Goal: Task Accomplishment & Management: Manage account settings

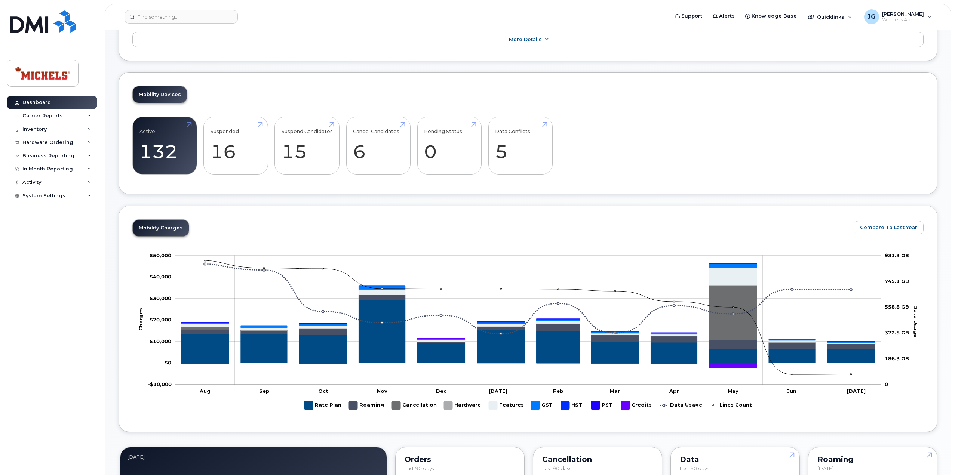
scroll to position [150, 0]
click at [160, 154] on link "Active 132 -80%" at bounding box center [164, 145] width 50 height 49
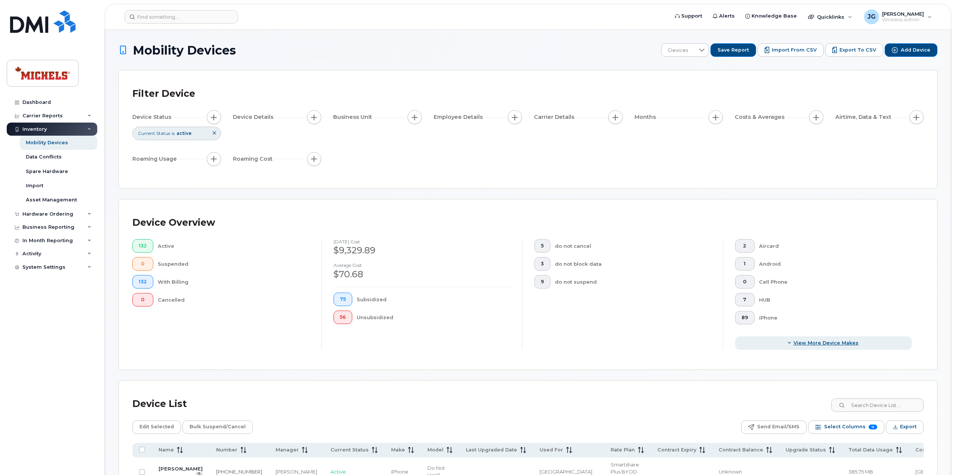
click at [817, 347] on button "View More Device Makes" at bounding box center [823, 342] width 176 height 13
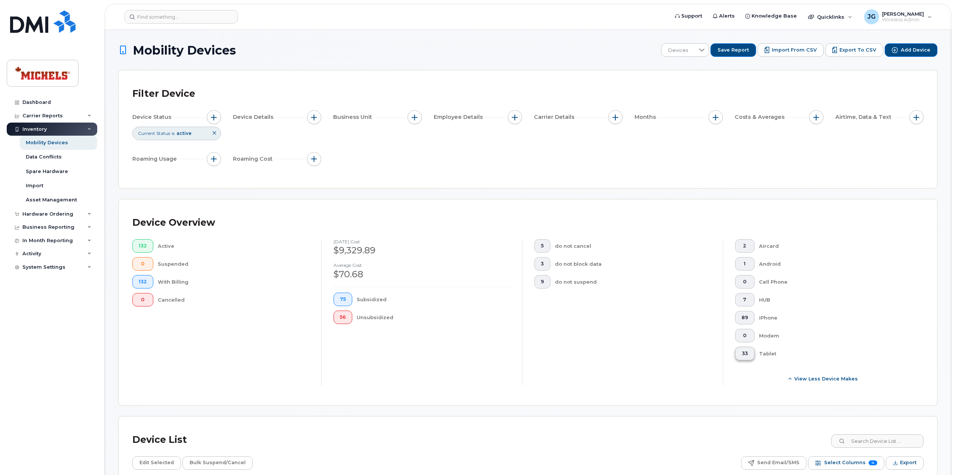
click at [750, 351] on button "33" at bounding box center [744, 353] width 19 height 13
click at [745, 349] on button "33" at bounding box center [744, 353] width 19 height 13
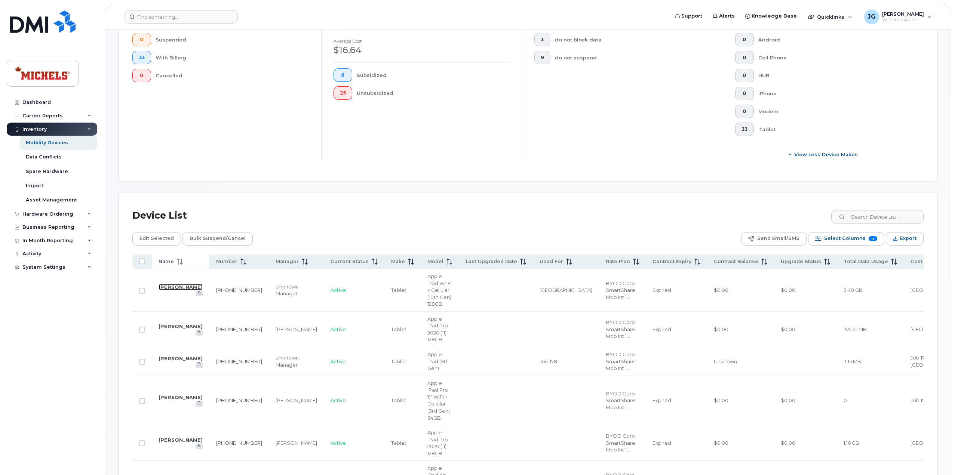
scroll to position [224, 0]
click at [181, 261] on icon at bounding box center [180, 262] width 6 height 6
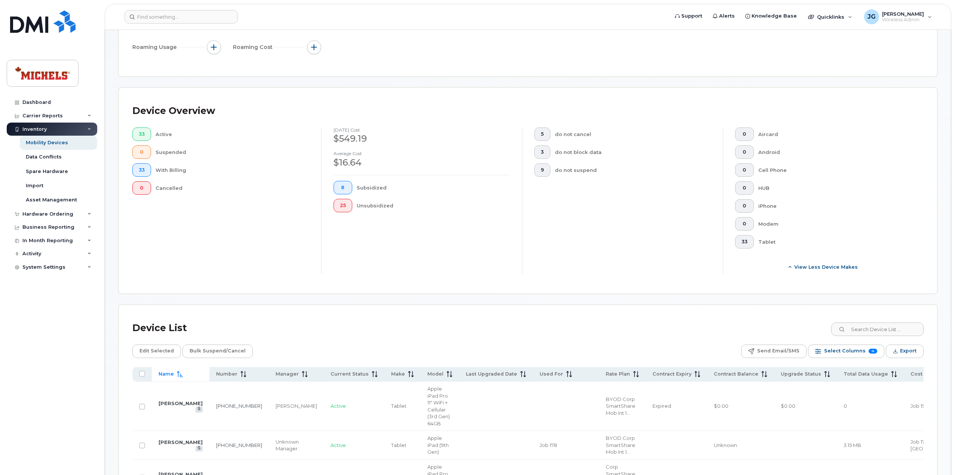
scroll to position [111, 0]
click at [821, 268] on span "View Less Device Makes" at bounding box center [826, 267] width 64 height 7
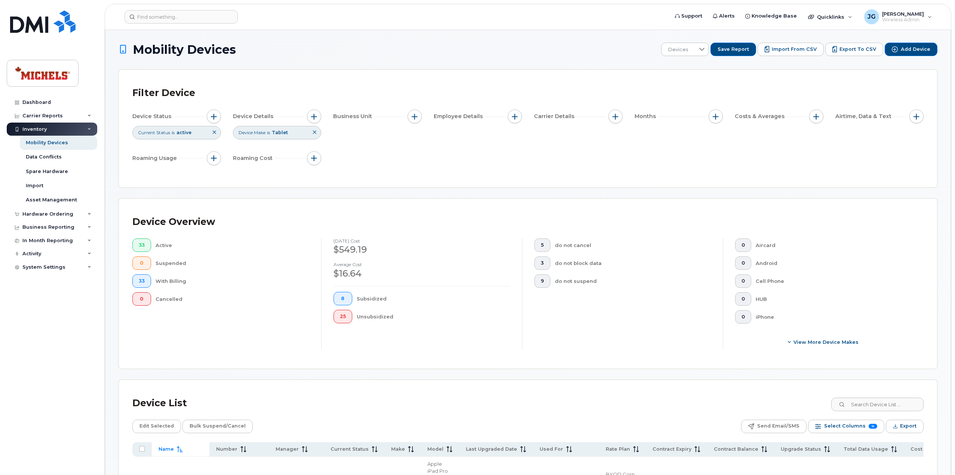
scroll to position [0, 0]
click at [315, 134] on icon at bounding box center [314, 133] width 4 height 4
click at [810, 342] on span "View More Device Makes" at bounding box center [825, 342] width 65 height 7
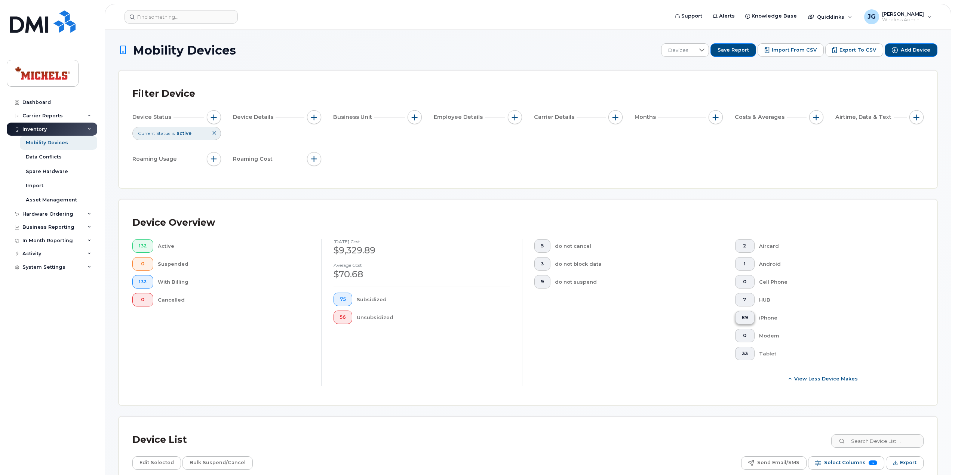
click at [742, 317] on span "89" at bounding box center [744, 318] width 7 height 6
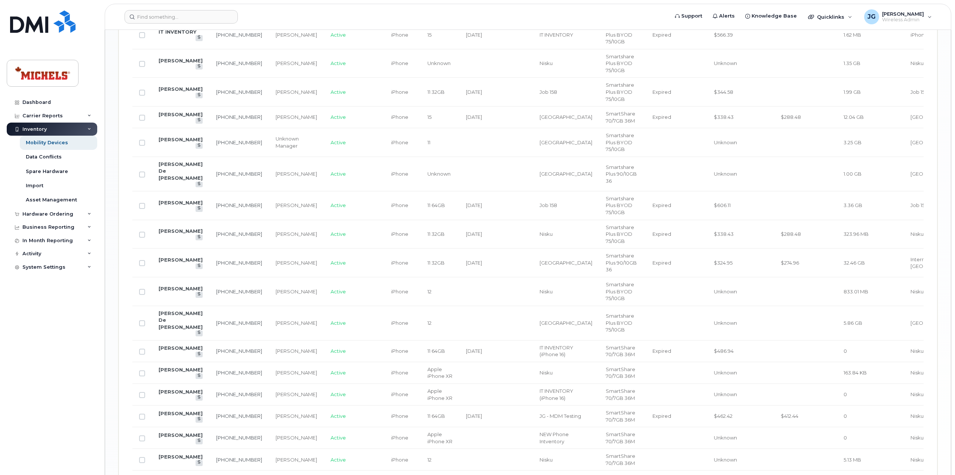
scroll to position [1179, 0]
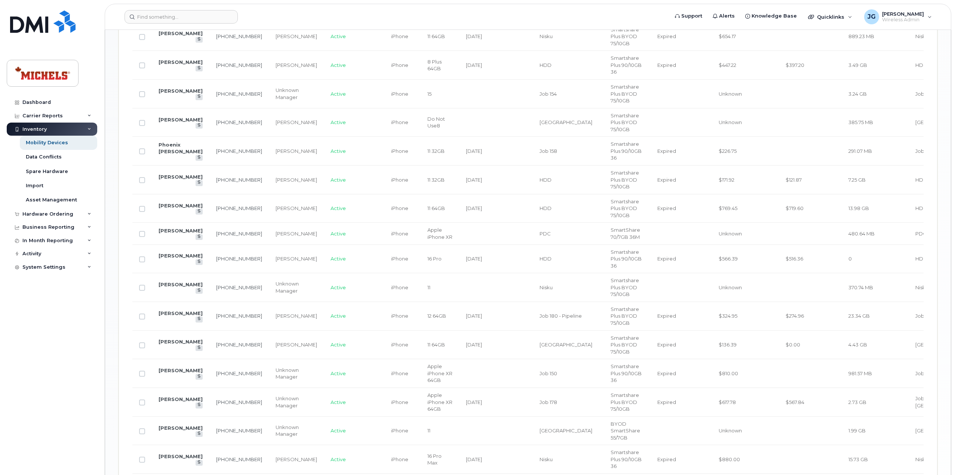
scroll to position [873, 0]
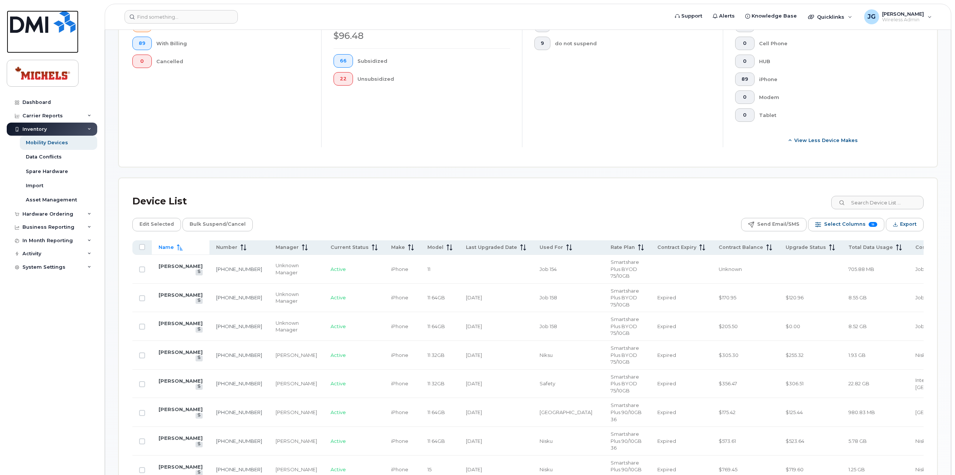
click at [43, 32] on img at bounding box center [42, 21] width 65 height 22
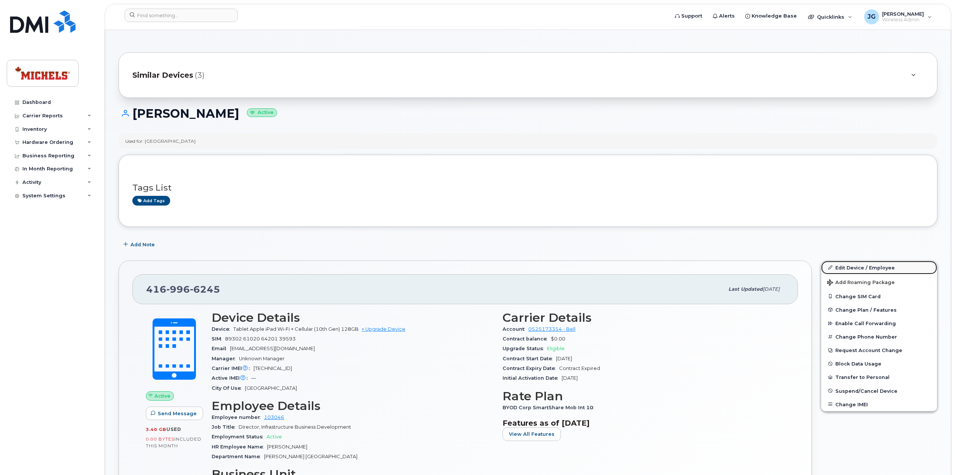
click at [866, 266] on link "Edit Device / Employee" at bounding box center [879, 267] width 116 height 13
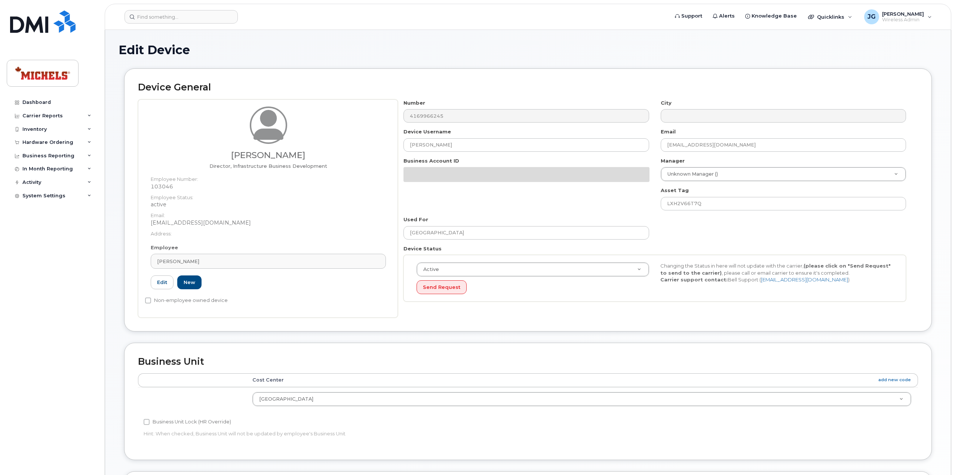
select select "4124804"
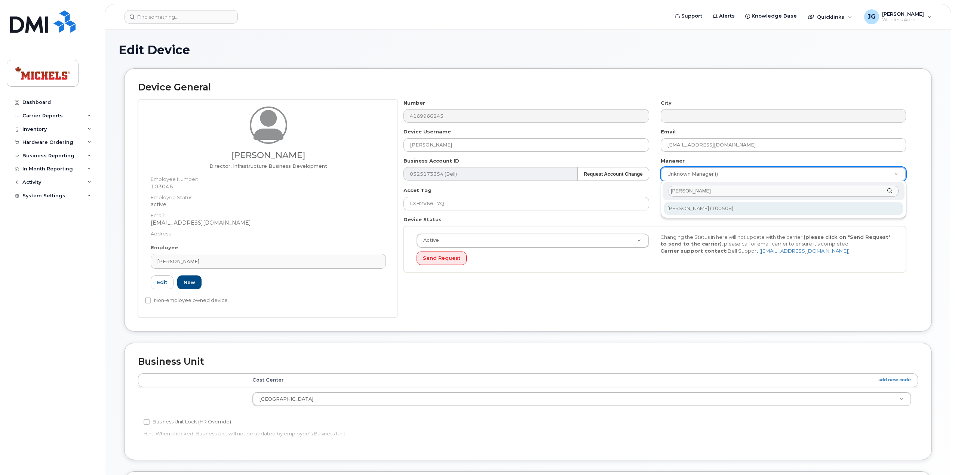
type input "[PERSON_NAME]"
type input "514083"
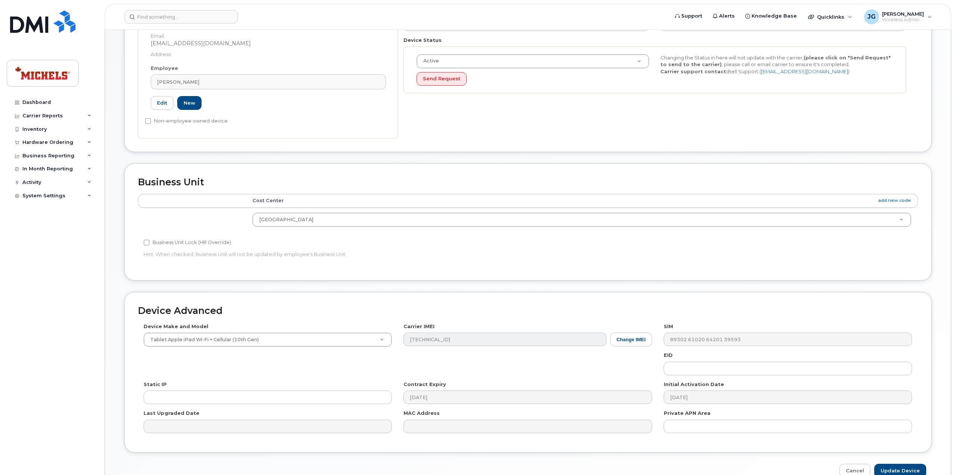
scroll to position [217, 0]
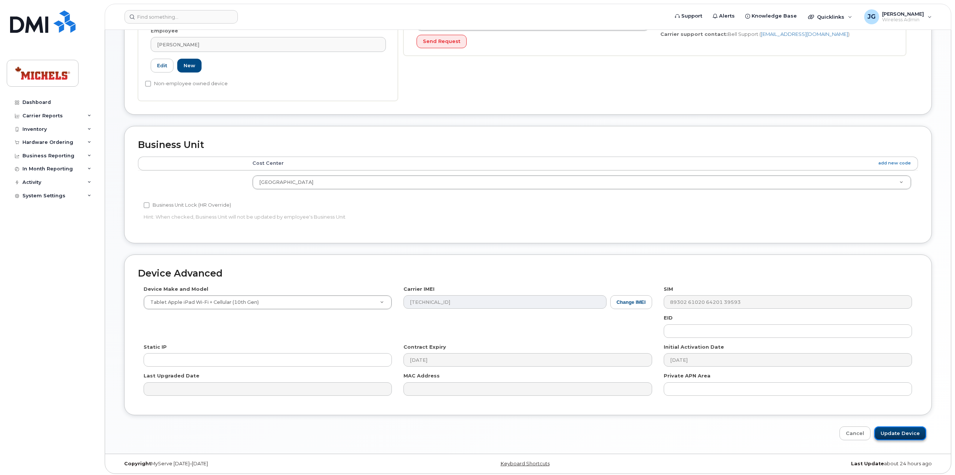
click at [899, 428] on input "Update Device" at bounding box center [900, 433] width 52 height 14
type input "Saving..."
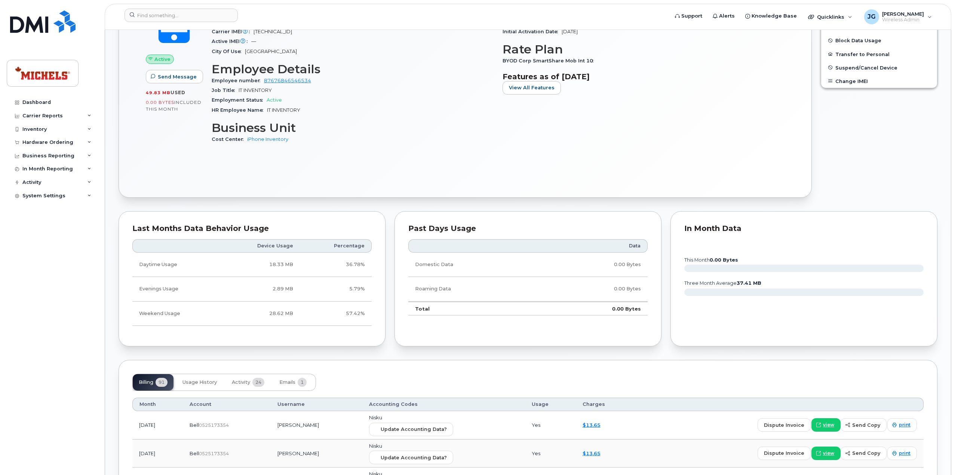
scroll to position [336, 0]
click at [206, 380] on span "Usage History" at bounding box center [199, 383] width 34 height 6
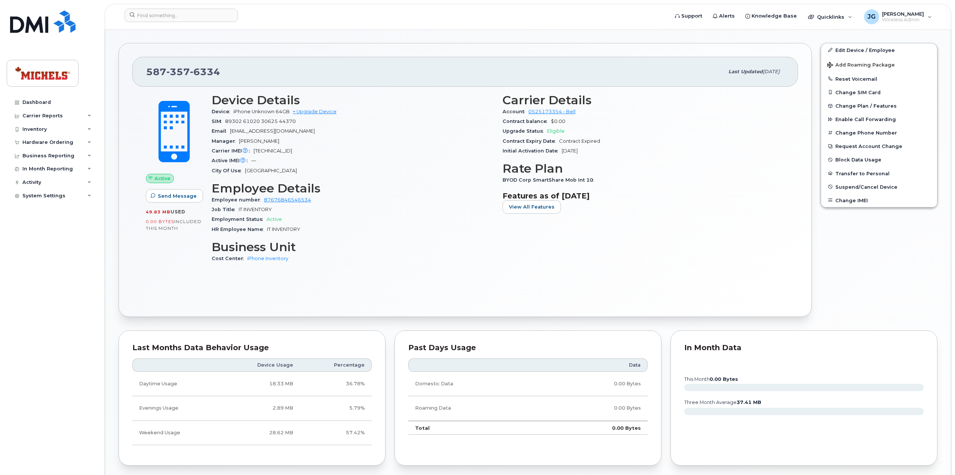
scroll to position [217, 0]
click at [864, 50] on link "Edit Device / Employee" at bounding box center [879, 50] width 116 height 13
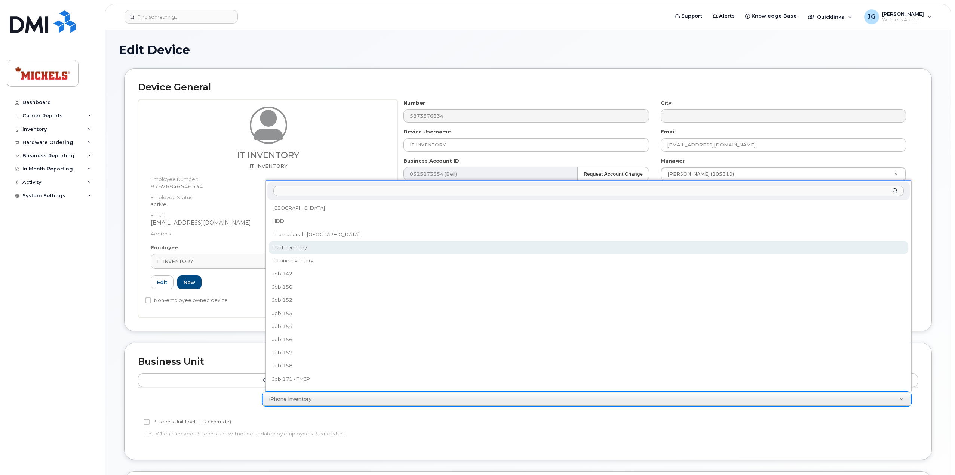
select select "15109537"
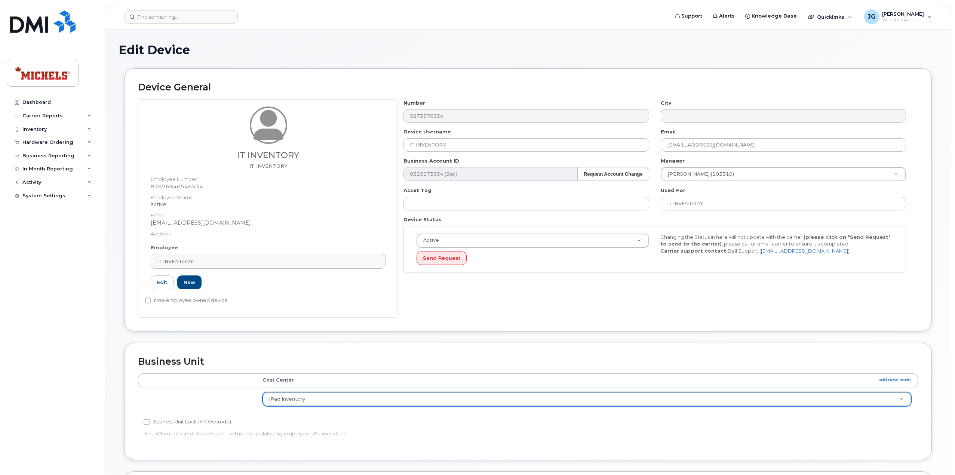
drag, startPoint x: 273, startPoint y: 329, endPoint x: 298, endPoint y: 321, distance: 25.7
click at [273, 329] on div "Device General IT INVENTORY IT INVENTORY Employee Number: 87676846546534 Employ…" at bounding box center [527, 199] width 807 height 263
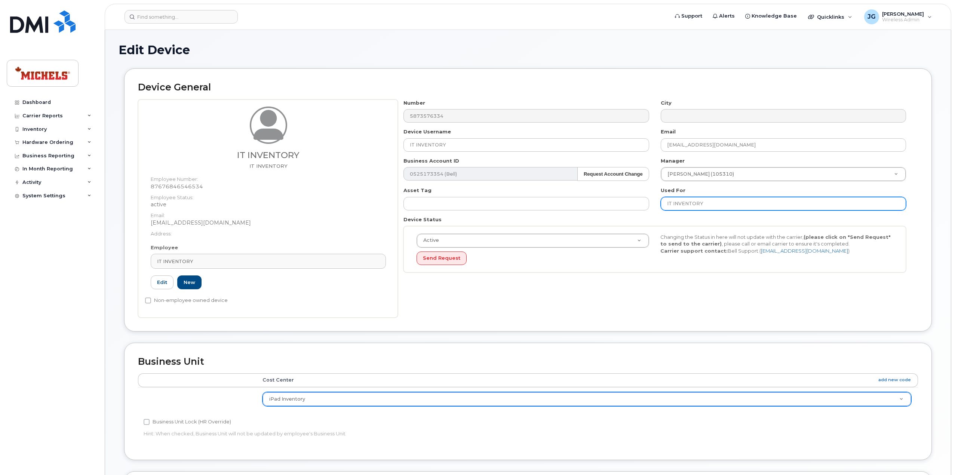
drag, startPoint x: 717, startPoint y: 201, endPoint x: 700, endPoint y: 203, distance: 16.9
click at [700, 203] on input "IT INVENTORY" at bounding box center [782, 203] width 245 height 13
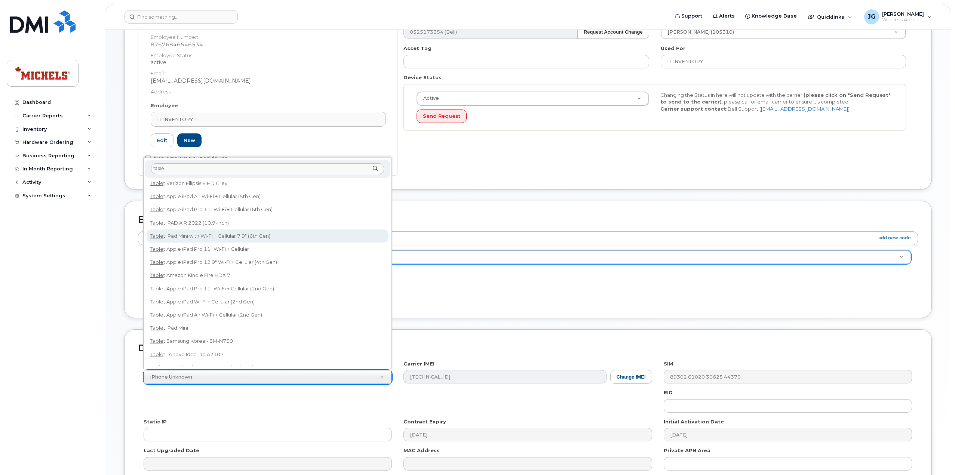
scroll to position [185, 0]
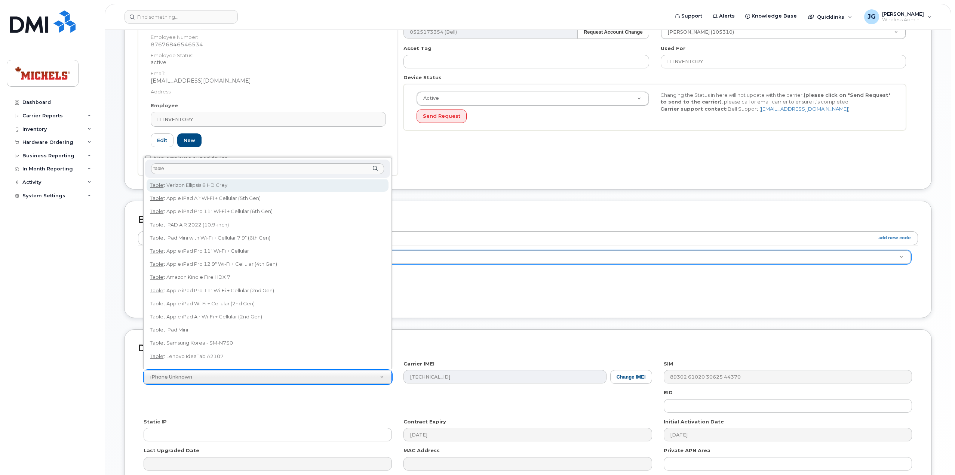
drag, startPoint x: 192, startPoint y: 169, endPoint x: 132, endPoint y: 166, distance: 60.6
click at [132, 166] on body "Support Alerts Knowledge Base Quicklinks Suspend / Cancel Device Change SIM Car…" at bounding box center [477, 205] width 955 height 695
type input "ipad air"
select select "3083"
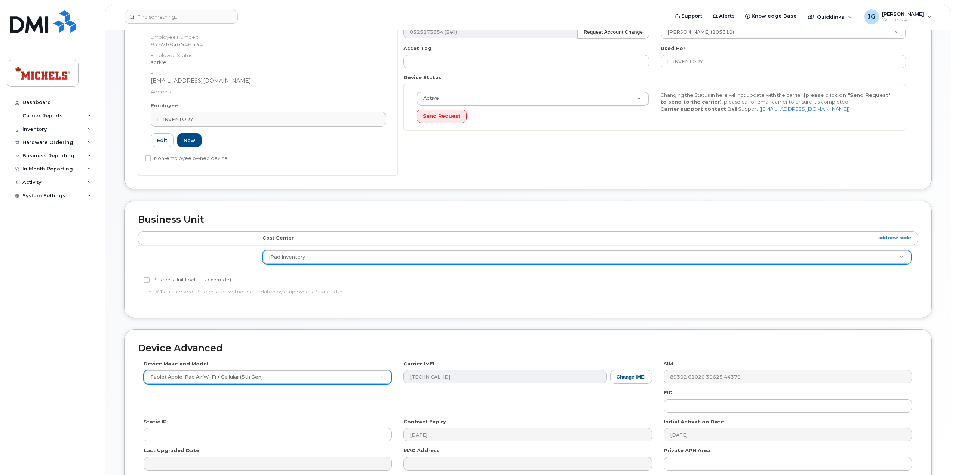
click at [527, 227] on div "Business Unit Accounting Categories Rules Cost Center add new code iPad Invento…" at bounding box center [527, 259] width 807 height 117
click at [401, 379] on div "Carrier IMEI Change IMEI 35 303109 066371 5" at bounding box center [528, 372] width 260 height 24
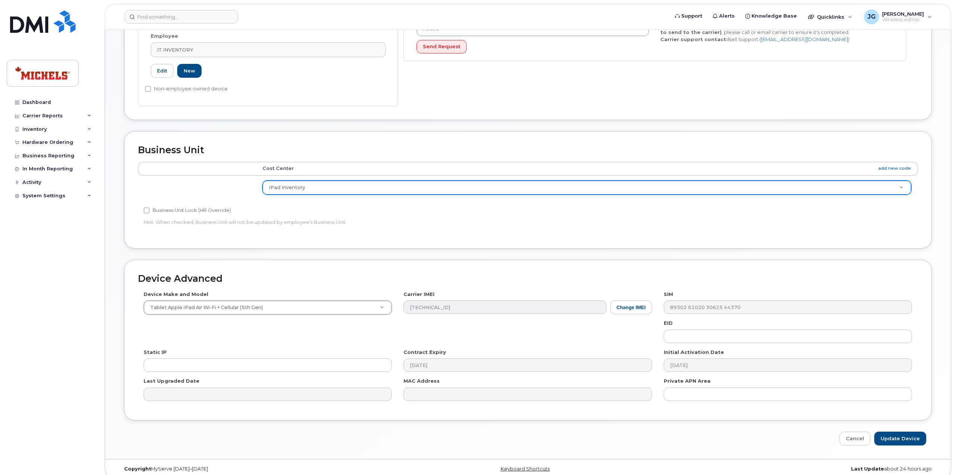
scroll to position [217, 0]
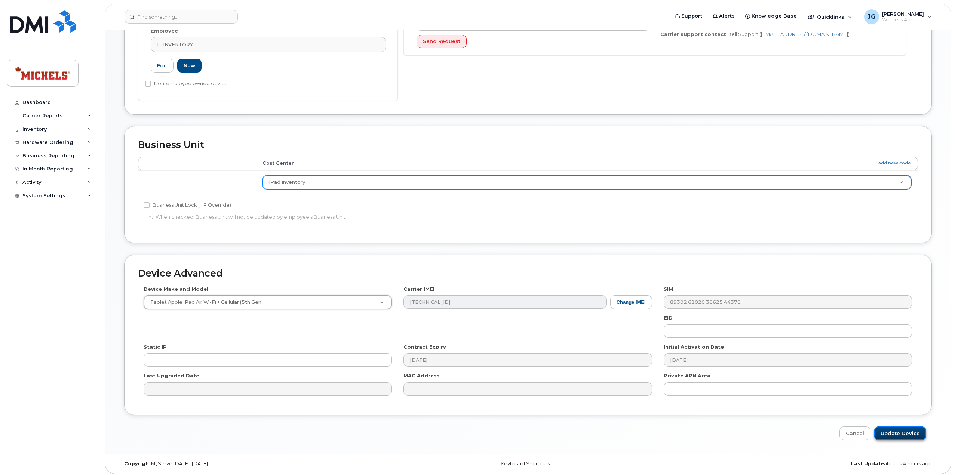
click at [897, 431] on input "Update Device" at bounding box center [900, 433] width 52 height 14
type input "Saving..."
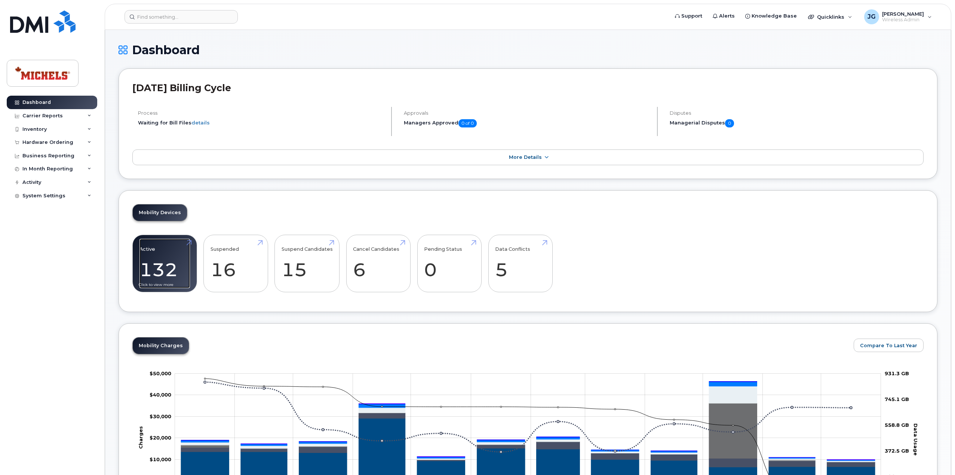
click at [170, 266] on link "Active 132 -80%" at bounding box center [164, 263] width 50 height 49
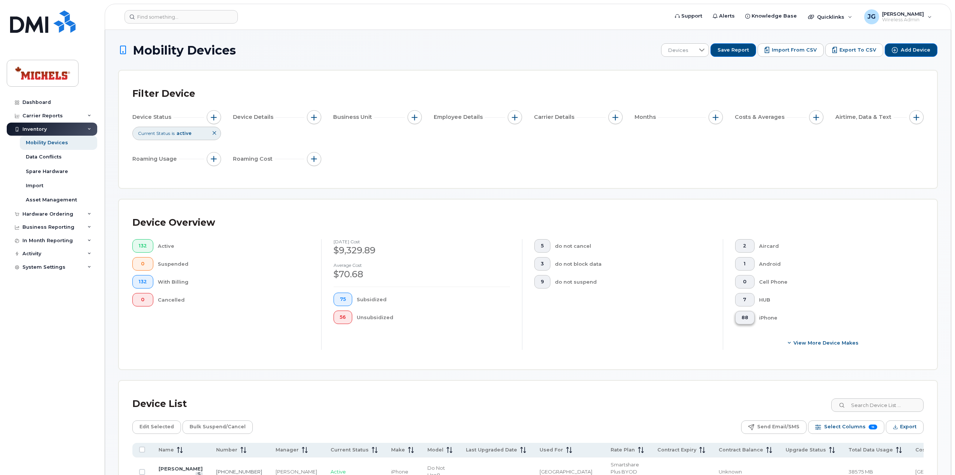
click at [742, 320] on button "88" at bounding box center [744, 317] width 19 height 13
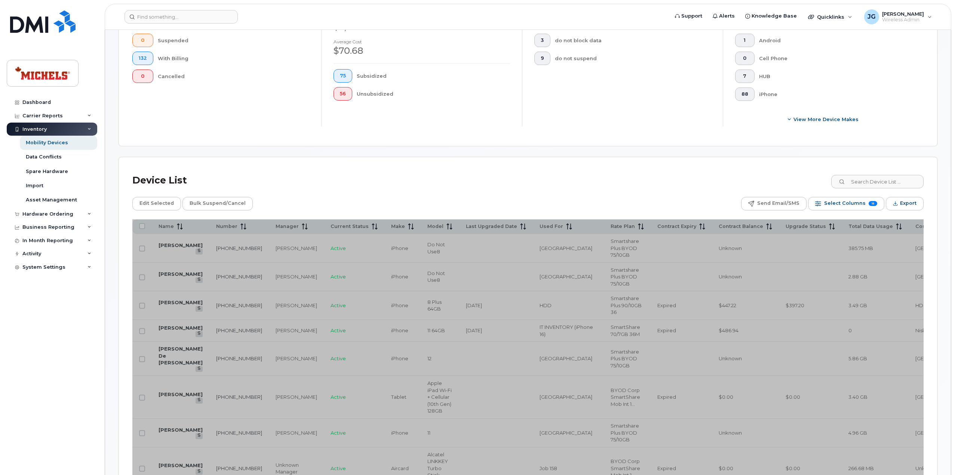
scroll to position [224, 0]
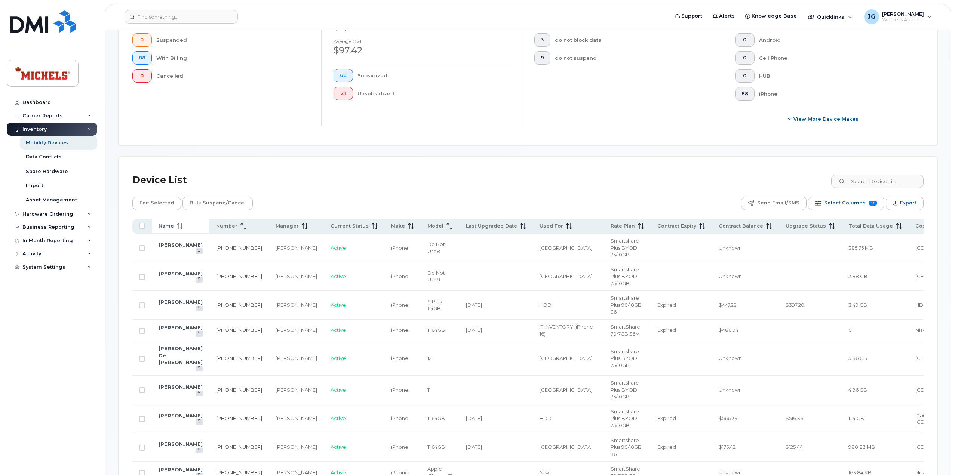
click at [181, 225] on icon at bounding box center [181, 226] width 1 height 6
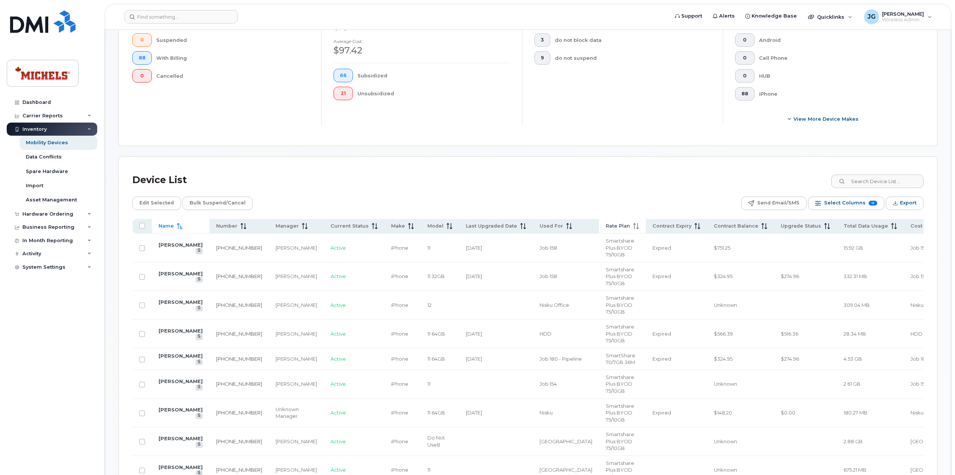
click at [633, 228] on icon at bounding box center [636, 226] width 6 height 6
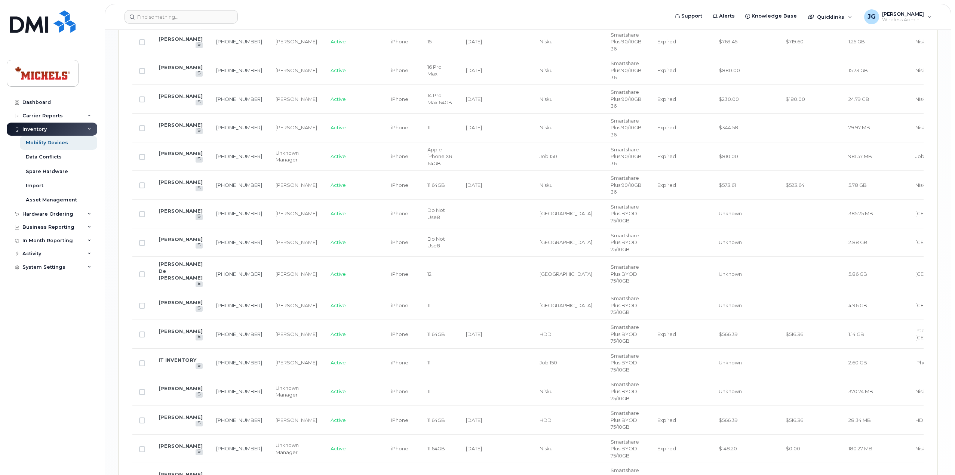
scroll to position [1163, 0]
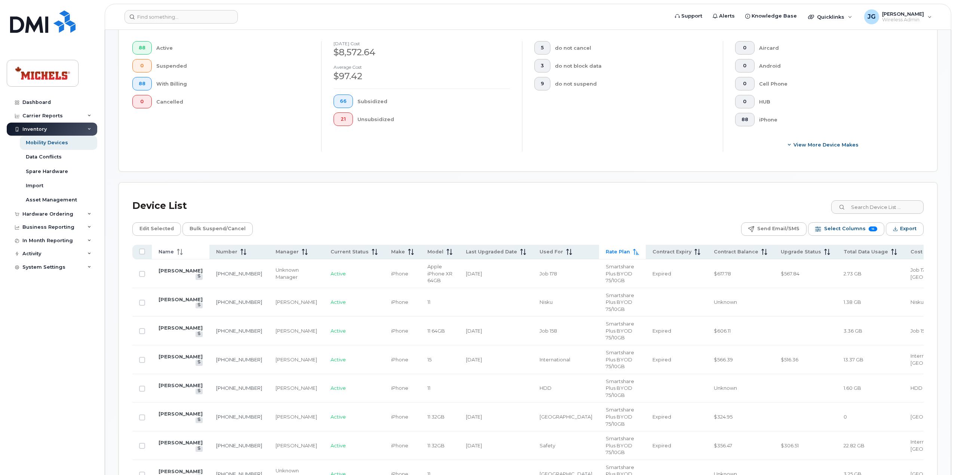
scroll to position [198, 0]
click at [167, 251] on span "Name" at bounding box center [165, 252] width 15 height 7
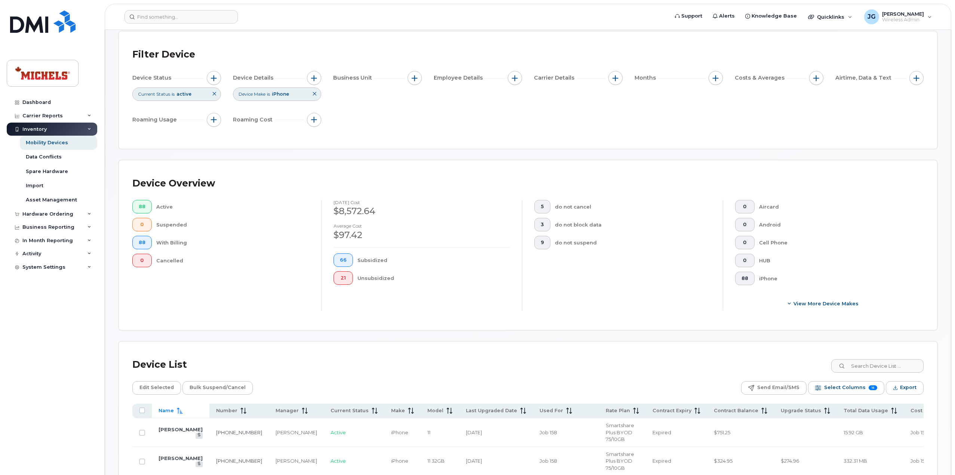
scroll to position [0, 0]
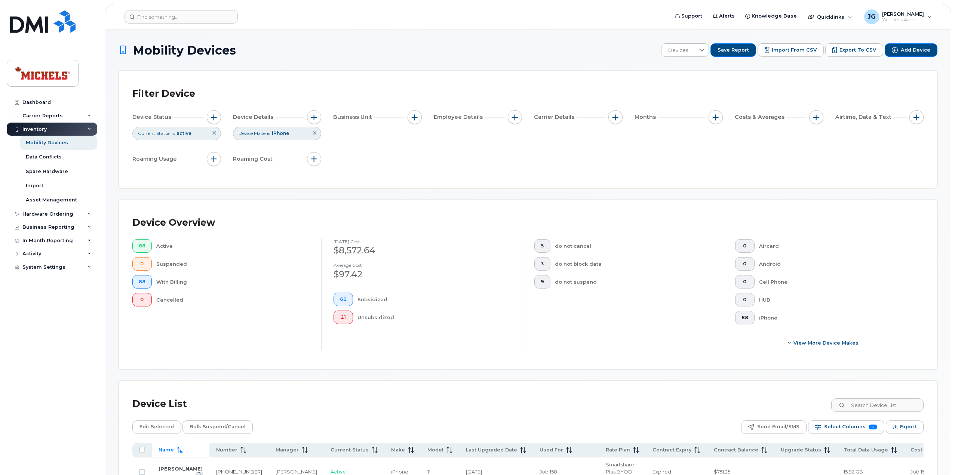
click at [314, 133] on icon at bounding box center [314, 133] width 4 height 4
click at [747, 302] on button "7" at bounding box center [744, 299] width 19 height 13
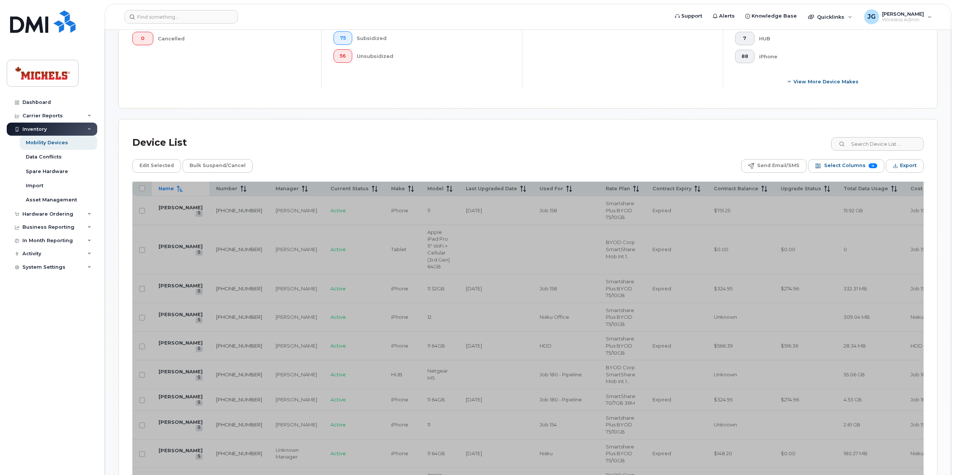
scroll to position [201, 0]
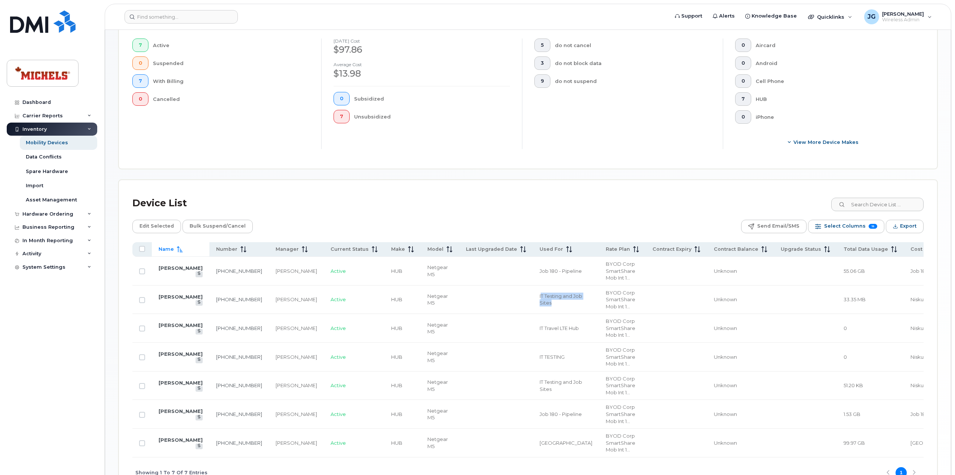
drag, startPoint x: 504, startPoint y: 284, endPoint x: 528, endPoint y: 290, distance: 24.7
click at [533, 296] on td "IT Testing and Job Sites" at bounding box center [566, 300] width 66 height 29
click at [533, 287] on td "IT Testing and Job Sites" at bounding box center [566, 300] width 66 height 29
drag, startPoint x: 527, startPoint y: 293, endPoint x: 500, endPoint y: 283, distance: 29.6
click at [533, 286] on td "IT Testing and Job Sites" at bounding box center [566, 300] width 66 height 29
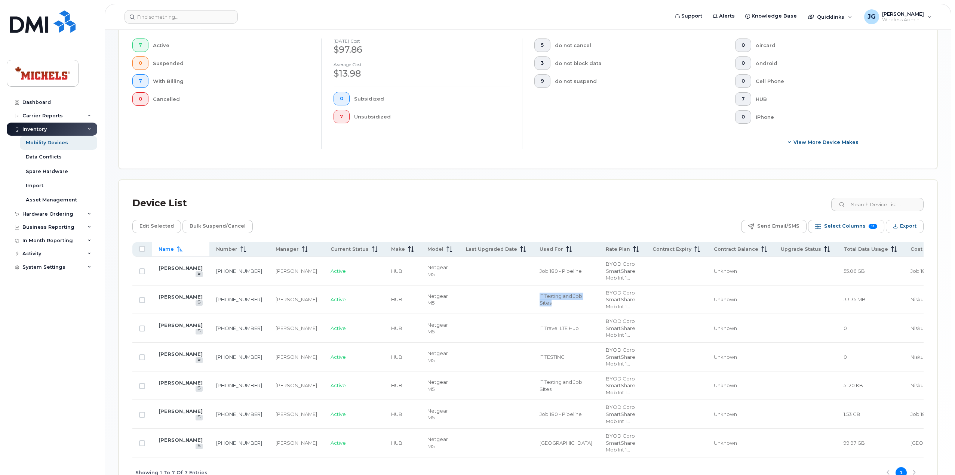
copy span "IT Testing and Job Sites"
drag, startPoint x: 165, startPoint y: 309, endPoint x: 110, endPoint y: 323, distance: 57.5
click at [110, 323] on div "Mobility Devices Devices Save Report Import from CSV Export to CSV Add Device F…" at bounding box center [528, 165] width 846 height 673
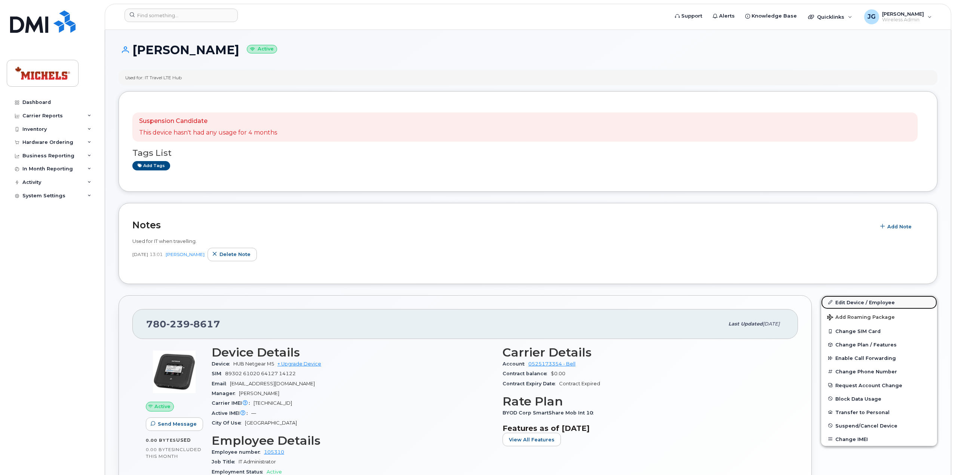
click at [857, 306] on link "Edit Device / Employee" at bounding box center [879, 302] width 116 height 13
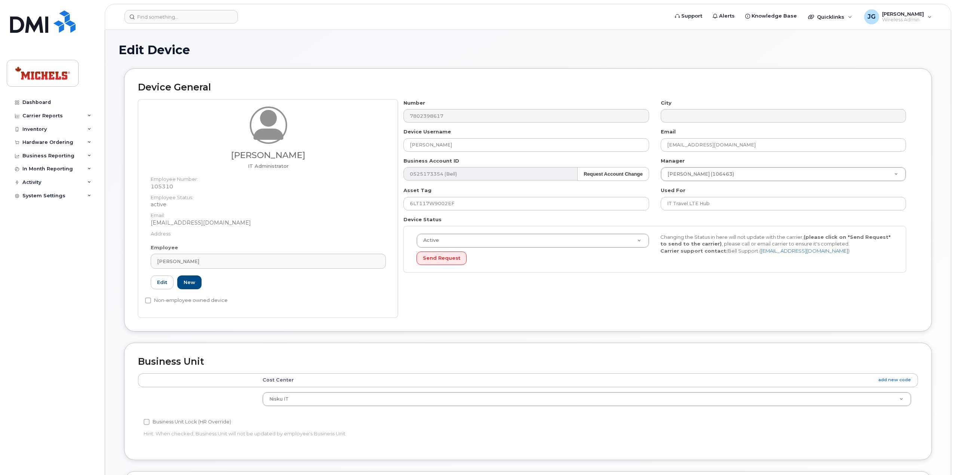
select select "89837"
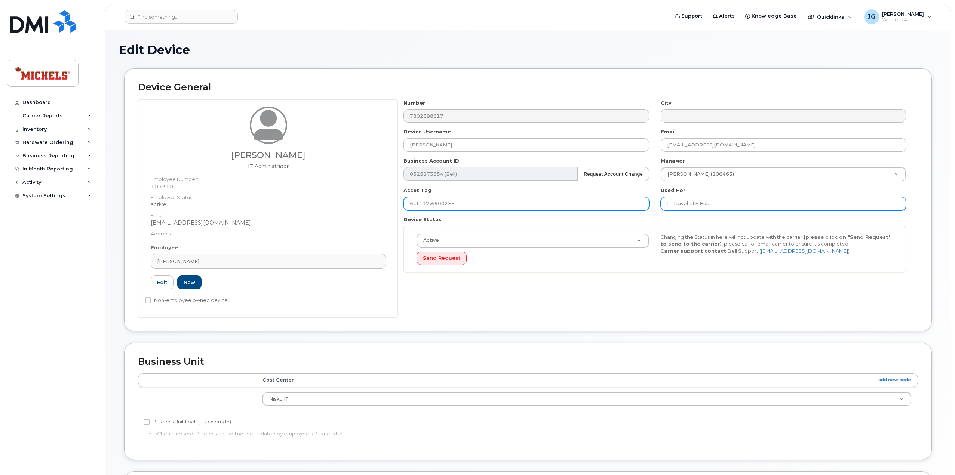
drag, startPoint x: 727, startPoint y: 202, endPoint x: 635, endPoint y: 207, distance: 91.3
click at [635, 207] on div "Number 7802398617 City Device Username Justin Gundran Email justingundran@miche…" at bounding box center [655, 188] width 514 height 179
paste input "esting and Job Sites"
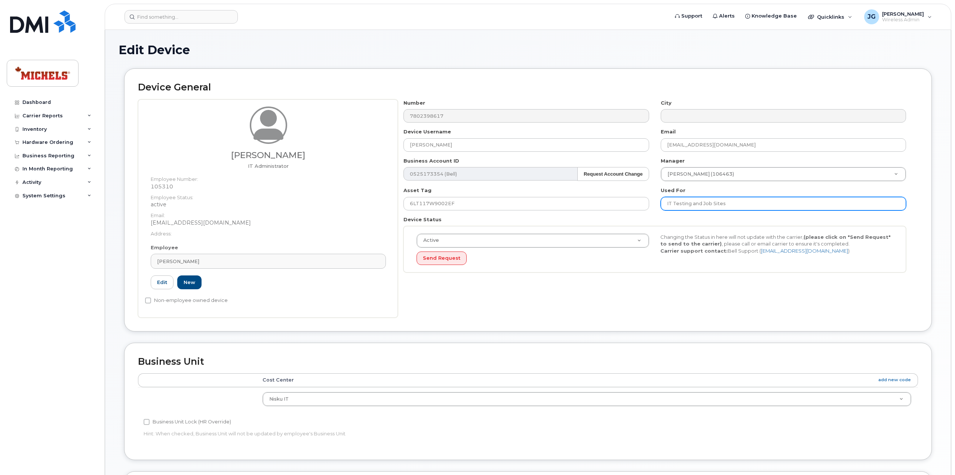
click at [741, 204] on input "IT Testing and Job Sites" at bounding box center [782, 203] width 245 height 13
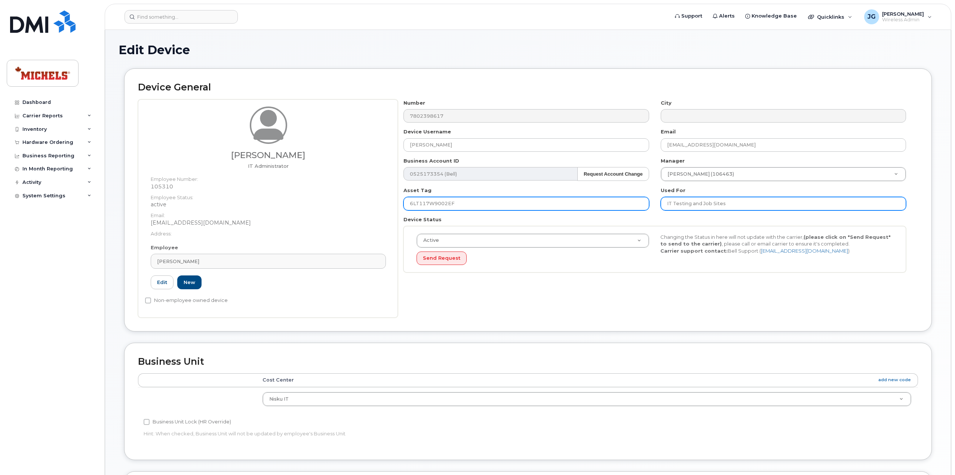
drag, startPoint x: 735, startPoint y: 204, endPoint x: 646, endPoint y: 209, distance: 89.1
click at [646, 209] on div "Number 7802398617 City Device Username Justin Gundran Email justingundran@miche…" at bounding box center [655, 188] width 514 height 179
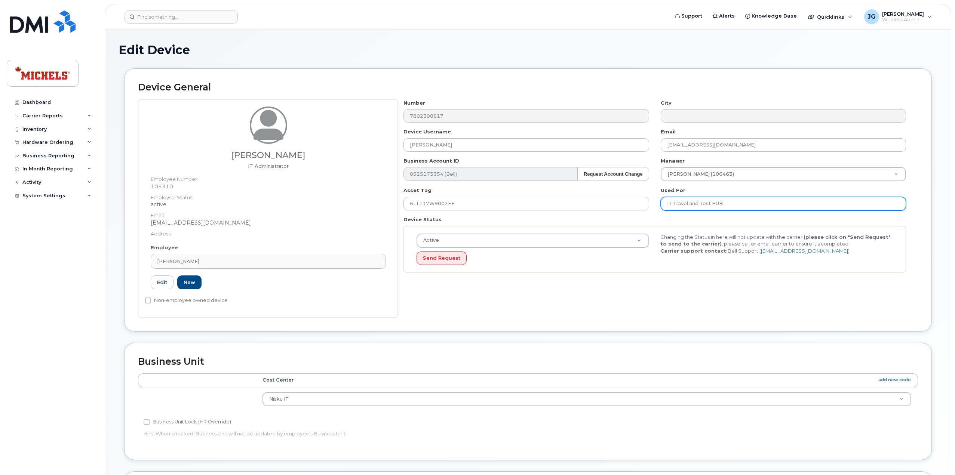
drag, startPoint x: 729, startPoint y: 207, endPoint x: 613, endPoint y: 215, distance: 116.5
click at [613, 215] on div "Number 7802398617 City Device Username Justin Gundran Email justingundran@miche…" at bounding box center [655, 188] width 514 height 179
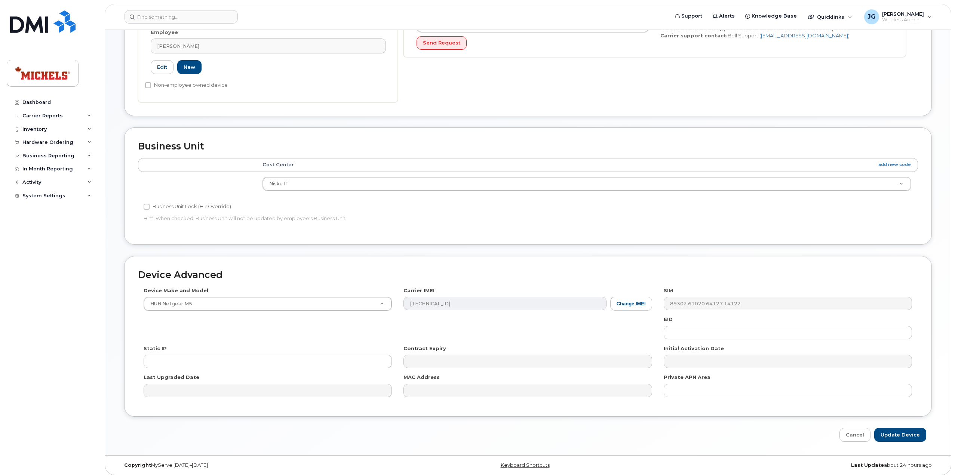
scroll to position [217, 0]
type input "IT Travel and Test HUB"
click at [894, 429] on input "Update Device" at bounding box center [900, 433] width 52 height 14
type input "Saving..."
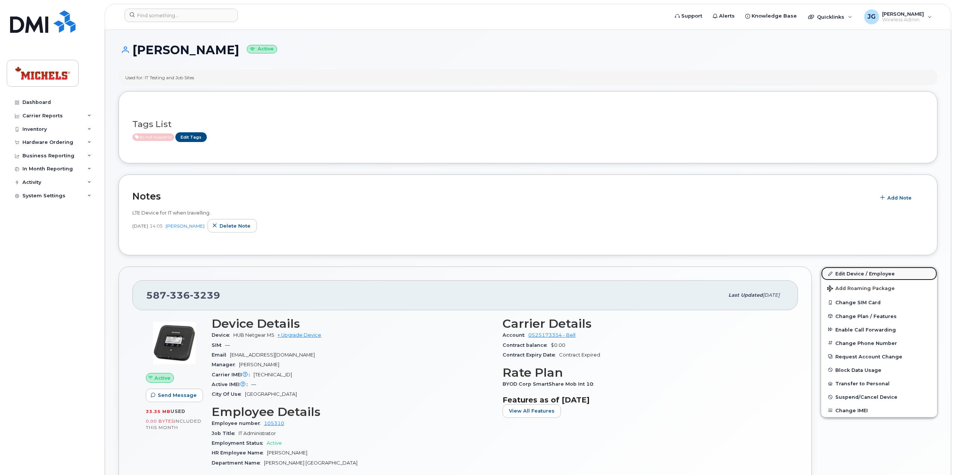
click at [857, 273] on link "Edit Device / Employee" at bounding box center [879, 273] width 116 height 13
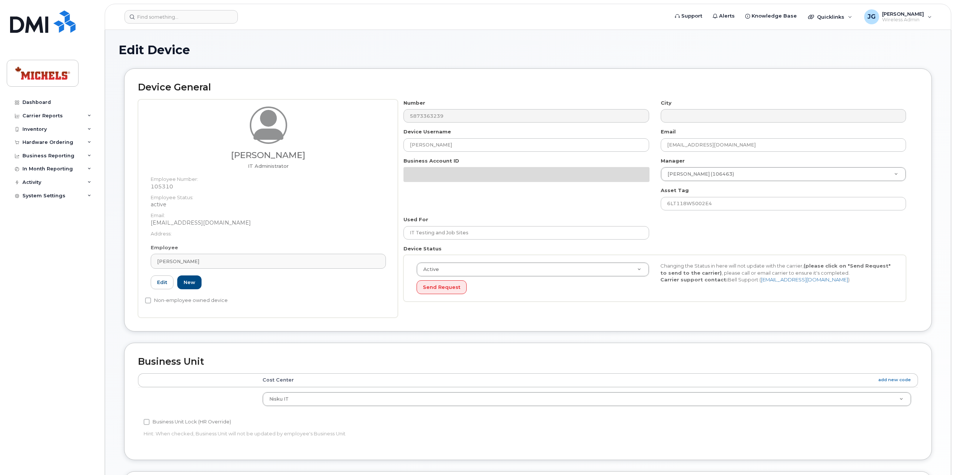
select select "89837"
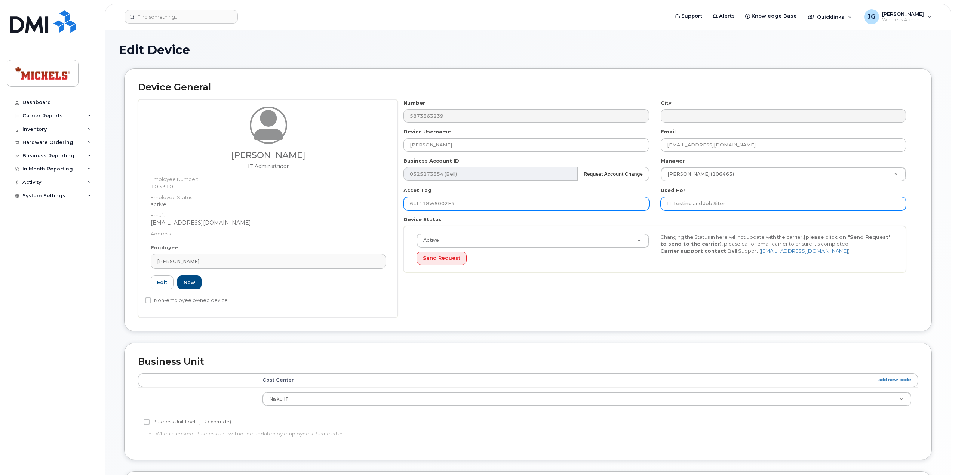
drag, startPoint x: 723, startPoint y: 206, endPoint x: 561, endPoint y: 209, distance: 161.5
click at [562, 209] on div "Number 5873363239 City Device Username Justin Gundran Email justingundran@miche…" at bounding box center [655, 188] width 514 height 179
paste input "ravel and Test HUB"
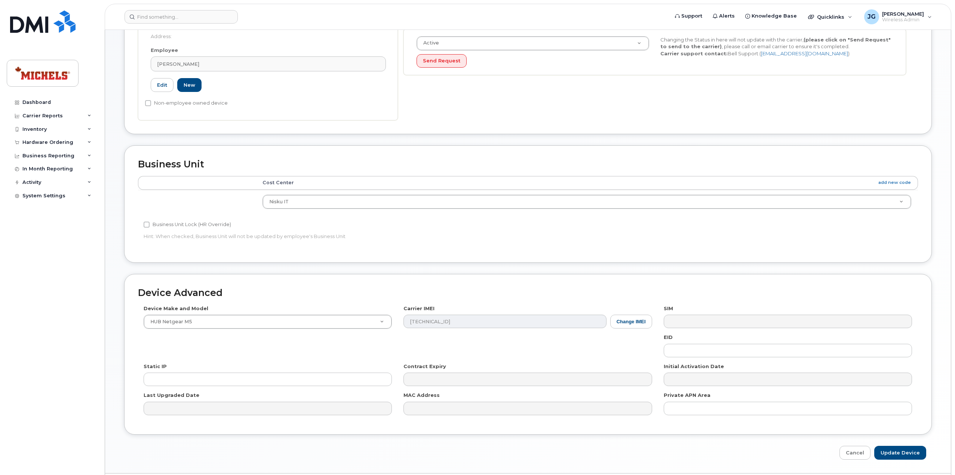
scroll to position [217, 0]
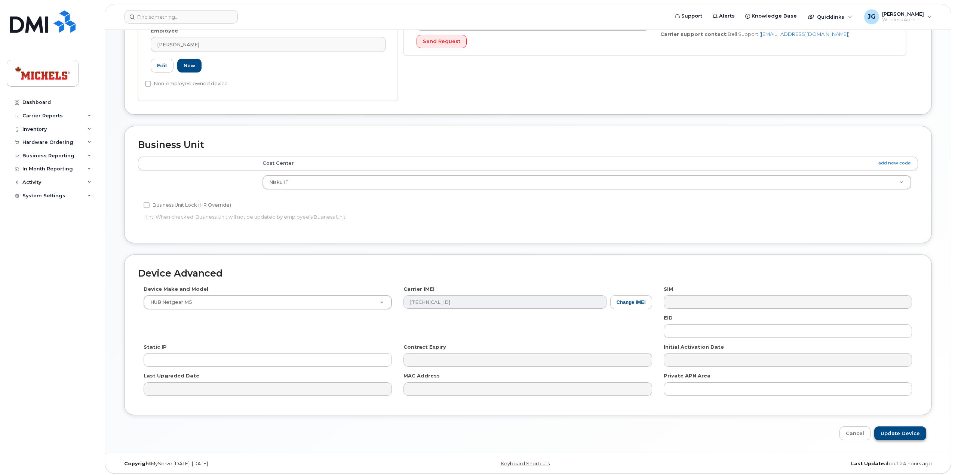
type input "IT Travel and Test HUB"
click at [893, 434] on input "Update Device" at bounding box center [900, 433] width 52 height 14
type input "Saving..."
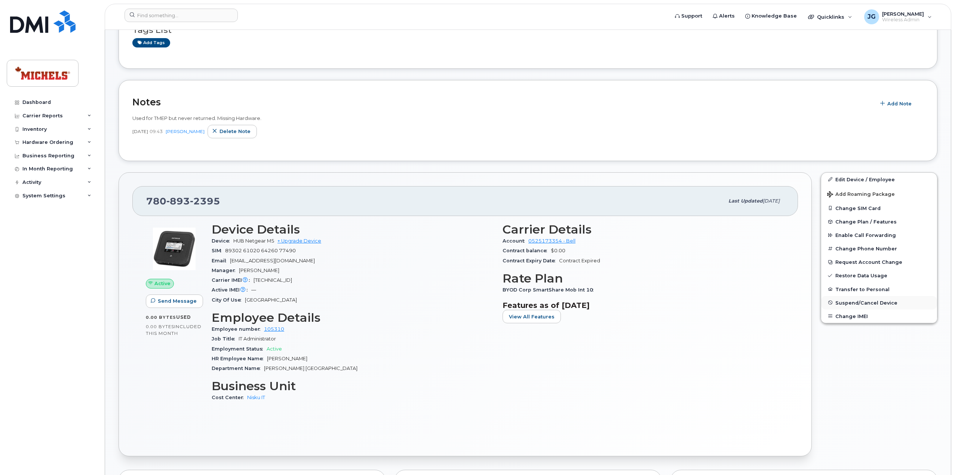
scroll to position [213, 0]
click at [845, 181] on link "Edit Device / Employee" at bounding box center [879, 179] width 116 height 13
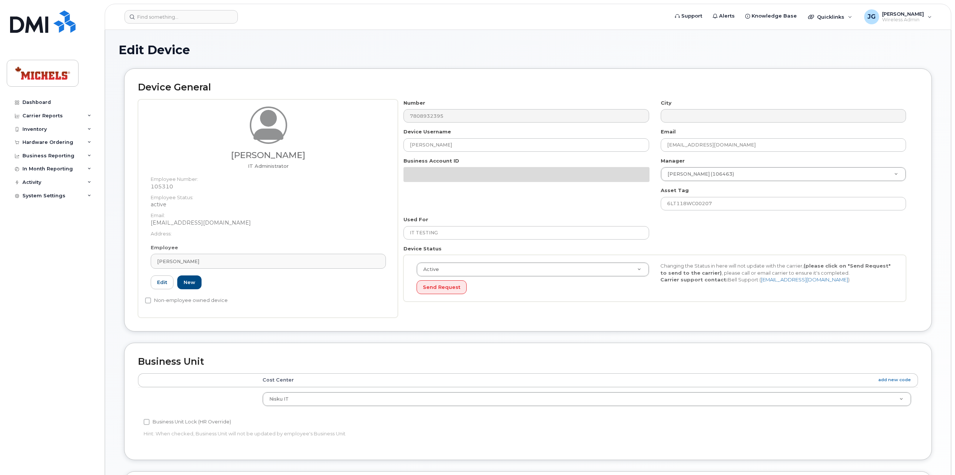
select select "89837"
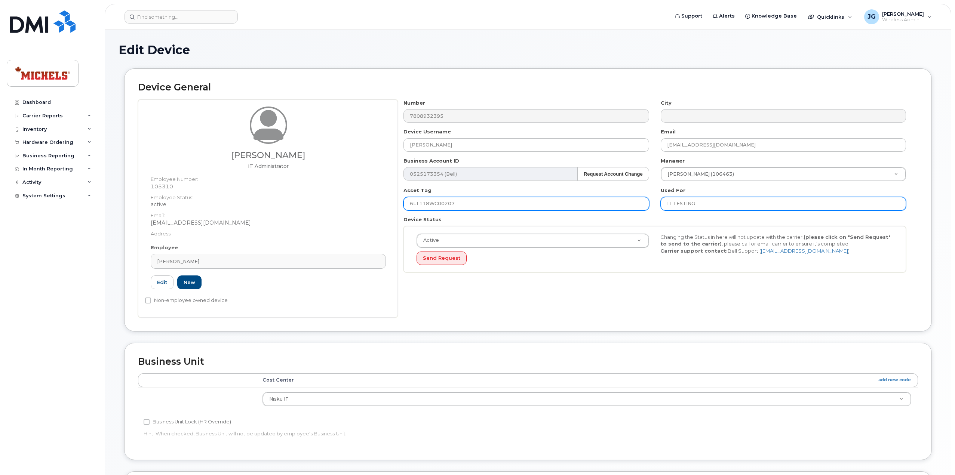
drag, startPoint x: 722, startPoint y: 202, endPoint x: 586, endPoint y: 206, distance: 136.1
click at [602, 206] on div "Number 7808932395 City Device Username Justin Gundran Email justingundran@miche…" at bounding box center [655, 188] width 514 height 179
paste input "ravel and Test HUB"
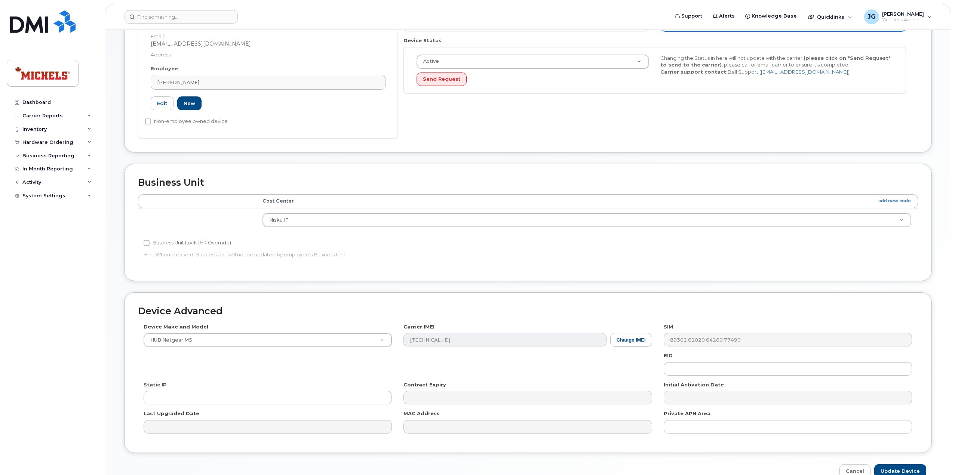
scroll to position [217, 0]
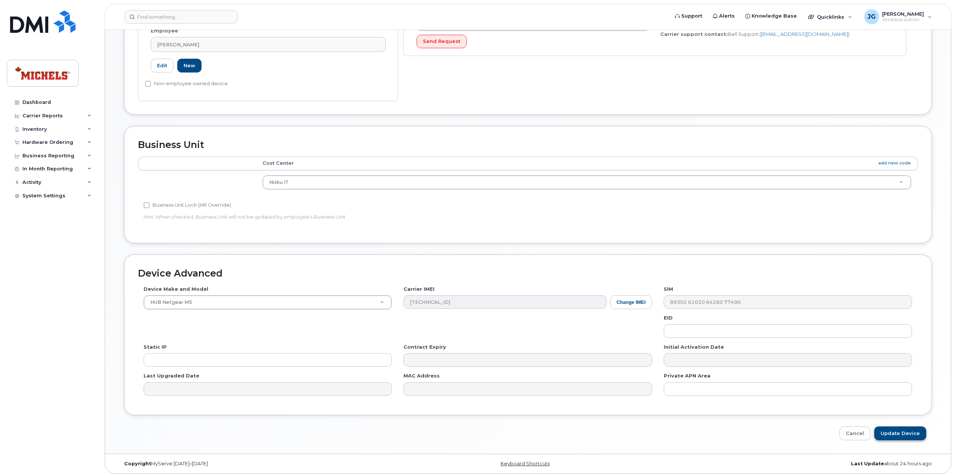
type input "IT Travel and Test HUB"
click at [880, 431] on input "Update Device" at bounding box center [900, 433] width 52 height 14
type input "Saving..."
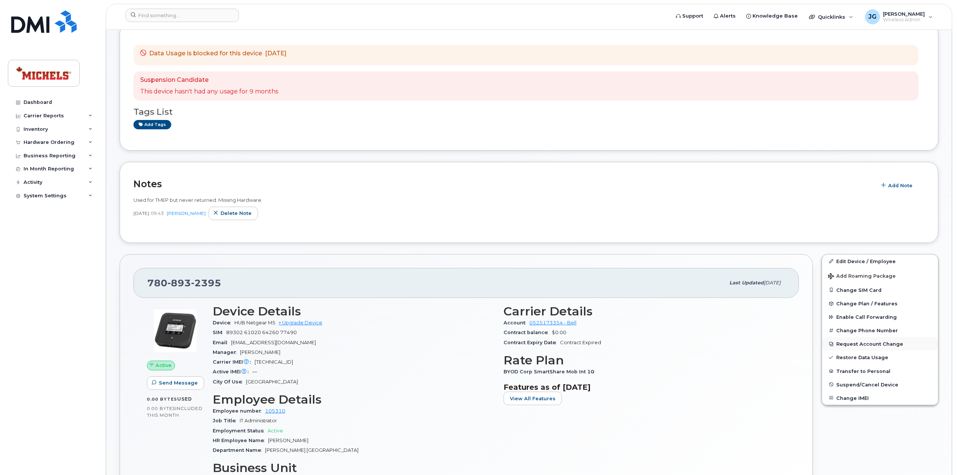
scroll to position [132, 0]
click at [860, 382] on span "Suspend/Cancel Device" at bounding box center [866, 384] width 62 height 6
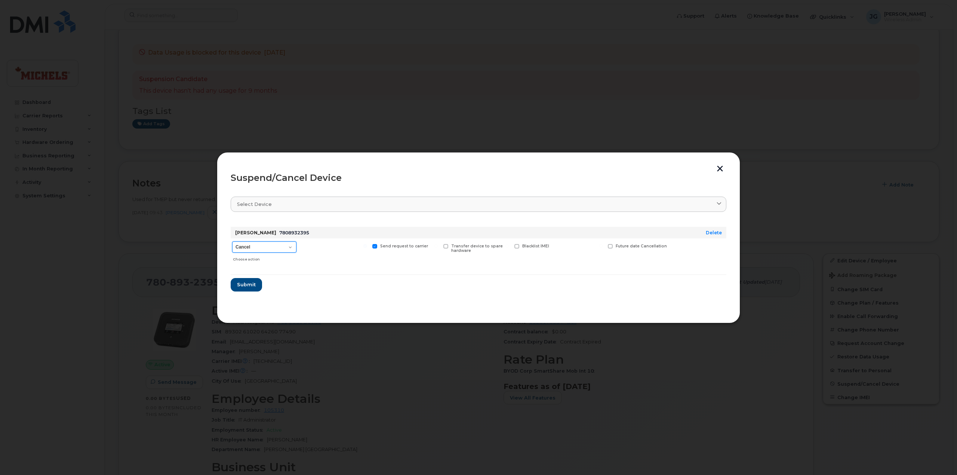
click at [279, 250] on select "Cancel Suspend - Extend Suspension Suspend - Reduced Rate Suspend - Full Rate S…" at bounding box center [264, 246] width 64 height 11
select select "[object Object]"
click at [232, 241] on select "Cancel Suspend - Extend Suspension Suspend - Reduced Rate Suspend - Full Rate S…" at bounding box center [264, 246] width 64 height 11
click at [240, 280] on button "Submit" at bounding box center [246, 284] width 31 height 13
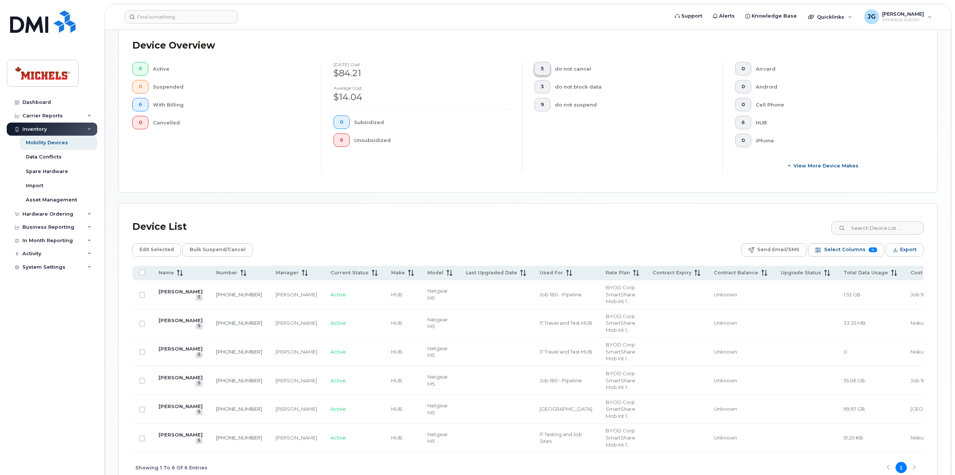
scroll to position [179, 0]
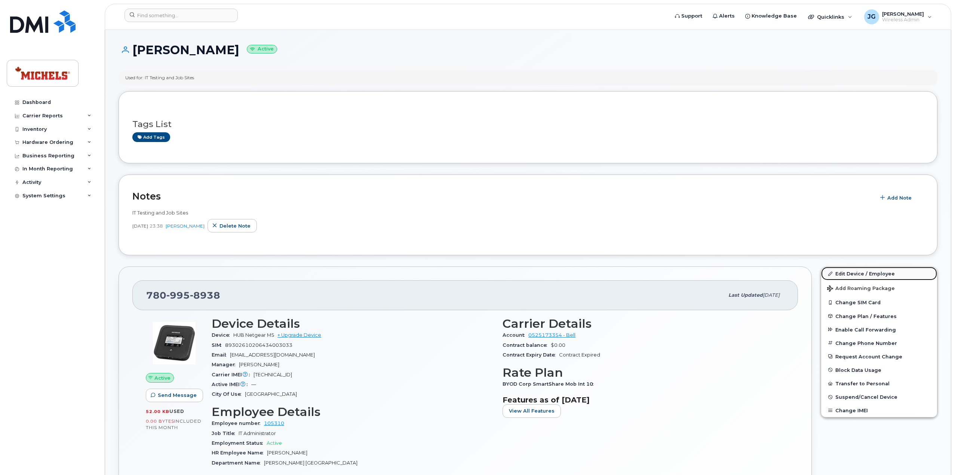
click at [875, 272] on link "Edit Device / Employee" at bounding box center [879, 273] width 116 height 13
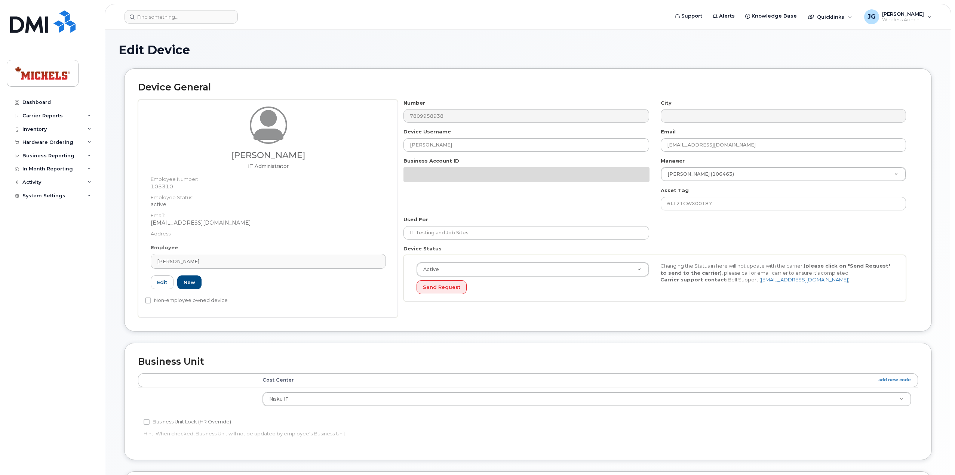
select select "89837"
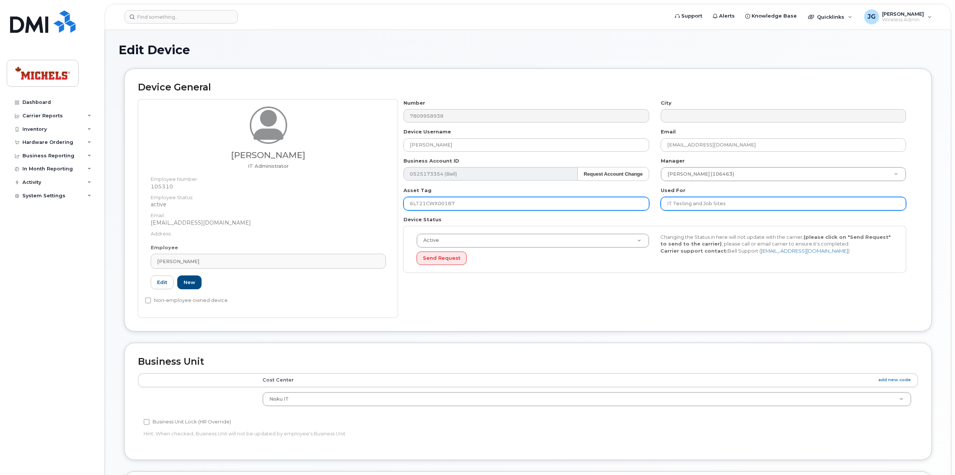
drag, startPoint x: 748, startPoint y: 206, endPoint x: 578, endPoint y: 207, distance: 169.7
click at [578, 207] on div "Number 7809958938 City Device Username Justin Gundran Email justingundran@miche…" at bounding box center [655, 188] width 514 height 179
paste input "ravel and Test HUB"
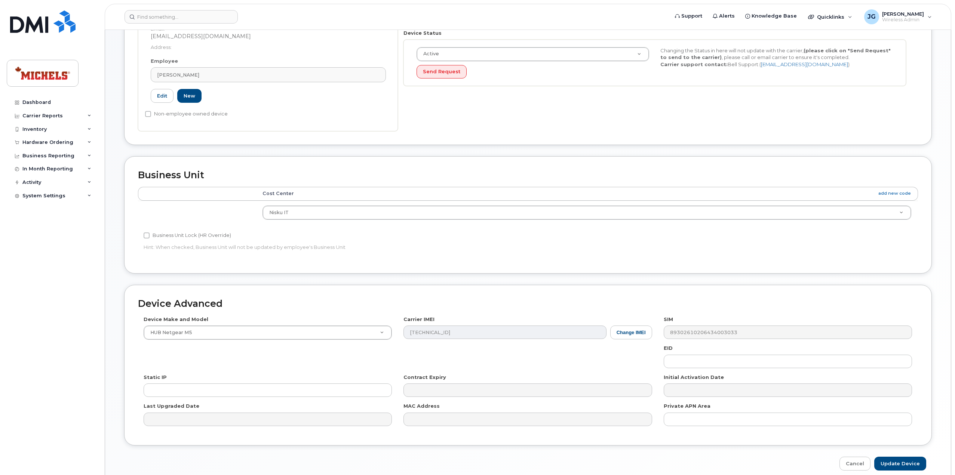
scroll to position [187, 0]
type input "IT Travel and Test HUB"
click at [902, 456] on input "Update Device" at bounding box center [900, 463] width 52 height 14
type input "Saving..."
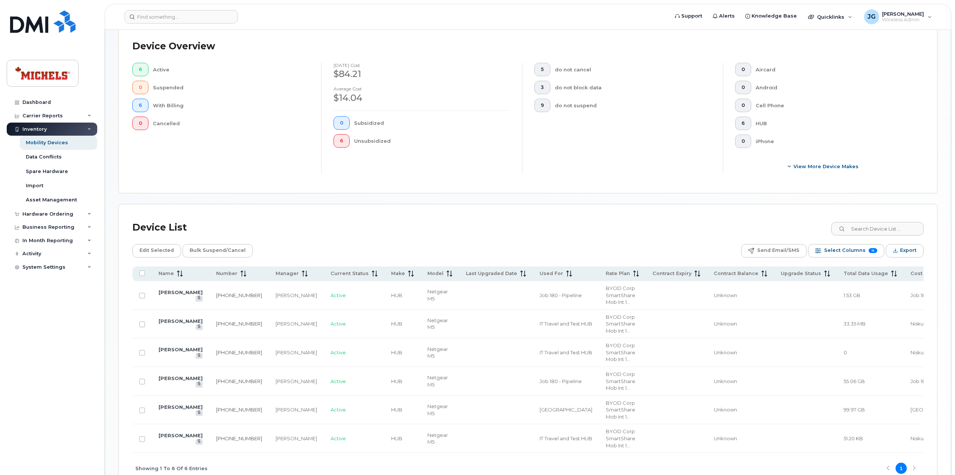
scroll to position [179, 0]
click at [533, 274] on th "Used For" at bounding box center [566, 271] width 66 height 15
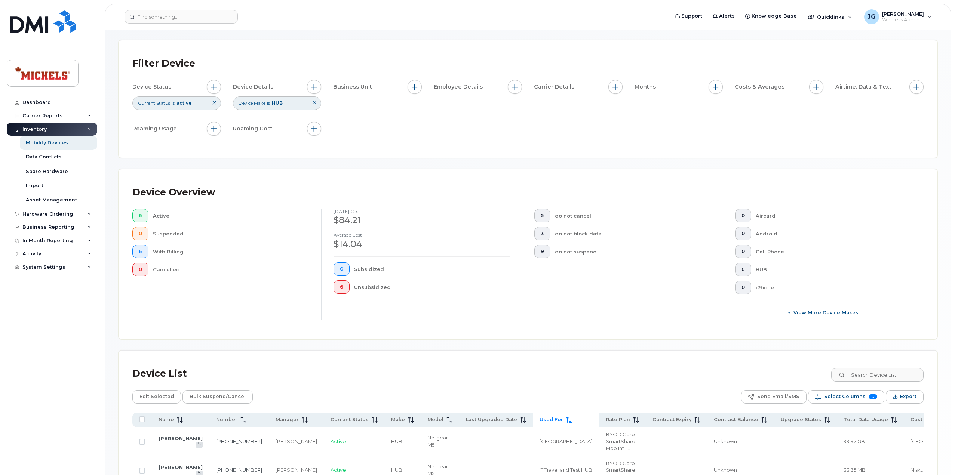
scroll to position [30, 0]
click at [312, 102] on icon at bounding box center [314, 103] width 4 height 4
click at [800, 311] on span "View More Device Makes" at bounding box center [825, 313] width 65 height 7
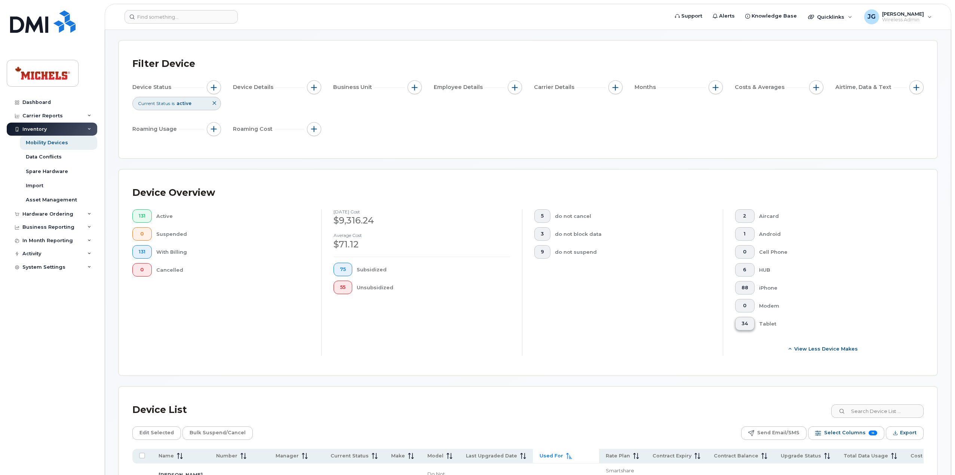
click at [741, 325] on span "34" at bounding box center [744, 324] width 7 height 6
click at [309, 86] on button "button" at bounding box center [314, 87] width 14 height 14
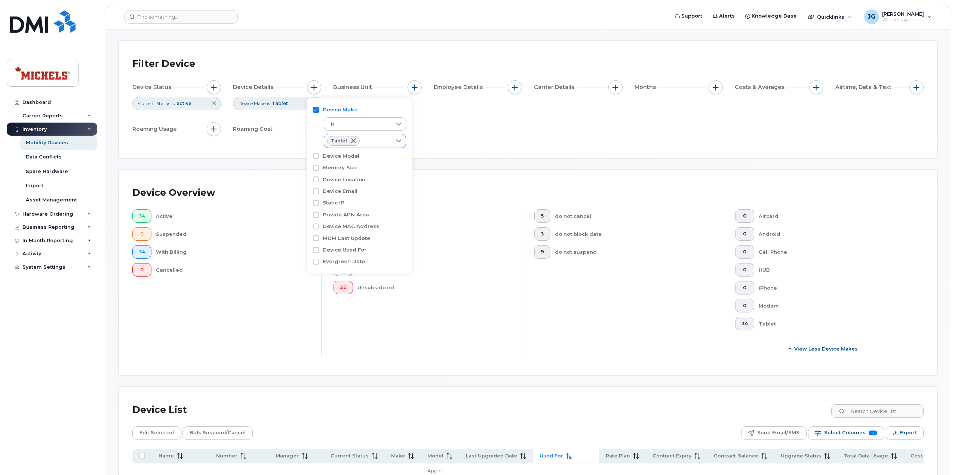
click at [382, 141] on div "Tablet" at bounding box center [357, 140] width 67 height 13
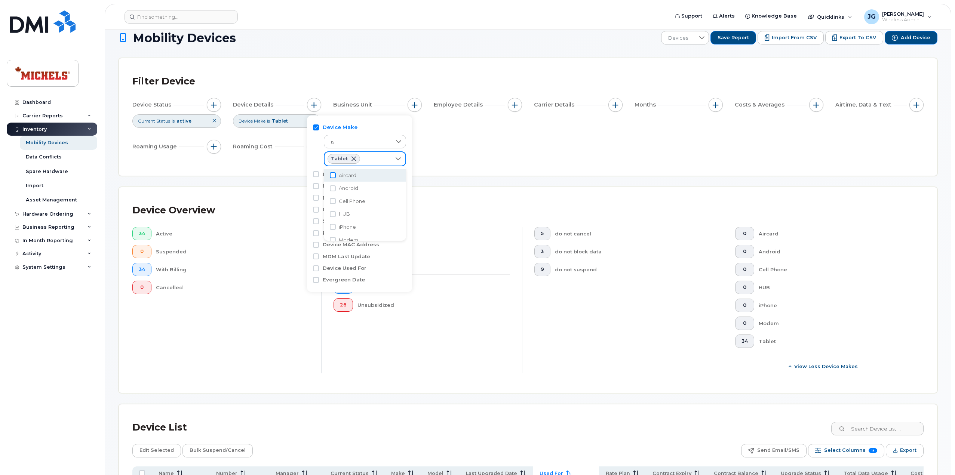
scroll to position [12, 0]
click at [331, 175] on input "Aircard" at bounding box center [333, 176] width 6 height 6
checkbox input "true"
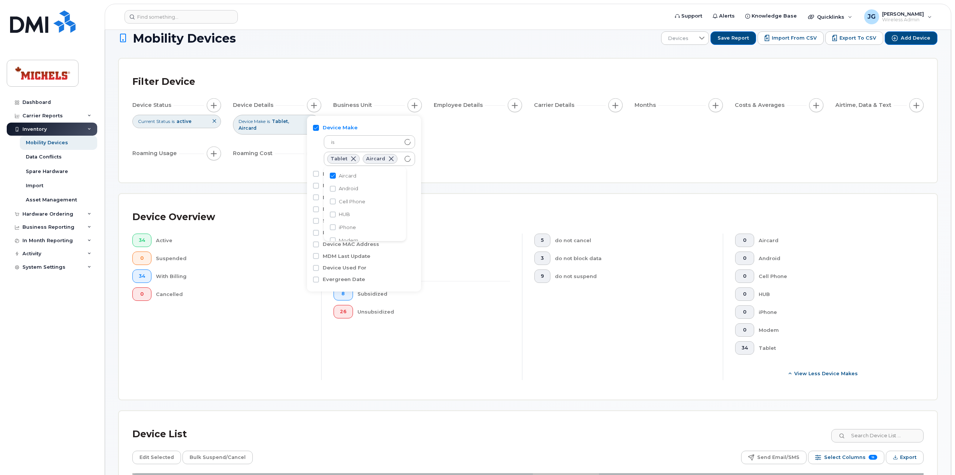
click at [511, 161] on div "Filter Device Device Status Current Status is active Device Details Device Make…" at bounding box center [527, 120] width 791 height 97
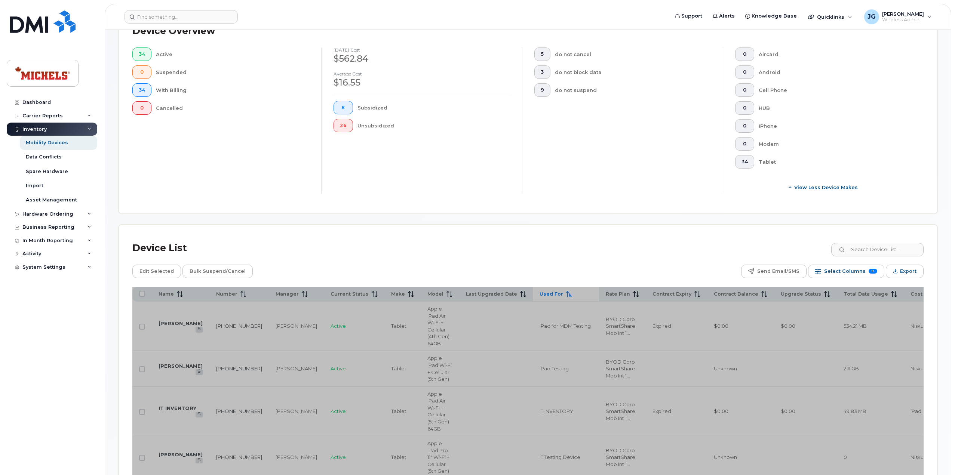
scroll to position [198, 0]
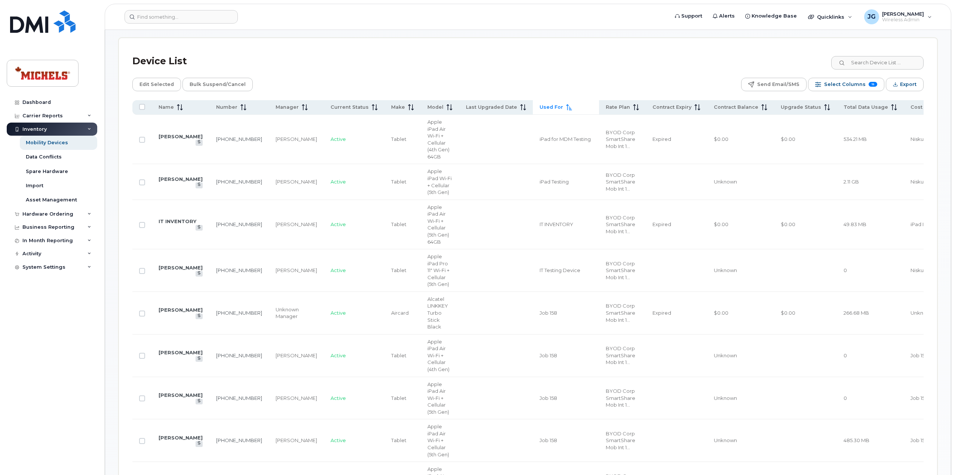
scroll to position [385, 0]
click at [179, 104] on icon at bounding box center [180, 107] width 6 height 6
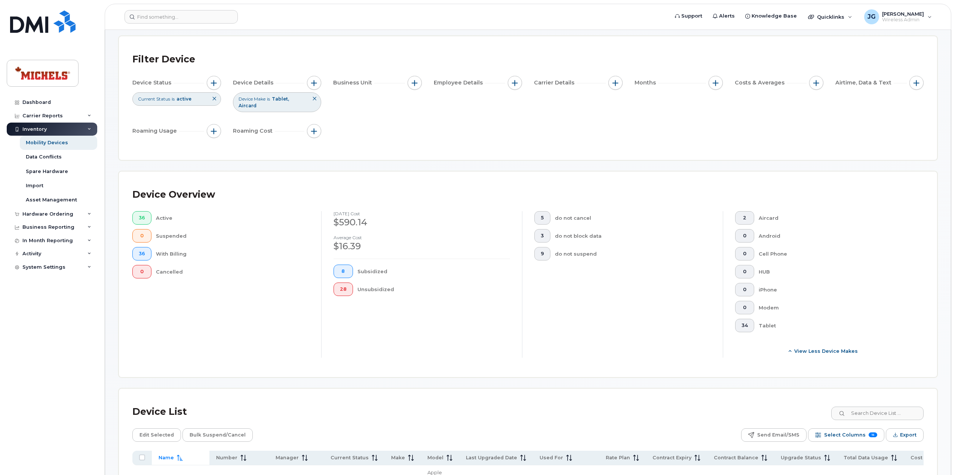
scroll to position [34, 0]
click at [256, 103] on span "Aircard" at bounding box center [247, 106] width 18 height 6
click at [313, 99] on icon at bounding box center [314, 99] width 4 height 4
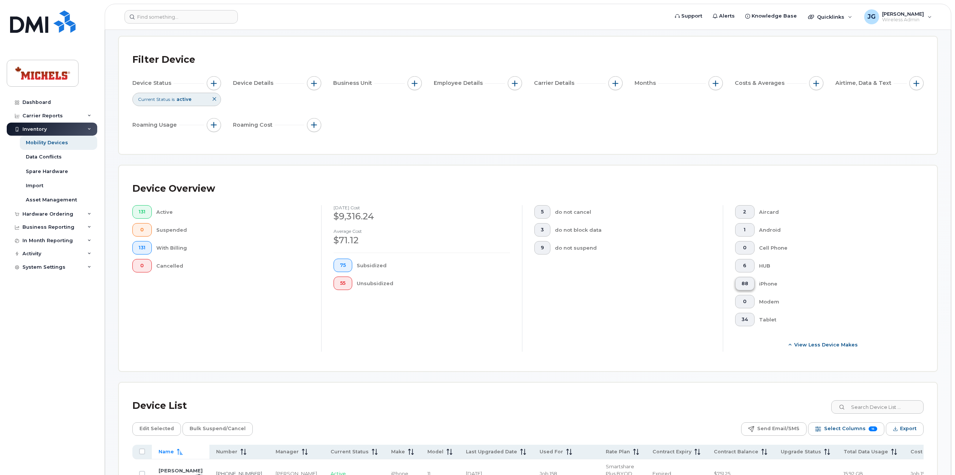
click at [749, 282] on button "88" at bounding box center [744, 283] width 19 height 13
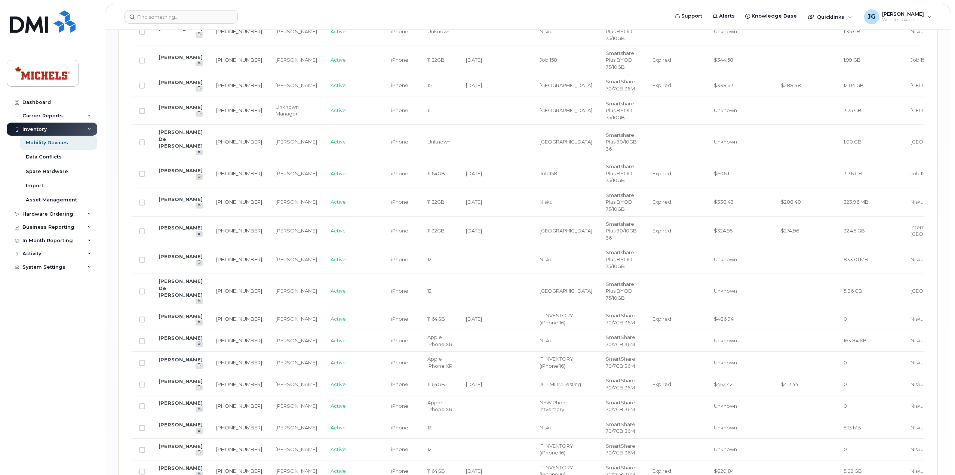
scroll to position [1179, 0]
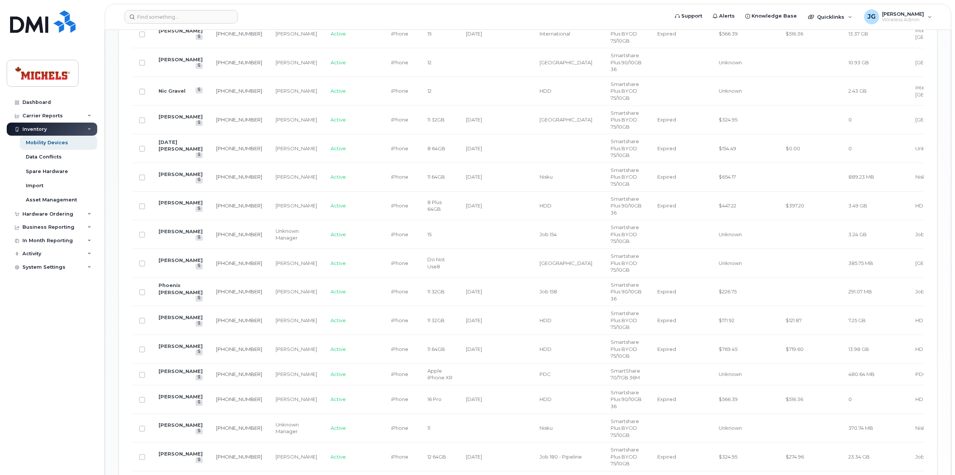
scroll to position [703, 0]
click at [161, 18] on input at bounding box center [180, 16] width 113 height 13
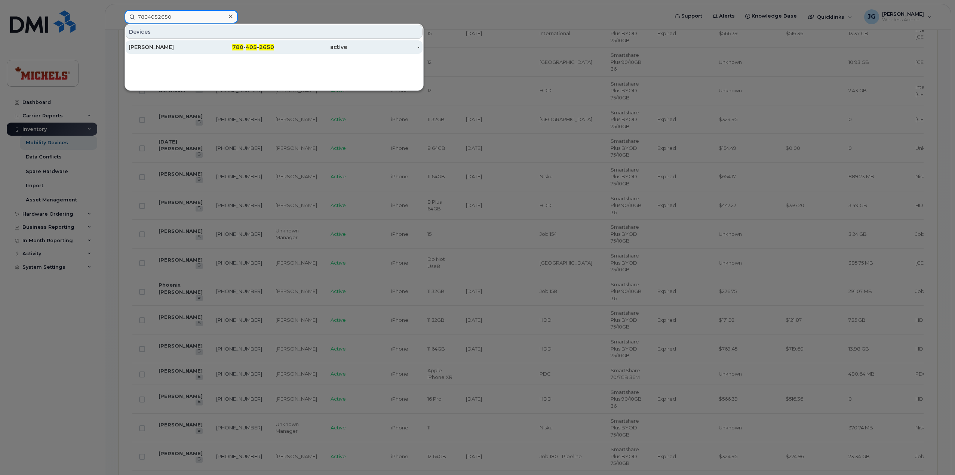
type input "7804052650"
click at [188, 49] on div "[PERSON_NAME]" at bounding box center [165, 46] width 73 height 7
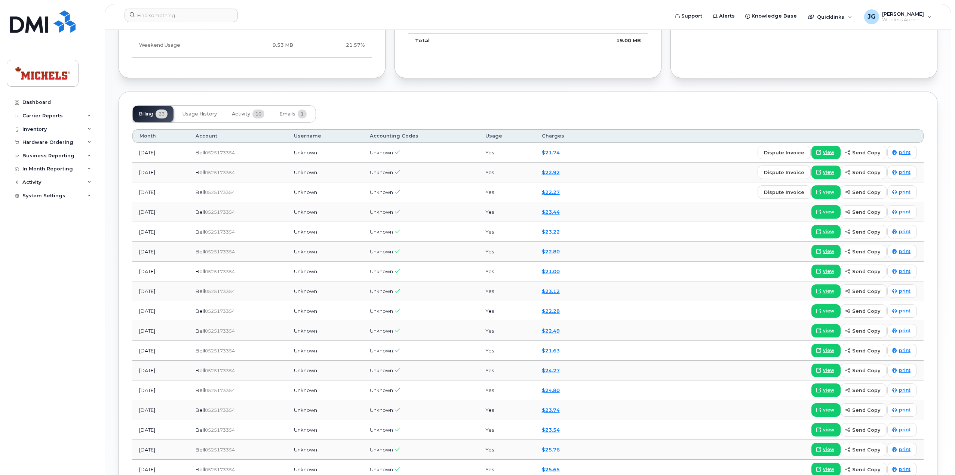
scroll to position [486, 0]
click at [204, 116] on button "Usage History" at bounding box center [199, 113] width 46 height 16
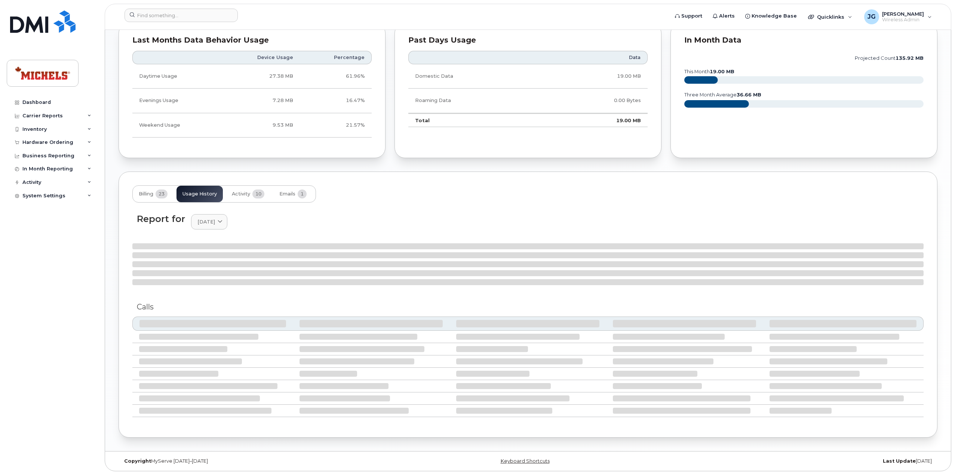
scroll to position [395, 0]
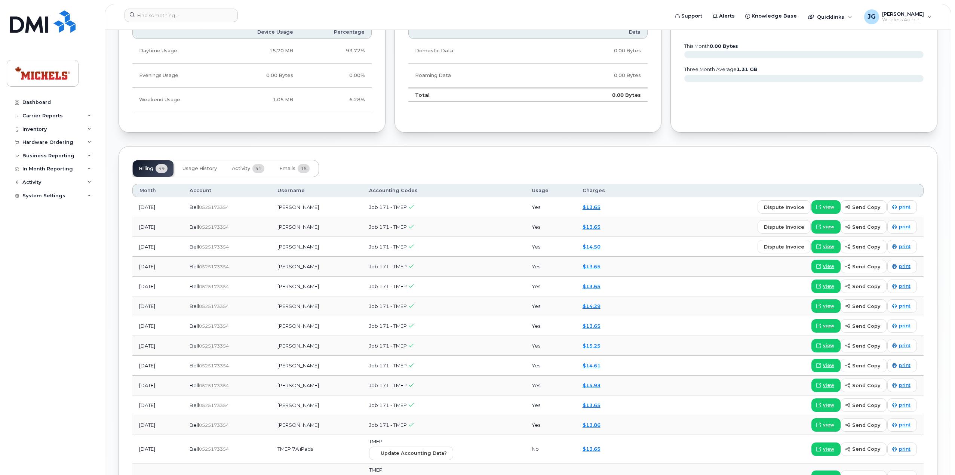
scroll to position [561, 0]
click at [202, 165] on span "Usage History" at bounding box center [199, 168] width 34 height 6
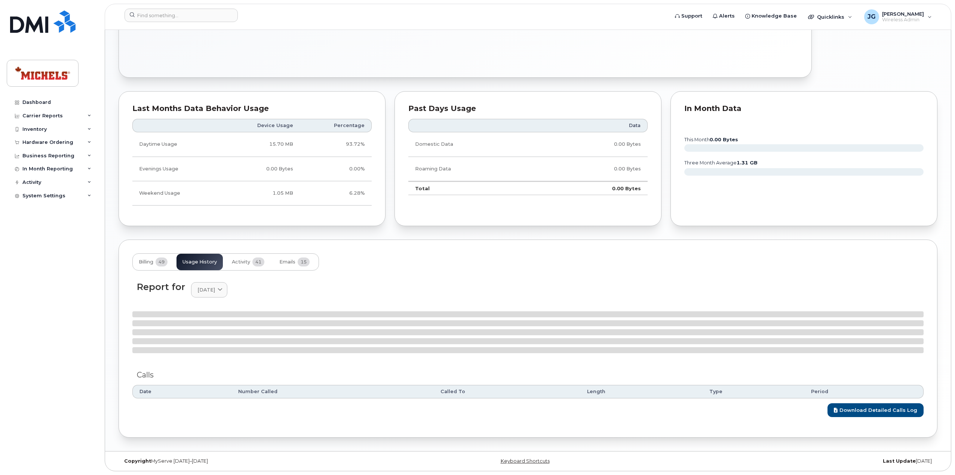
scroll to position [526, 0]
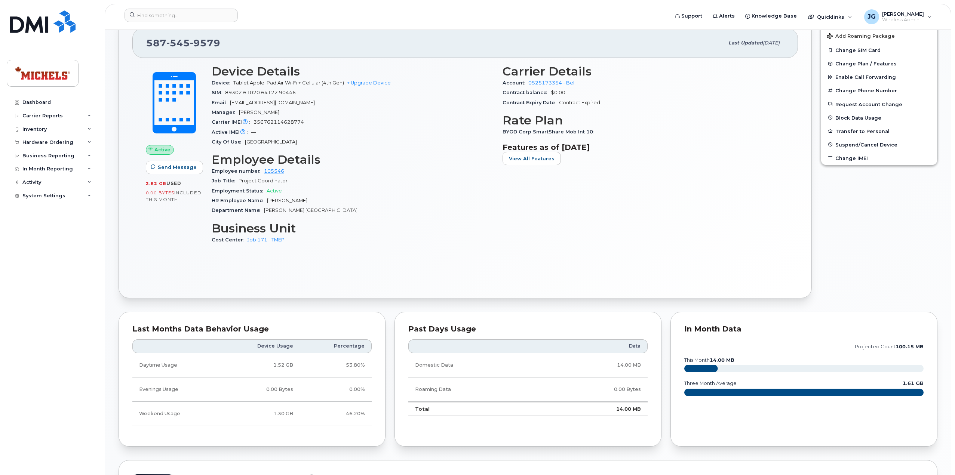
scroll to position [336, 0]
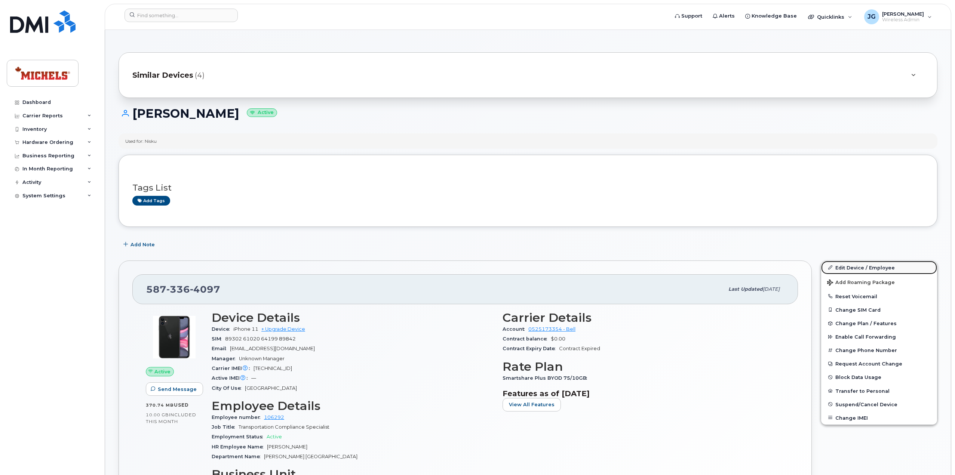
click at [857, 265] on link "Edit Device / Employee" at bounding box center [879, 267] width 116 height 13
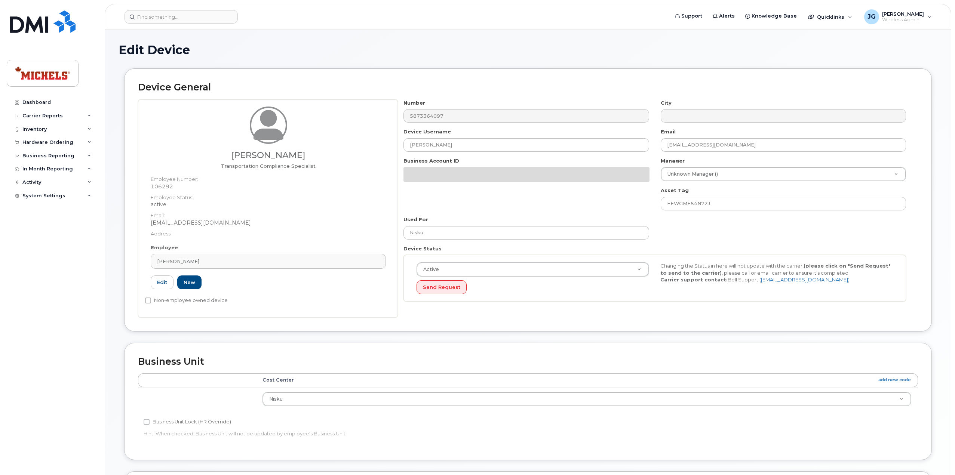
select select "89838"
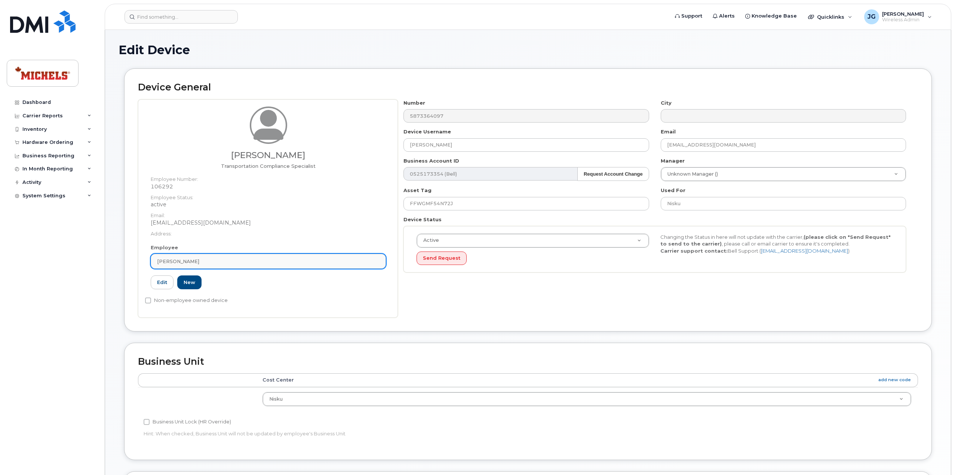
click at [209, 258] on div "[PERSON_NAME]" at bounding box center [268, 261] width 222 height 7
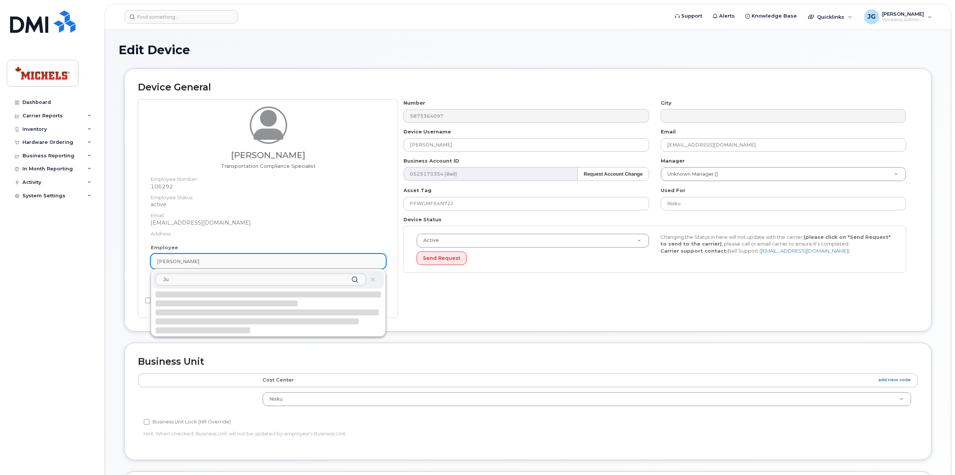
type input "J"
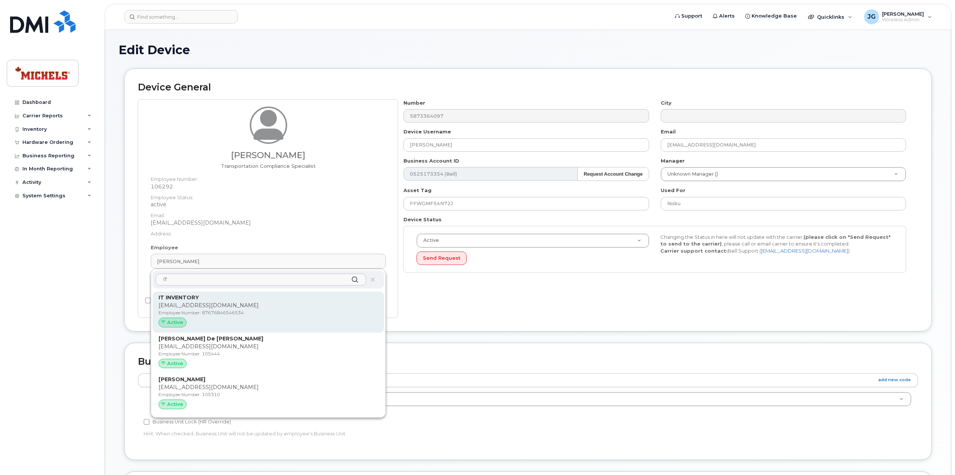
type input "IT"
click at [203, 305] on p "JustinGundran@michelscanada.com" at bounding box center [267, 306] width 219 height 8
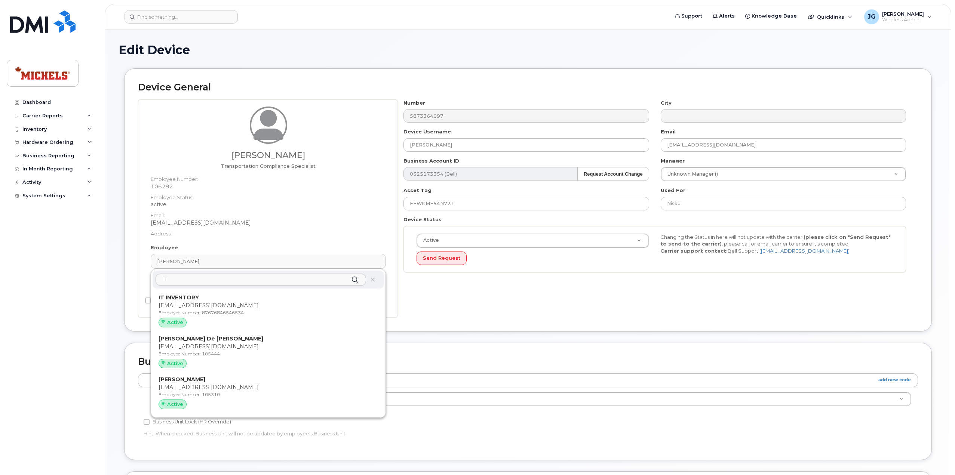
type input "87676846546534"
type input "IT INVENTORY"
type input "justingundran@michelscanada.com"
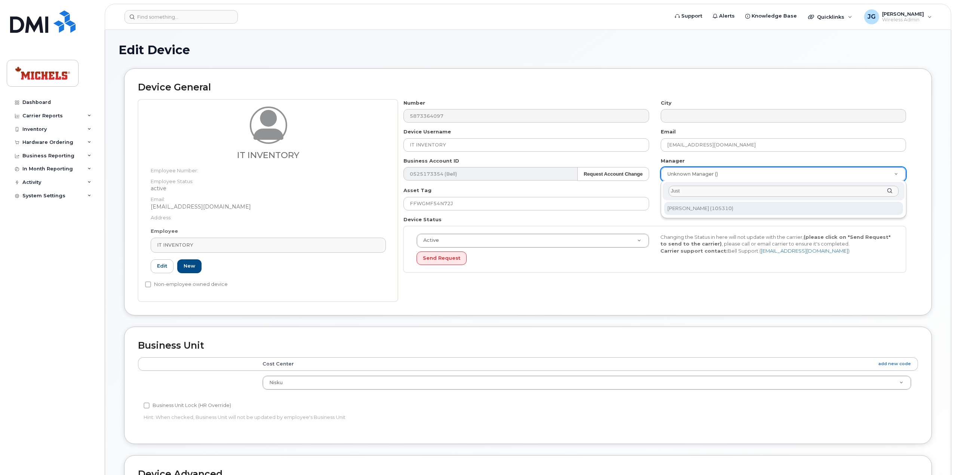
type input "Just"
type input "1406313"
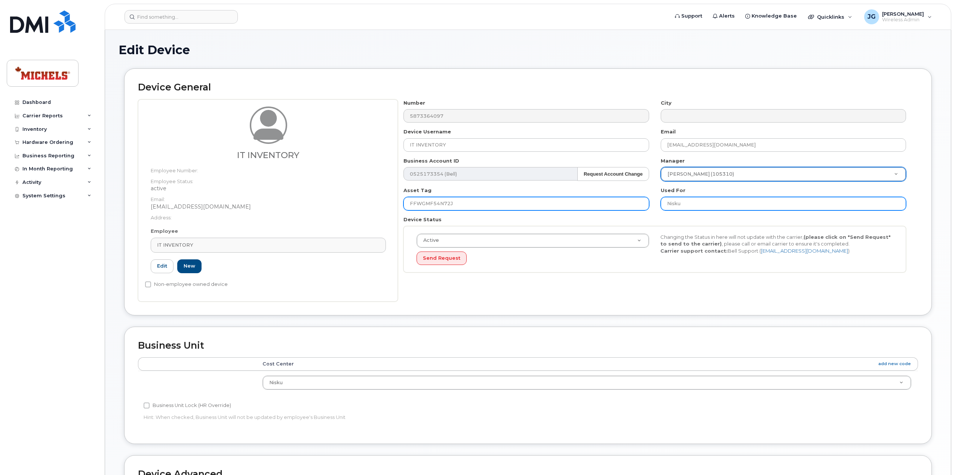
drag, startPoint x: 701, startPoint y: 209, endPoint x: 635, endPoint y: 203, distance: 66.0
click at [635, 203] on div "Number 5873364097 City Device Username IT INVENTORY Email justingundran@michels…" at bounding box center [655, 188] width 514 height 179
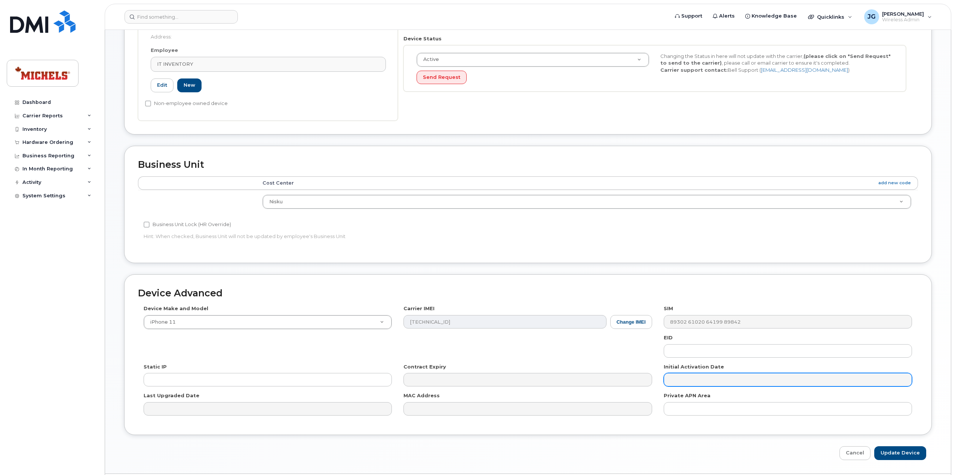
scroll to position [200, 0]
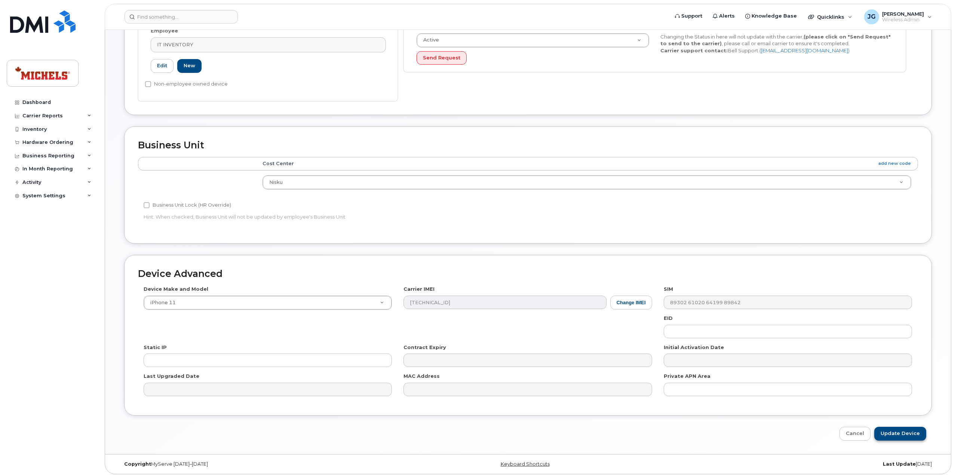
type input "IT Hardware Upgrade Candidate"
click at [897, 433] on input "Update Device" at bounding box center [900, 434] width 52 height 14
type input "Saving..."
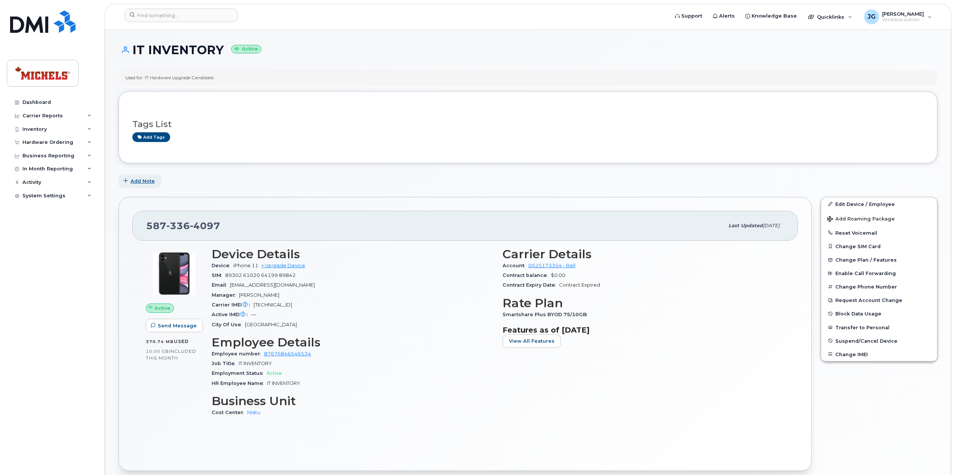
click at [138, 183] on span "Add Note" at bounding box center [142, 181] width 24 height 7
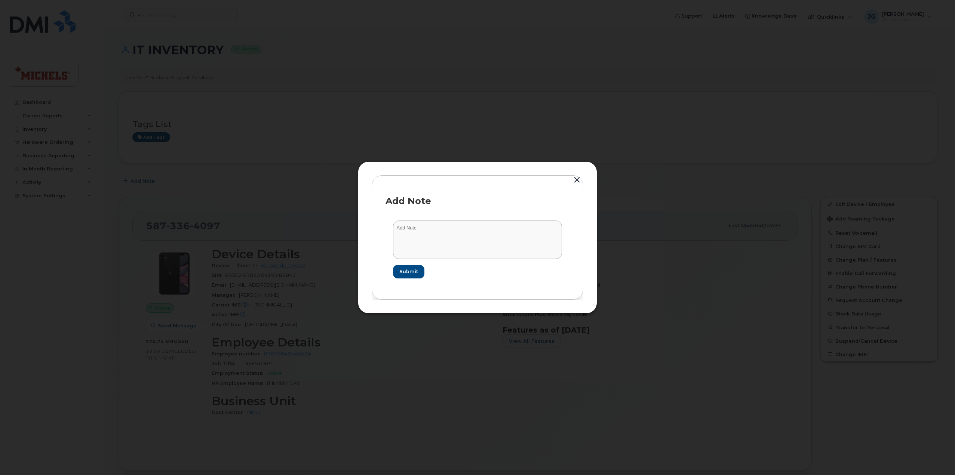
drag, startPoint x: 410, startPoint y: 214, endPoint x: 442, endPoint y: 235, distance: 38.4
click at [413, 216] on form "Submit" at bounding box center [477, 249] width 184 height 73
click at [442, 237] on textarea at bounding box center [477, 240] width 169 height 38
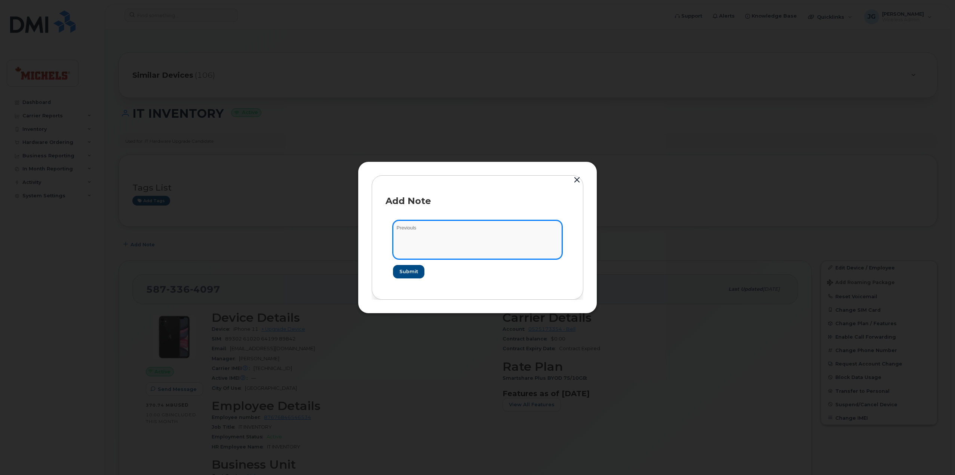
click at [412, 228] on textarea "Previouls" at bounding box center [477, 240] width 169 height 38
click at [432, 227] on textarea "Previouls" at bounding box center [477, 240] width 169 height 38
type textarea "Previously Robert Wall"
click at [410, 264] on form "Previously Robert Wall Submit" at bounding box center [477, 249] width 184 height 73
click at [407, 270] on span "Submit" at bounding box center [408, 271] width 19 height 7
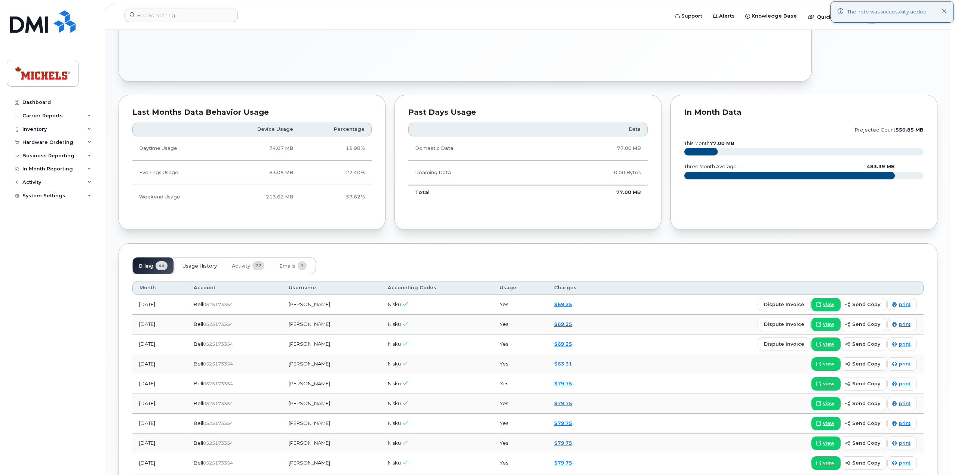
click at [204, 263] on span "Usage History" at bounding box center [199, 266] width 34 height 6
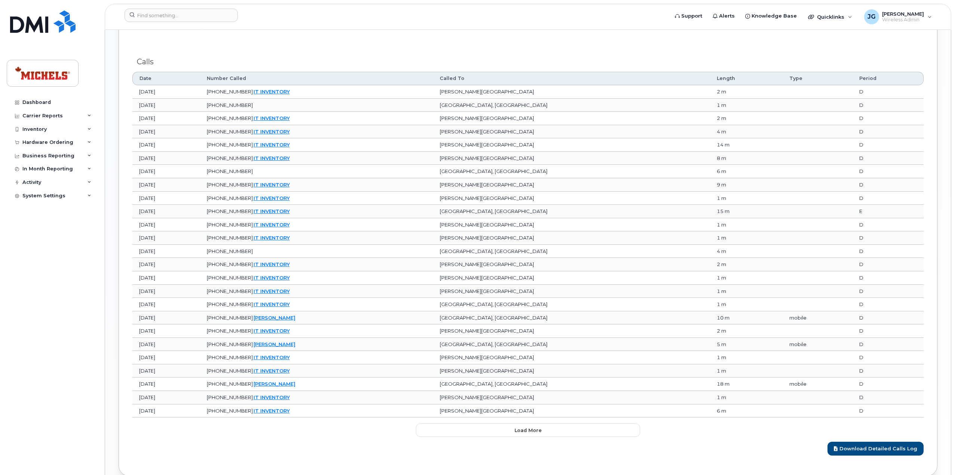
scroll to position [934, 0]
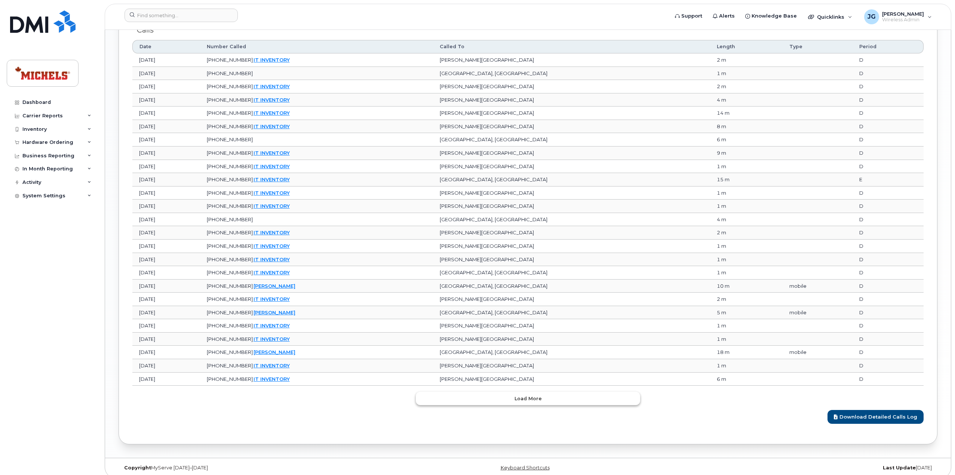
click at [569, 397] on button "Load more" at bounding box center [528, 398] width 224 height 13
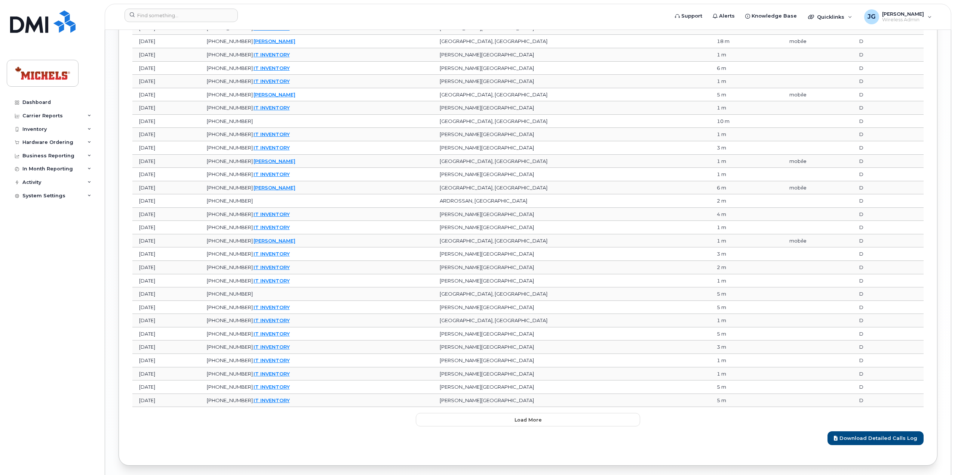
scroll to position [1263, 0]
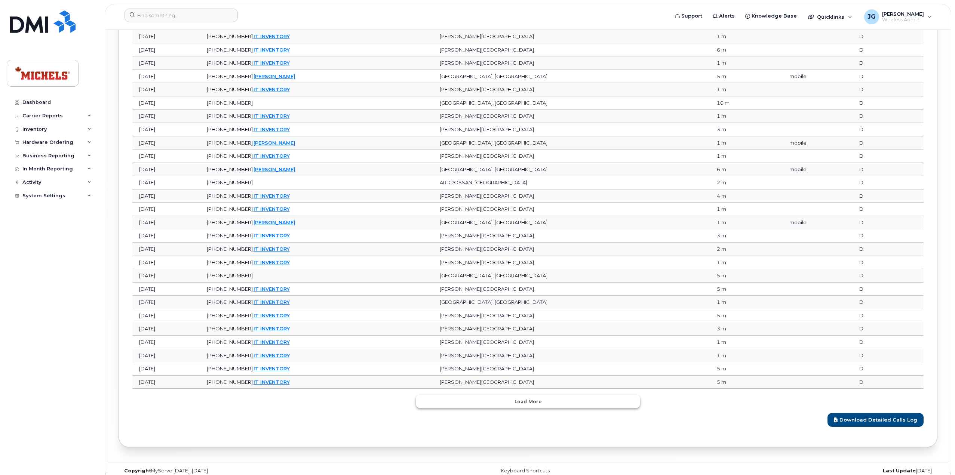
click at [556, 395] on button "Load more" at bounding box center [528, 401] width 224 height 13
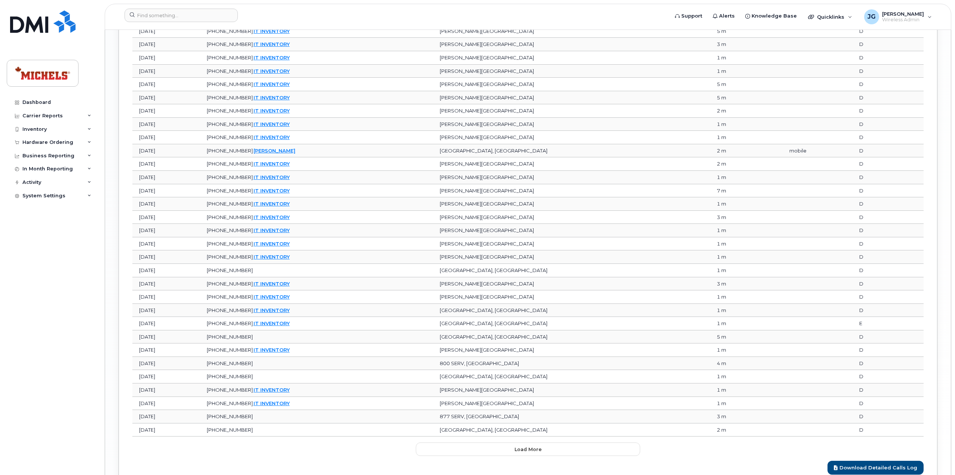
scroll to position [1592, 0]
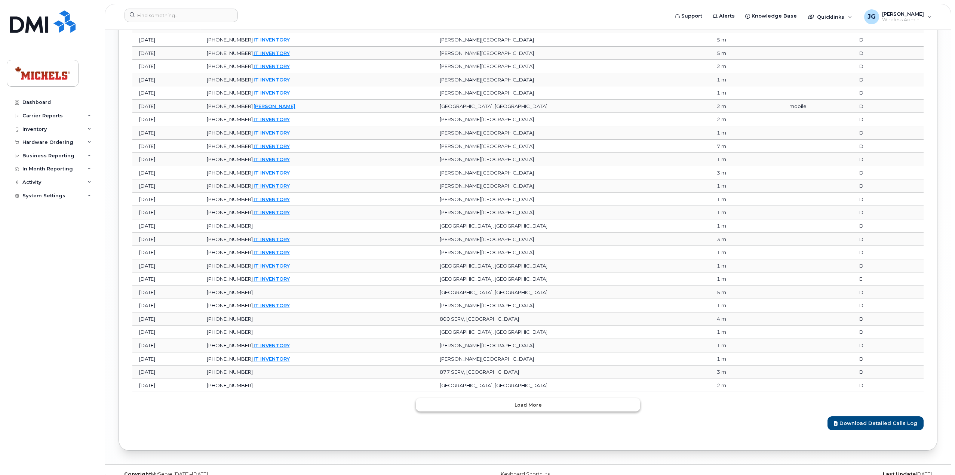
click at [558, 398] on button "Load more" at bounding box center [528, 404] width 224 height 13
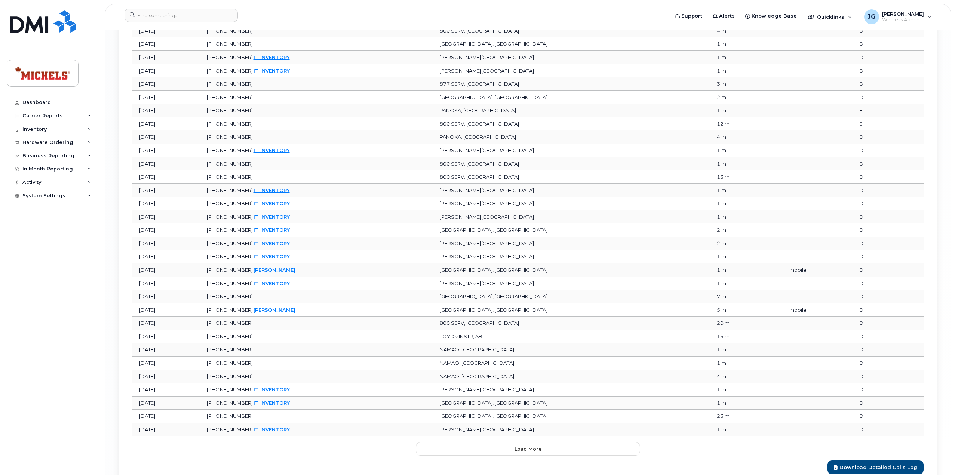
scroll to position [1922, 0]
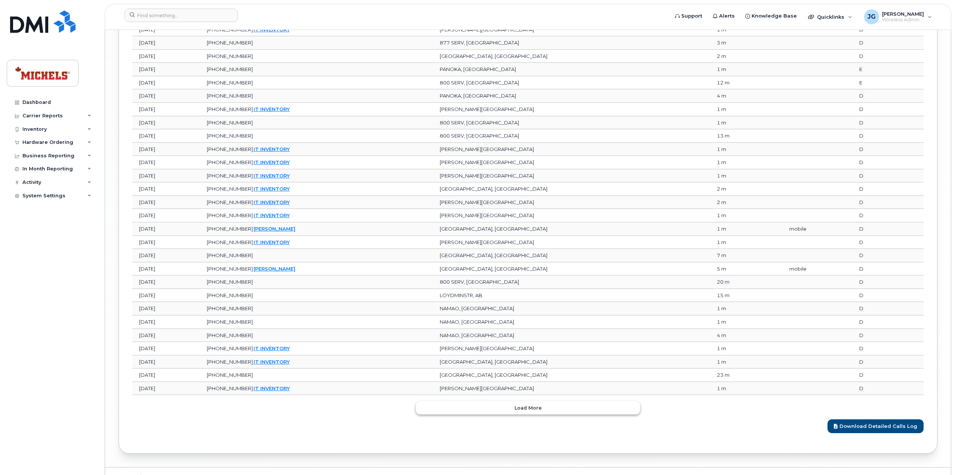
click at [603, 401] on button "Load more" at bounding box center [528, 407] width 224 height 13
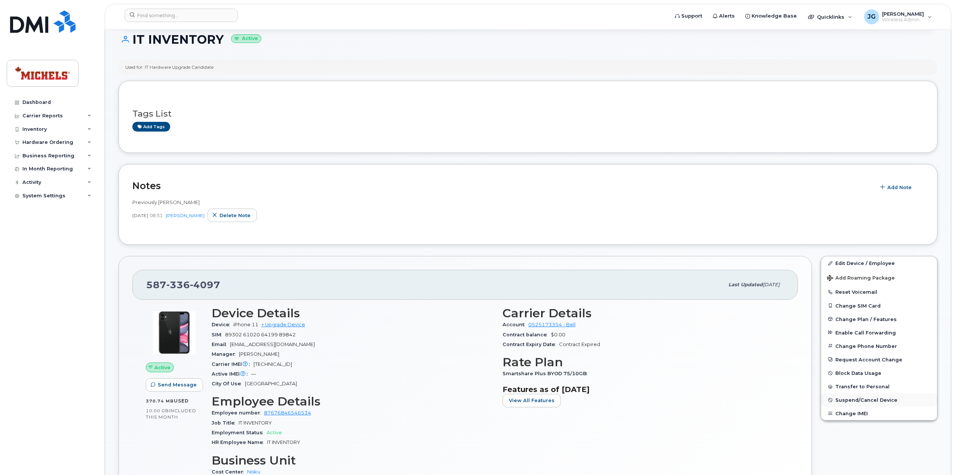
scroll to position [75, 0]
click at [860, 260] on link "Edit Device / Employee" at bounding box center [879, 262] width 116 height 13
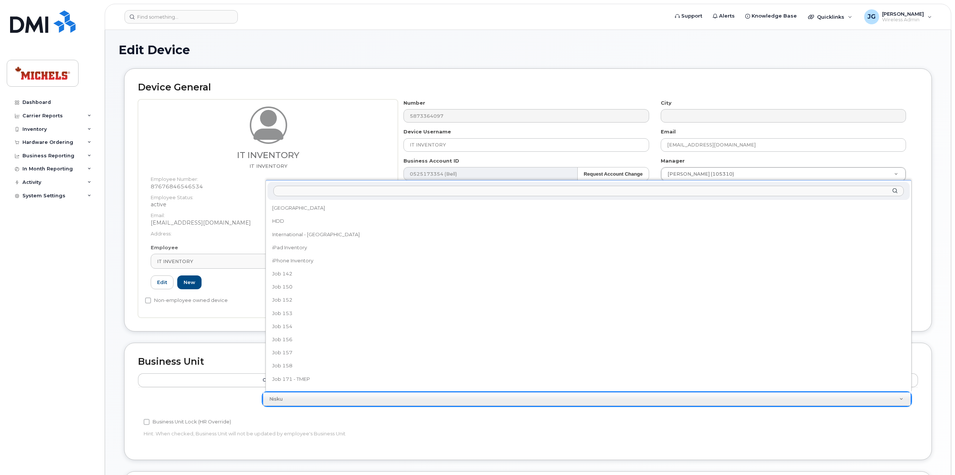
scroll to position [33, 0]
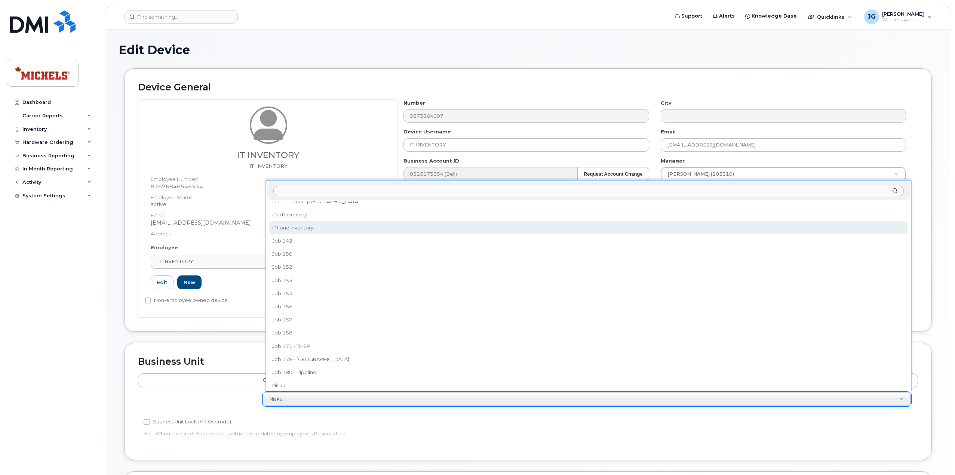
select select "15264051"
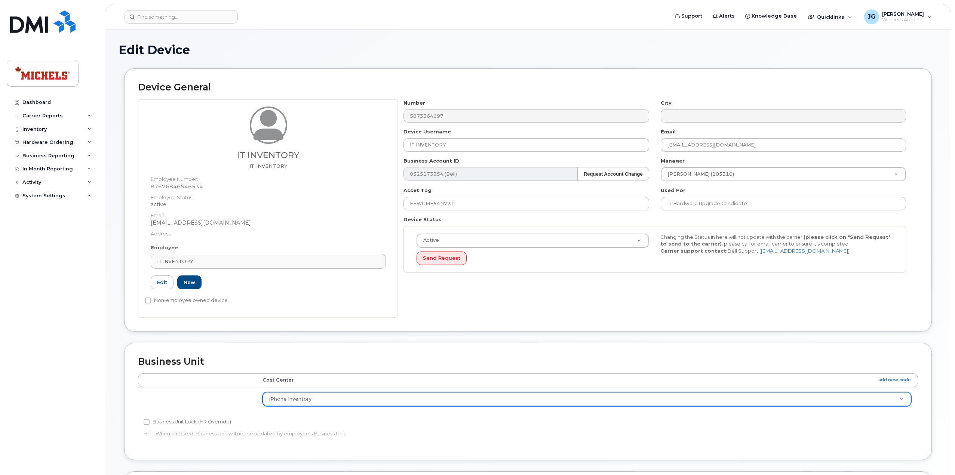
click at [601, 323] on div "Device General IT INVENTORY IT INVENTORY Employee Number: 87676846546534 Employ…" at bounding box center [527, 199] width 807 height 263
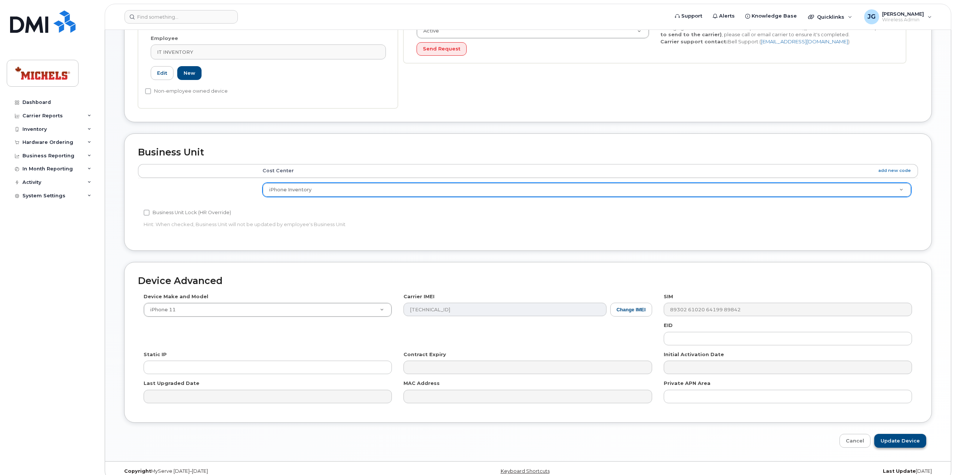
scroll to position [217, 0]
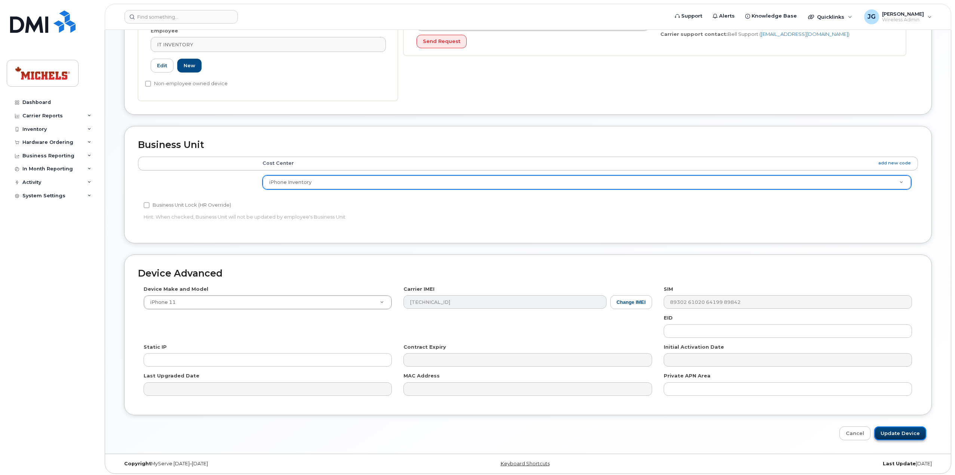
click at [915, 432] on input "Update Device" at bounding box center [900, 433] width 52 height 14
type input "Saving..."
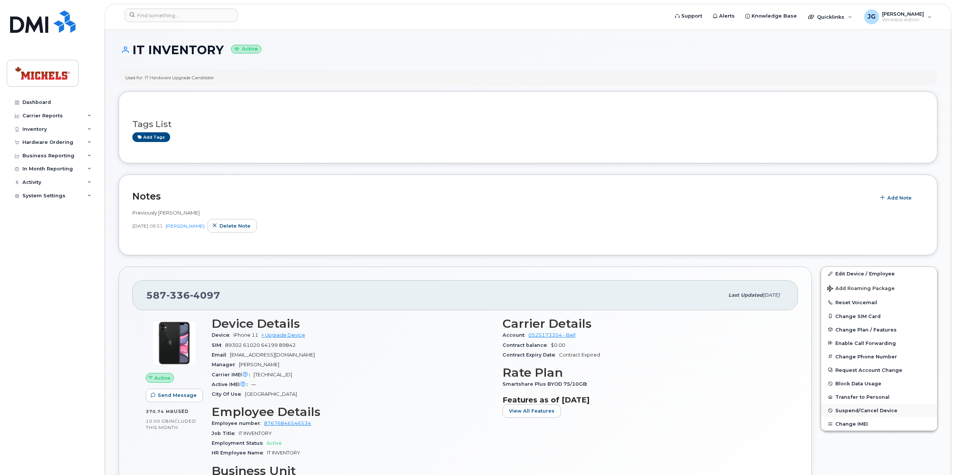
click at [859, 411] on span "Suspend/Cancel Device" at bounding box center [866, 411] width 62 height 6
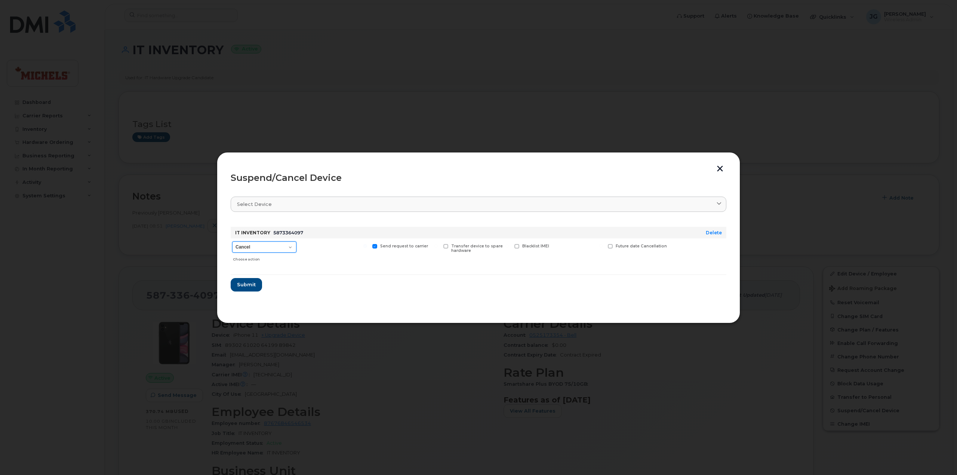
click at [273, 250] on select "Cancel Suspend - Extend Suspension Suspend - Reduced Rate Suspend - Full Rate S…" at bounding box center [264, 246] width 64 height 11
select select "[object Object]"
click at [232, 241] on select "Cancel Suspend - Extend Suspension Suspend - Reduced Rate Suspend - Full Rate S…" at bounding box center [264, 246] width 64 height 11
click at [245, 284] on span "Submit" at bounding box center [246, 284] width 19 height 7
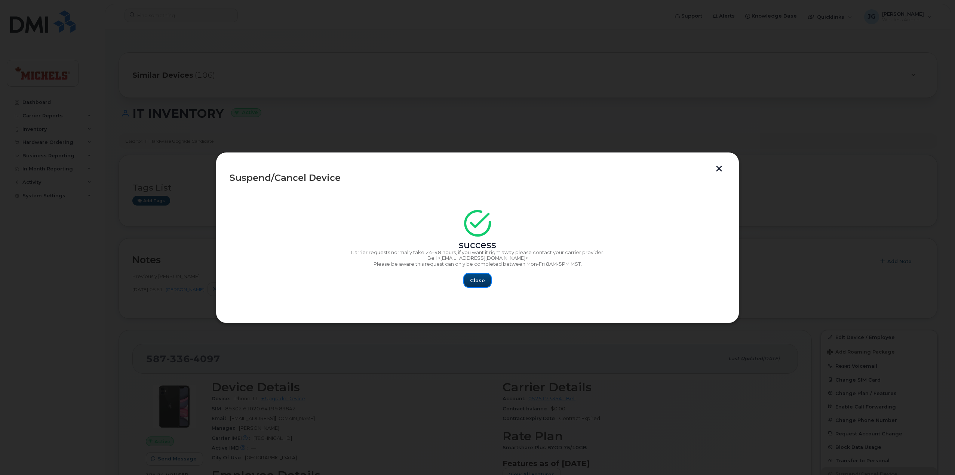
click at [477, 279] on span "Close" at bounding box center [477, 280] width 15 height 7
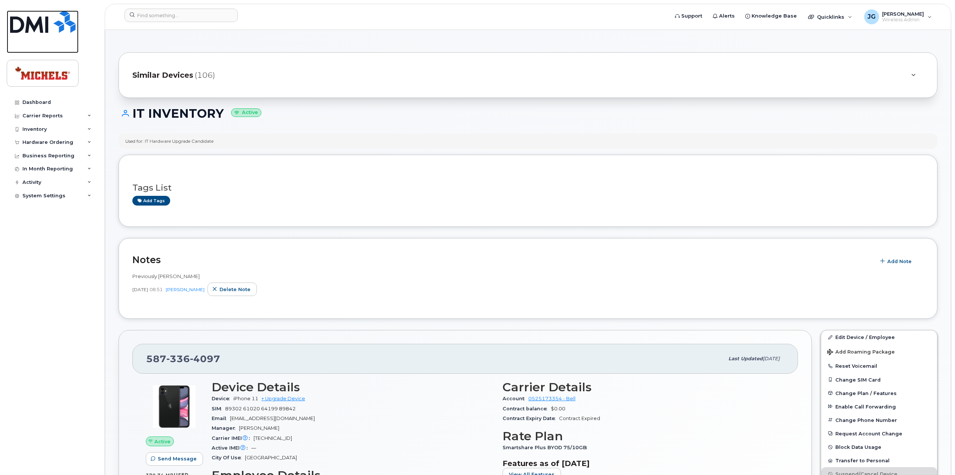
click at [43, 25] on img at bounding box center [42, 21] width 65 height 22
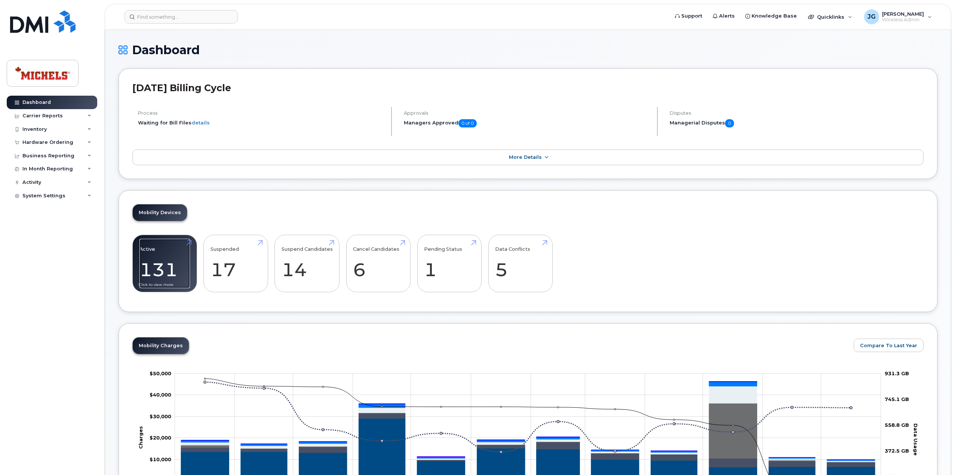
click at [179, 267] on link "Active 131 -80%" at bounding box center [164, 263] width 50 height 49
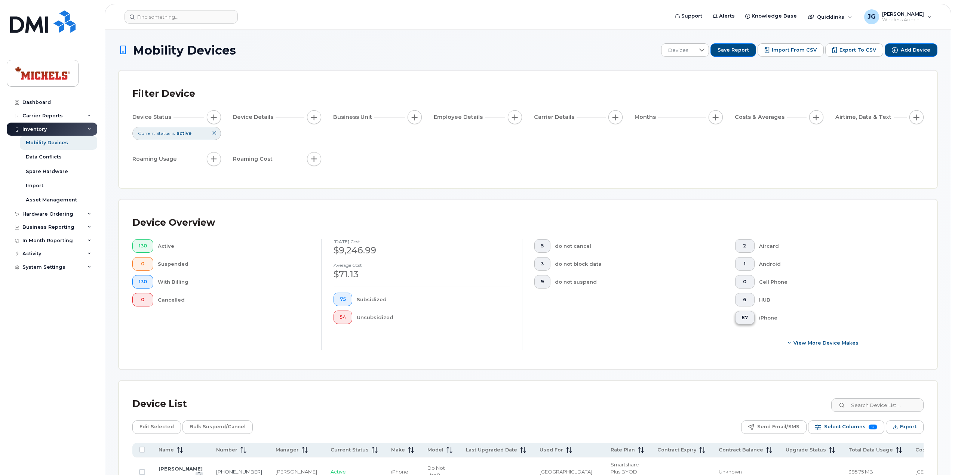
click at [747, 317] on button "87" at bounding box center [744, 317] width 19 height 13
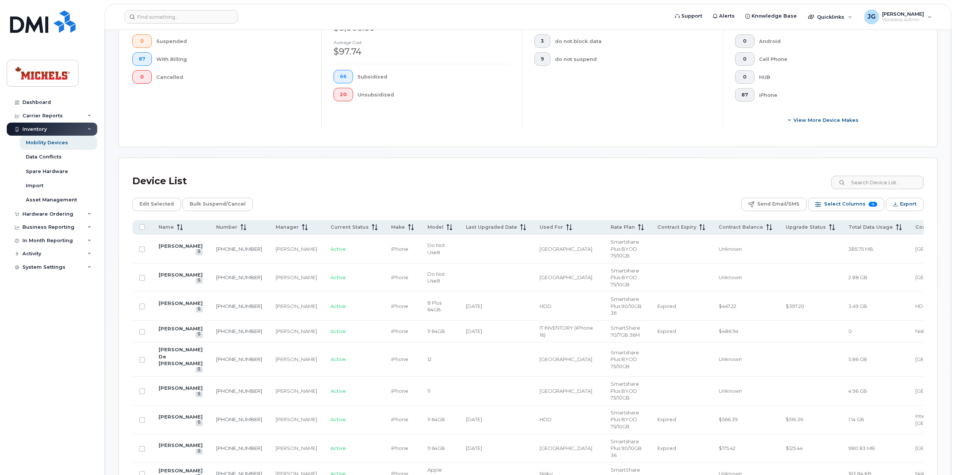
scroll to position [224, 0]
click at [179, 223] on icon at bounding box center [180, 226] width 6 height 6
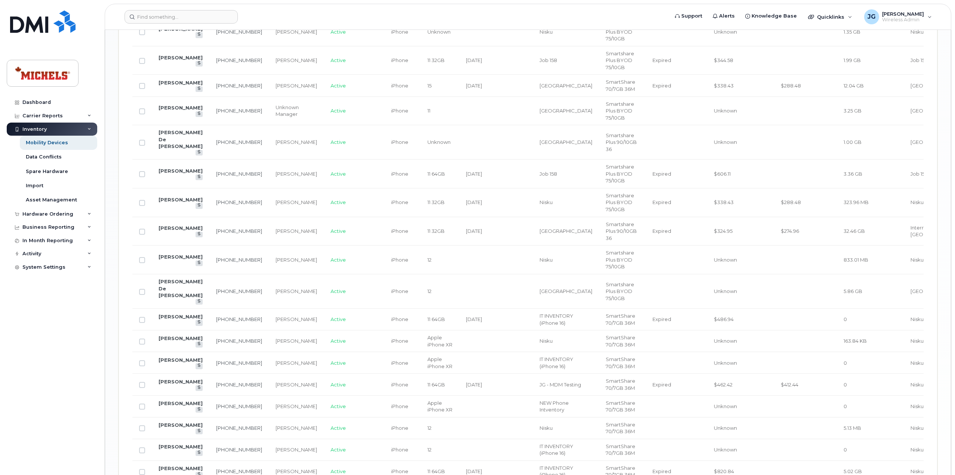
scroll to position [1143, 0]
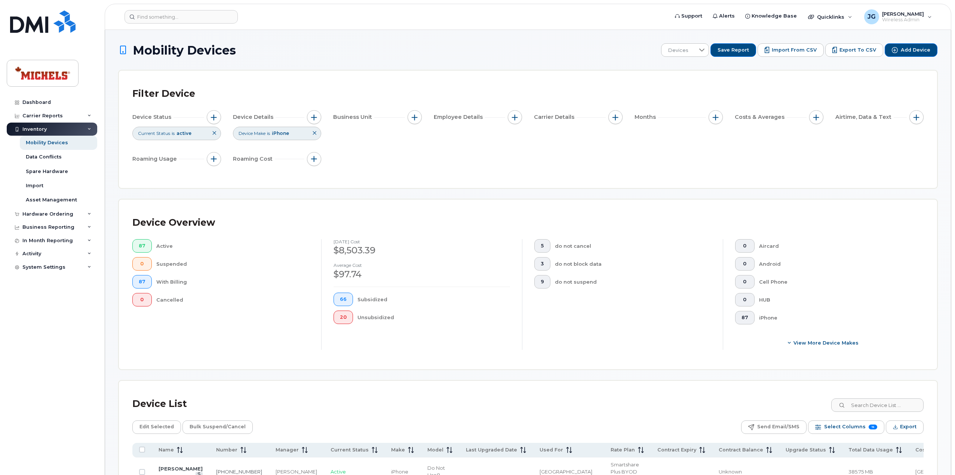
drag, startPoint x: 167, startPoint y: 216, endPoint x: 159, endPoint y: 182, distance: 34.6
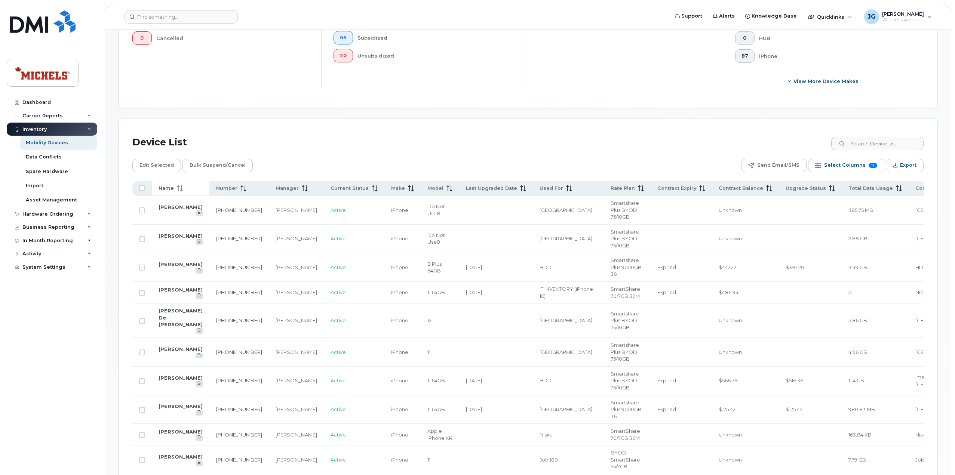
scroll to position [262, 0]
click at [185, 188] on div "Name" at bounding box center [180, 188] width 44 height 7
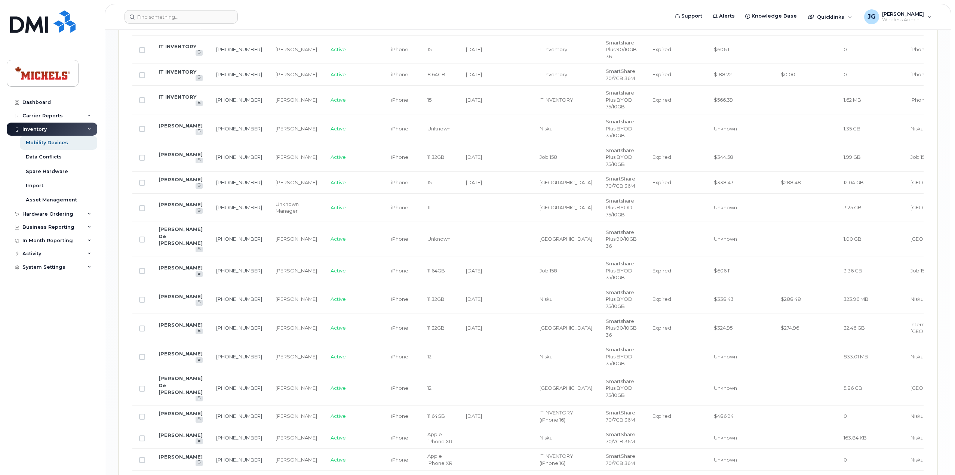
scroll to position [1046, 0]
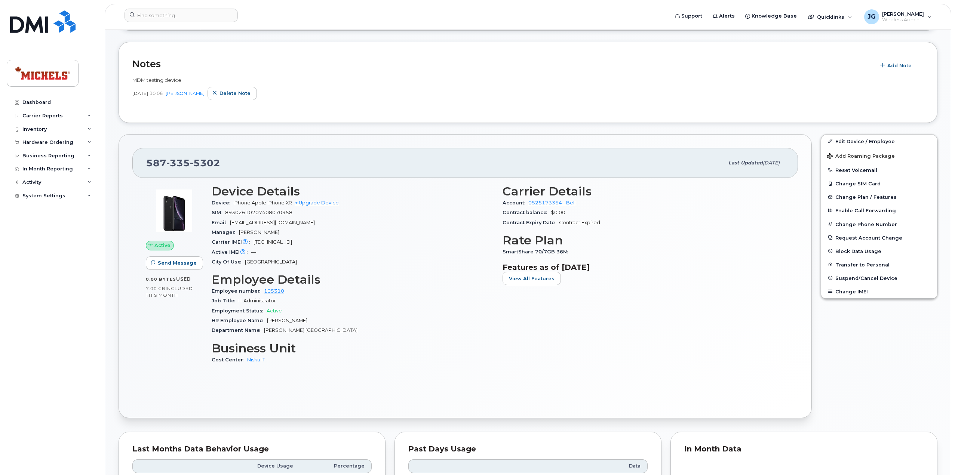
scroll to position [225, 0]
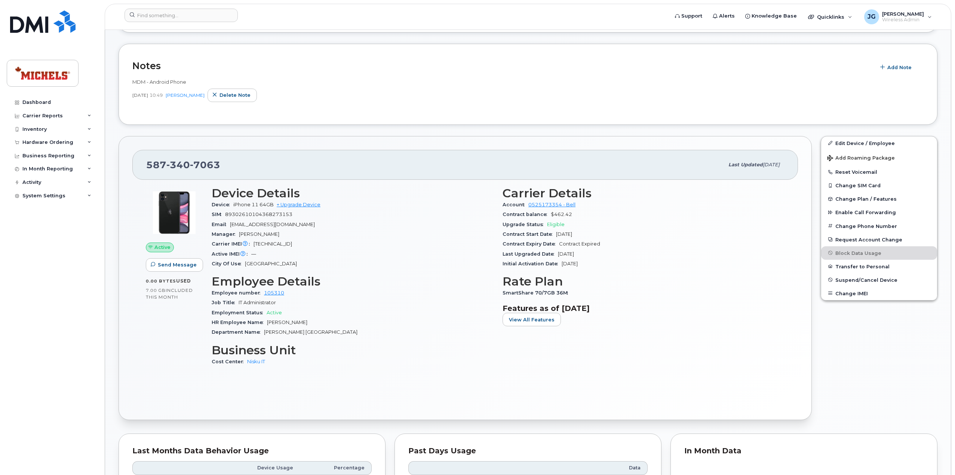
scroll to position [224, 0]
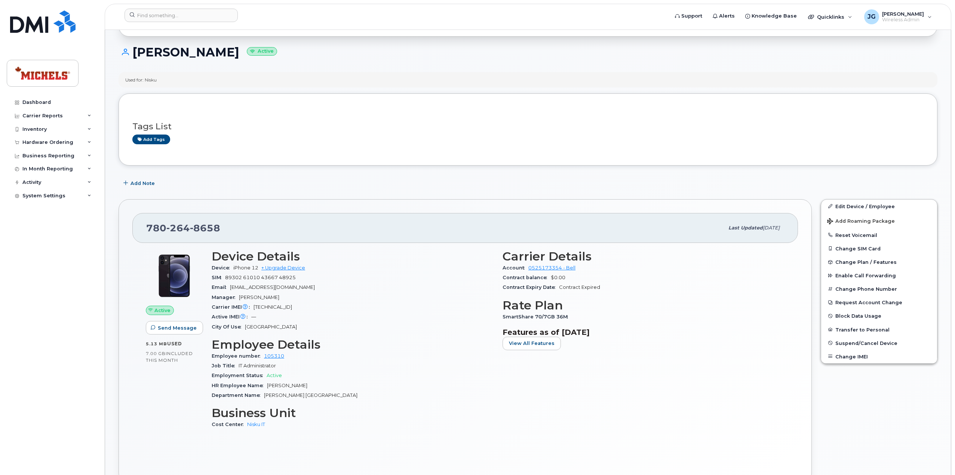
scroll to position [62, 0]
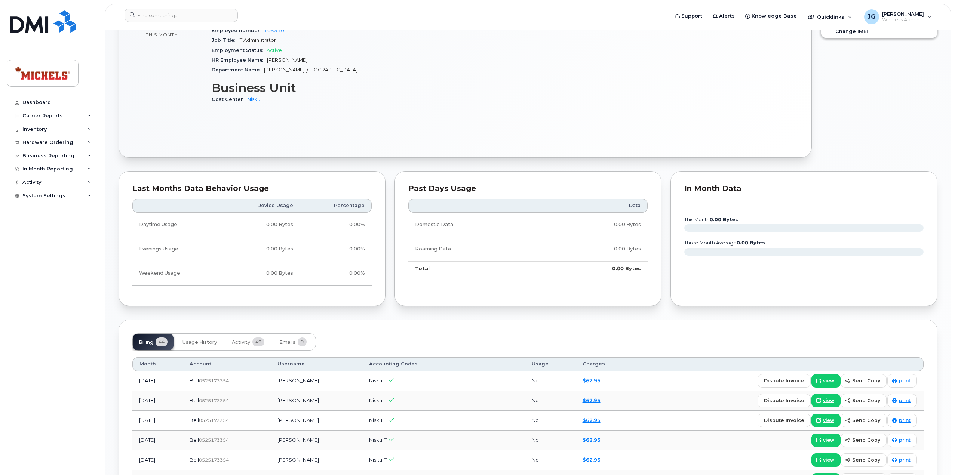
scroll to position [485, 0]
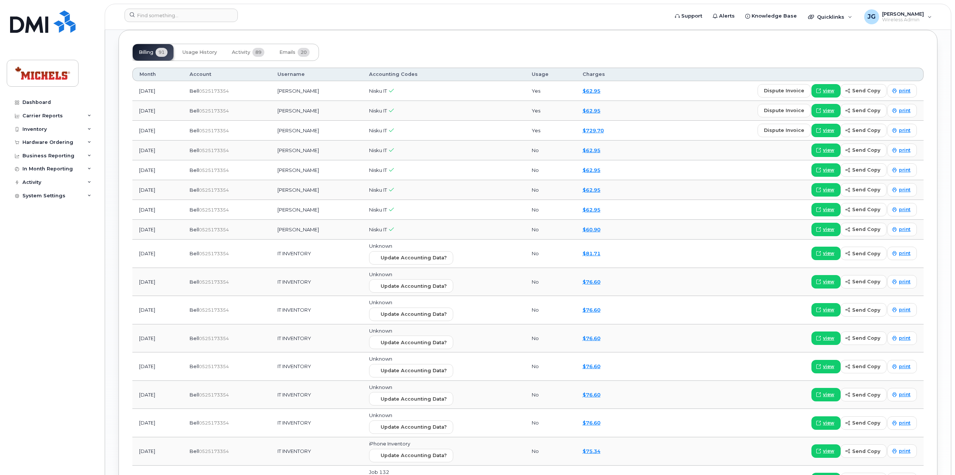
scroll to position [747, 0]
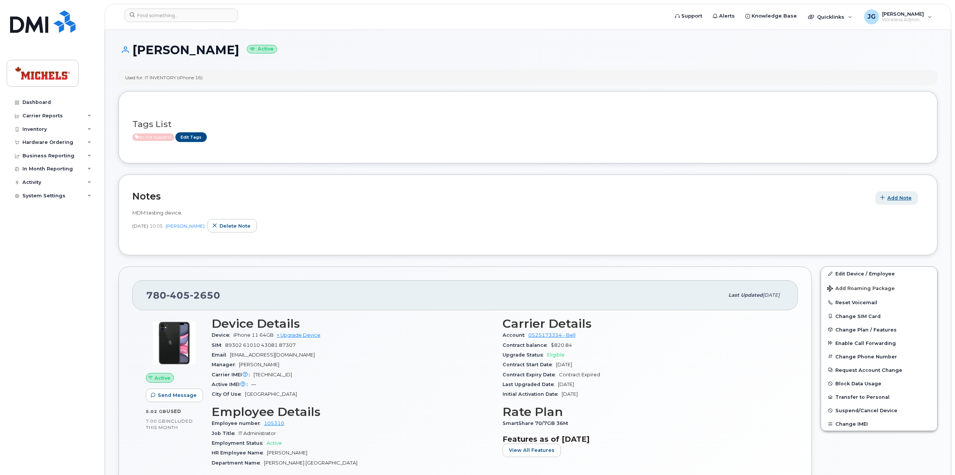
click at [891, 193] on button "Add Note" at bounding box center [896, 197] width 43 height 13
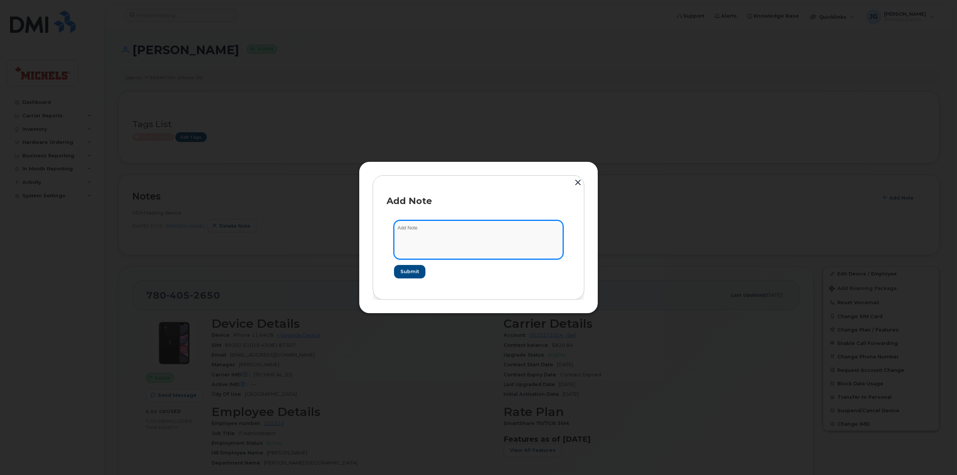
click at [430, 230] on textarea at bounding box center [478, 240] width 169 height 38
type textarea "GP Upgrade"
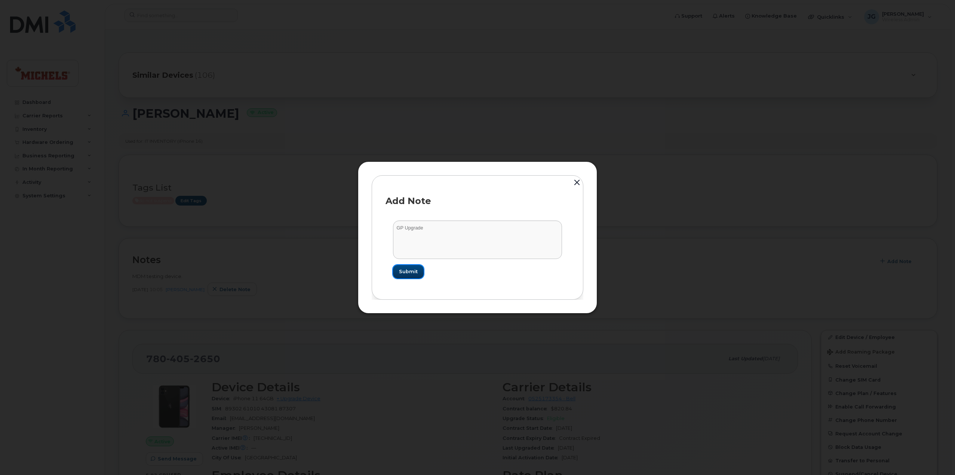
click at [407, 275] on span "Submit" at bounding box center [408, 271] width 19 height 7
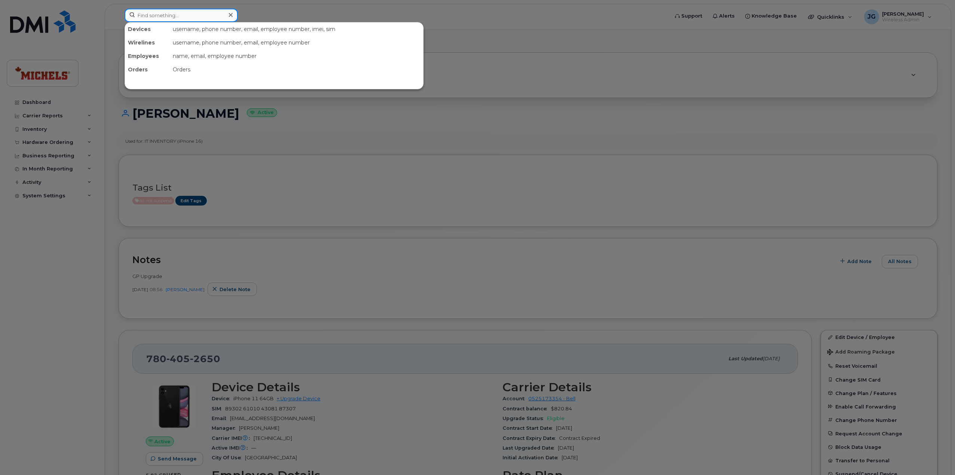
click at [193, 14] on input at bounding box center [180, 15] width 113 height 13
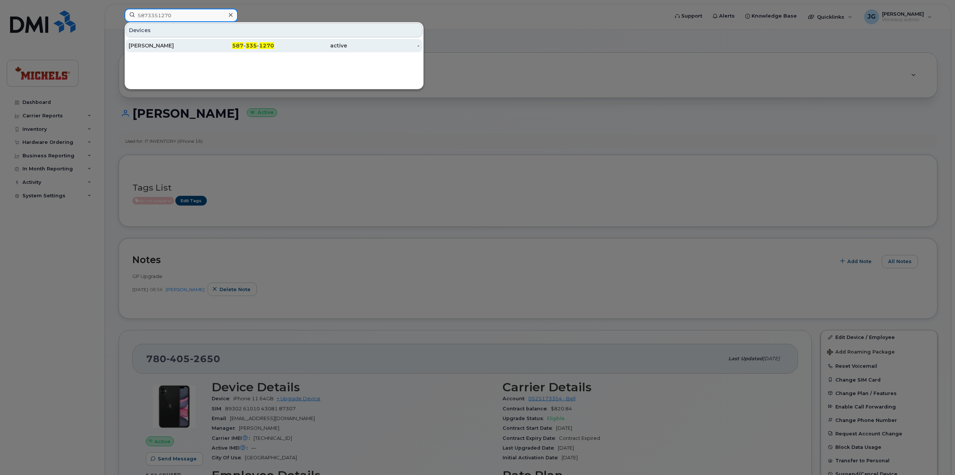
type input "5873351270"
click at [186, 44] on div "[PERSON_NAME]" at bounding box center [165, 45] width 73 height 7
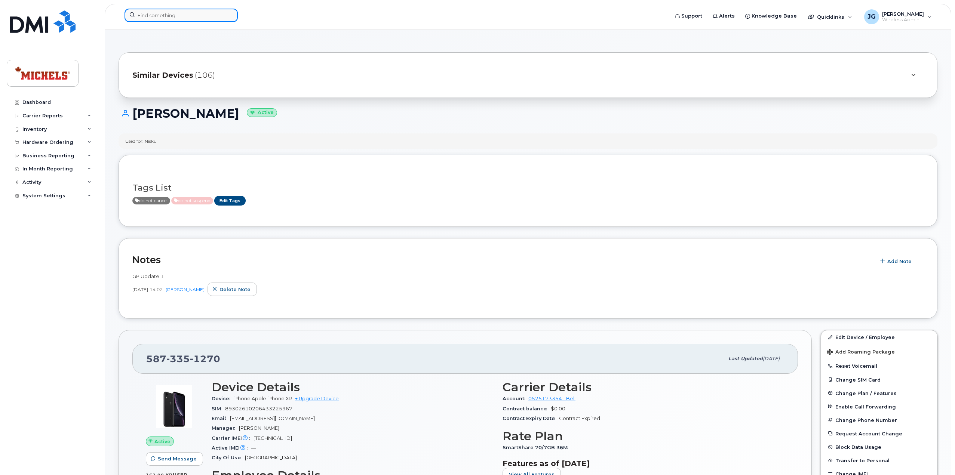
click at [162, 17] on input at bounding box center [180, 15] width 113 height 13
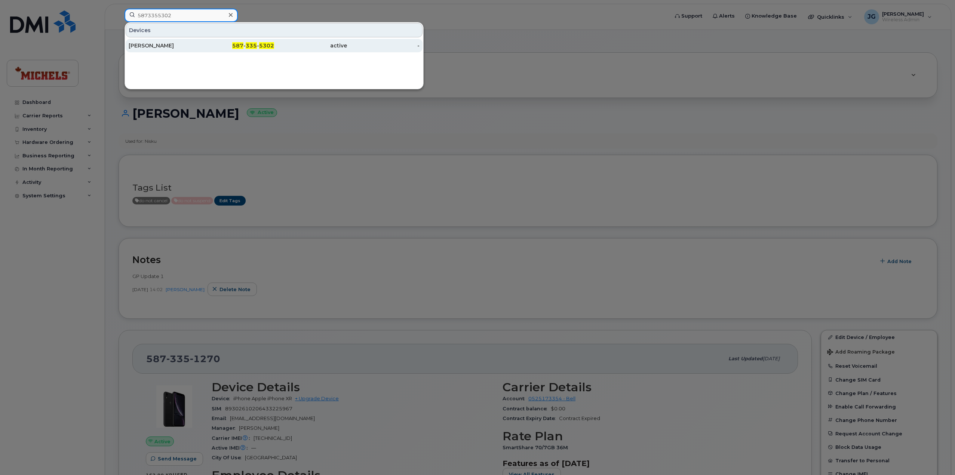
type input "5873355302"
click at [167, 47] on div "[PERSON_NAME]" at bounding box center [165, 45] width 73 height 7
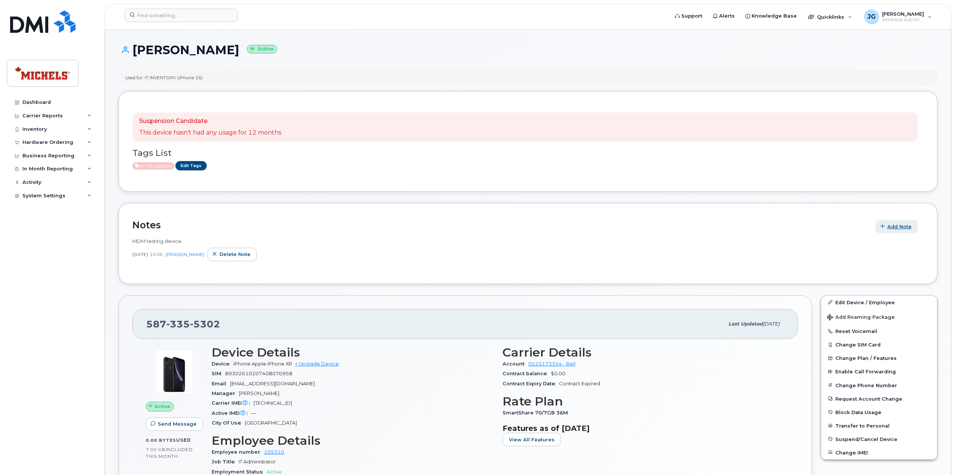
click at [902, 227] on span "Add Note" at bounding box center [899, 226] width 24 height 7
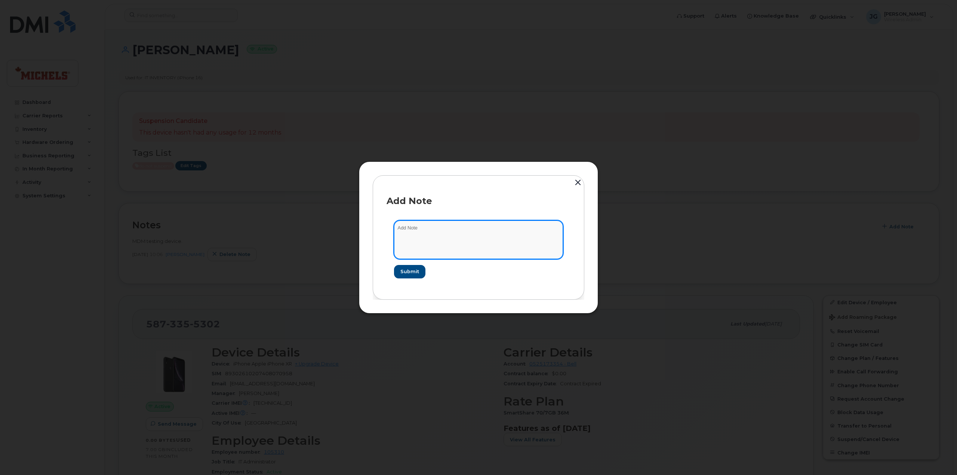
click at [498, 231] on textarea at bounding box center [478, 240] width 169 height 38
type textarea "GP Update"
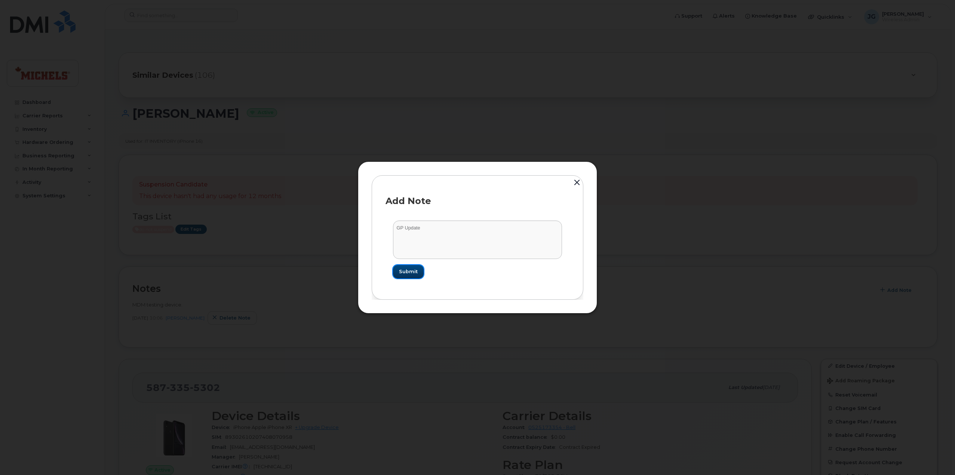
click at [409, 272] on span "Submit" at bounding box center [408, 271] width 19 height 7
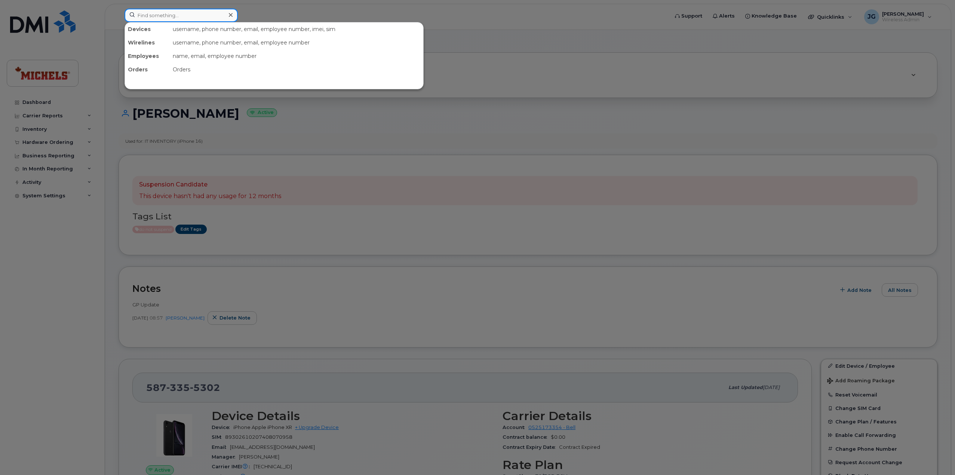
click at [194, 18] on input at bounding box center [180, 15] width 113 height 13
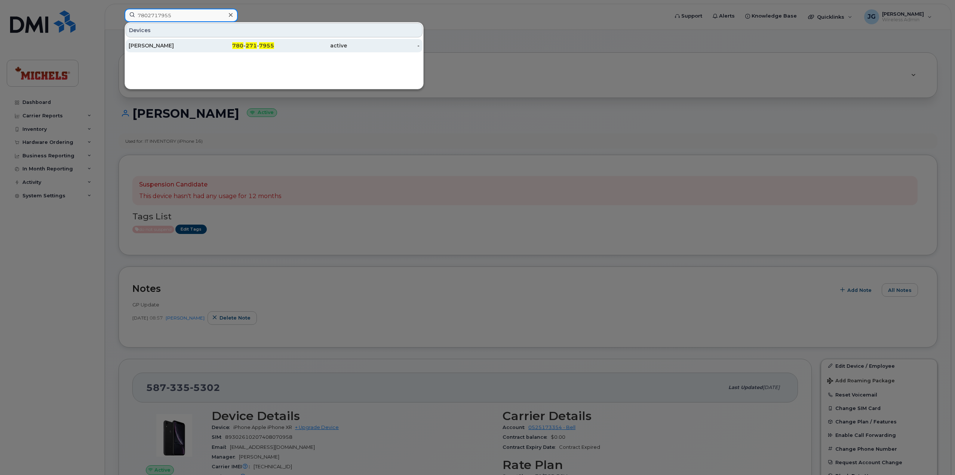
type input "7802717955"
click at [204, 43] on div "780 - 271 - 7955" at bounding box center [237, 45] width 73 height 7
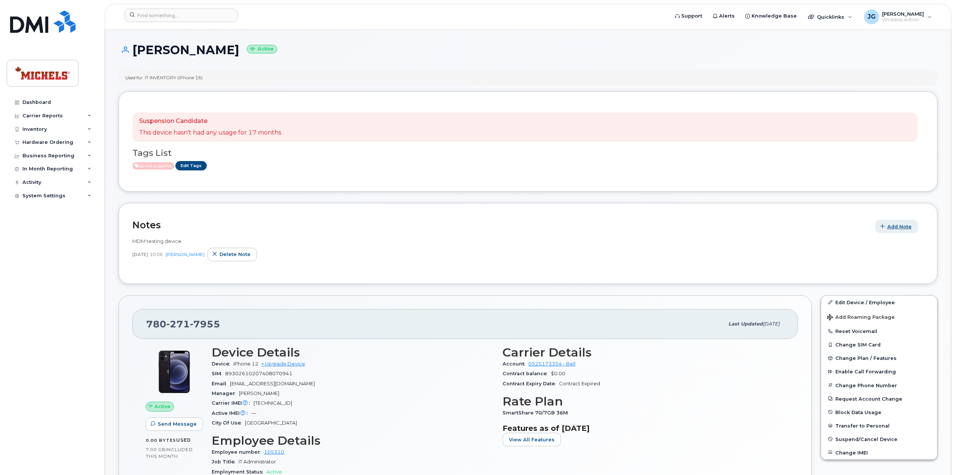
click at [900, 223] on span "Add Note" at bounding box center [899, 226] width 24 height 7
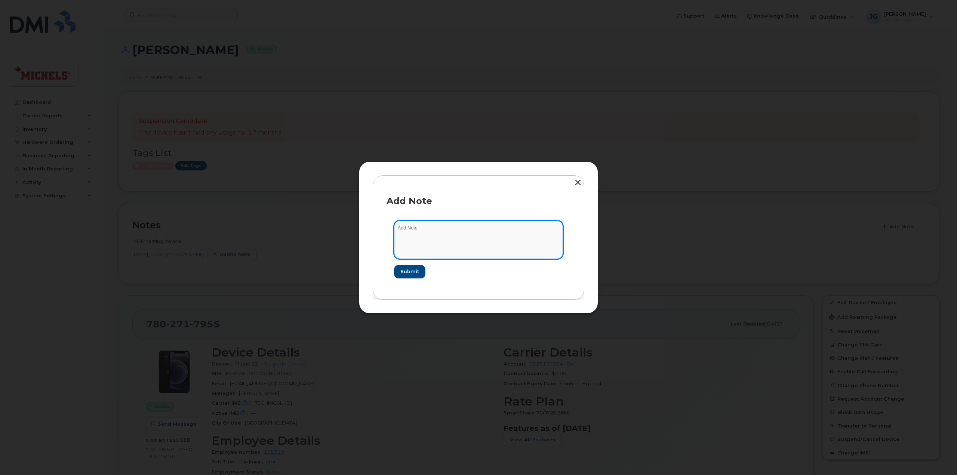
click at [472, 248] on textarea at bounding box center [478, 240] width 169 height 38
type textarea "GP Upgrade"
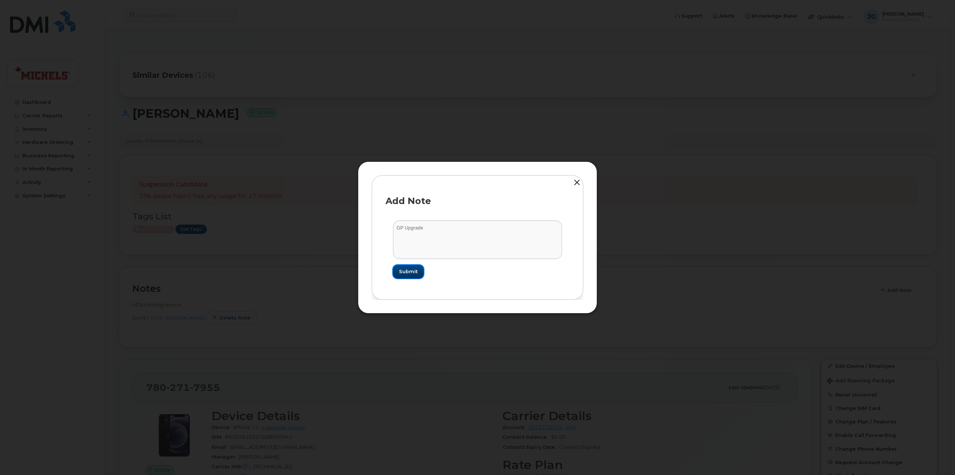
click at [396, 275] on button "Submit" at bounding box center [408, 271] width 31 height 13
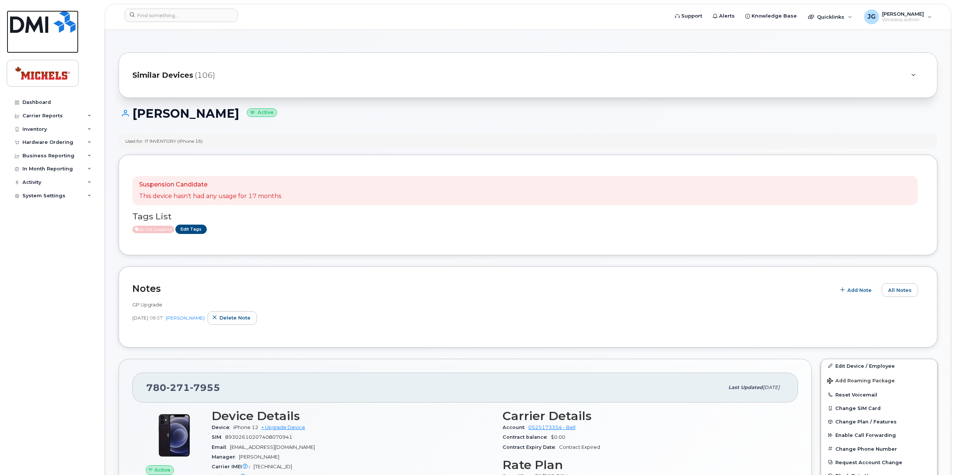
click at [31, 27] on img at bounding box center [42, 21] width 65 height 22
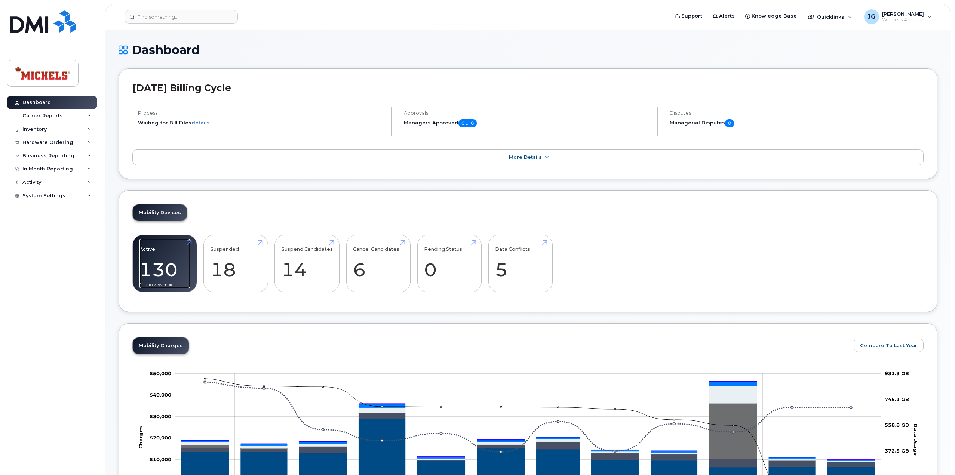
click at [160, 279] on link "Active 130 -80%" at bounding box center [164, 263] width 50 height 49
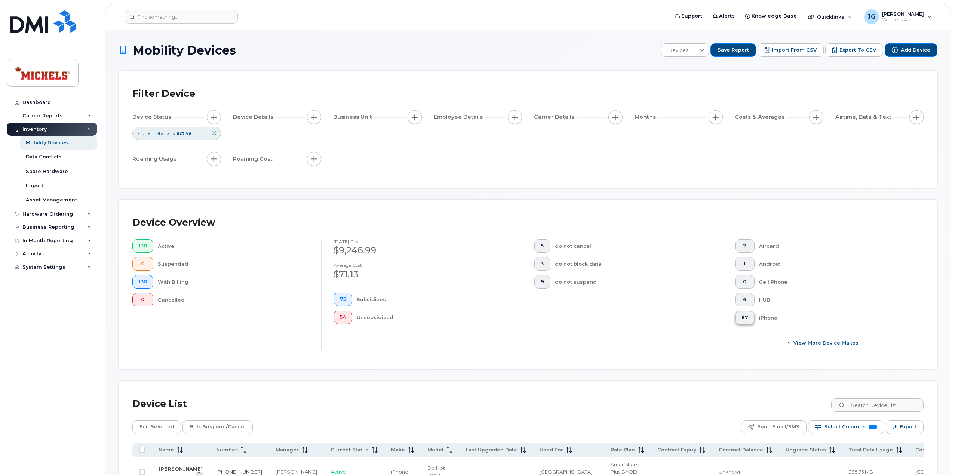
click at [750, 315] on button "87" at bounding box center [744, 317] width 19 height 13
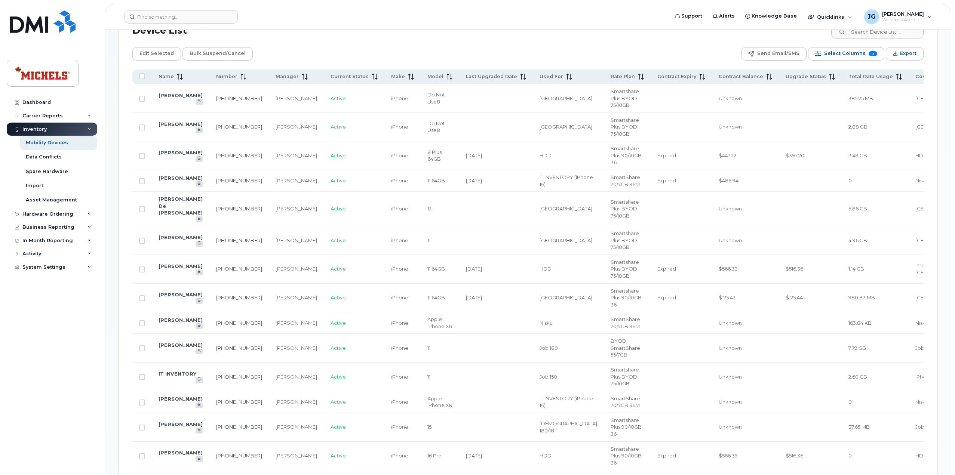
scroll to position [374, 0]
click at [177, 77] on icon at bounding box center [180, 76] width 6 height 6
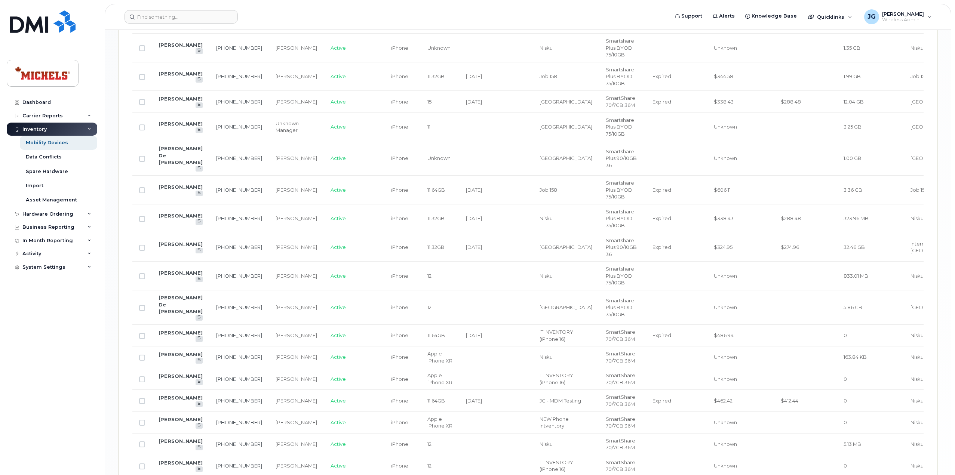
scroll to position [1127, 0]
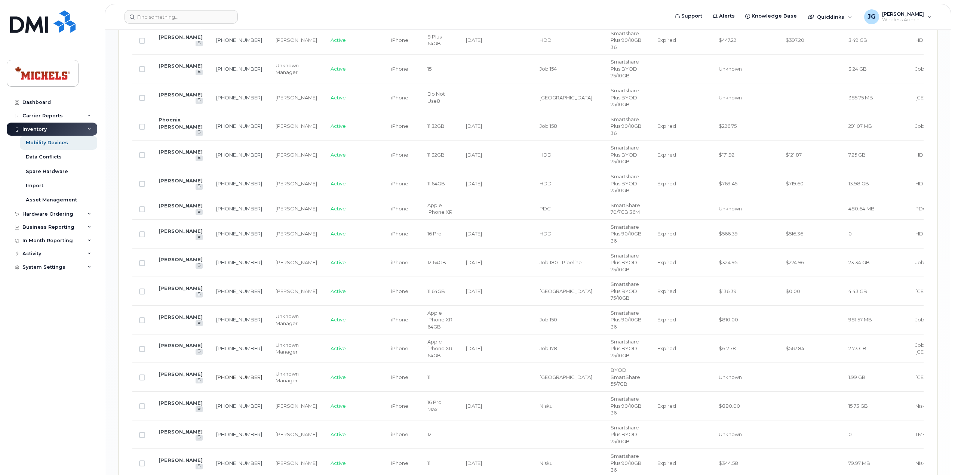
scroll to position [832, 0]
click at [171, 458] on link "Shaun Quinn" at bounding box center [180, 461] width 44 height 6
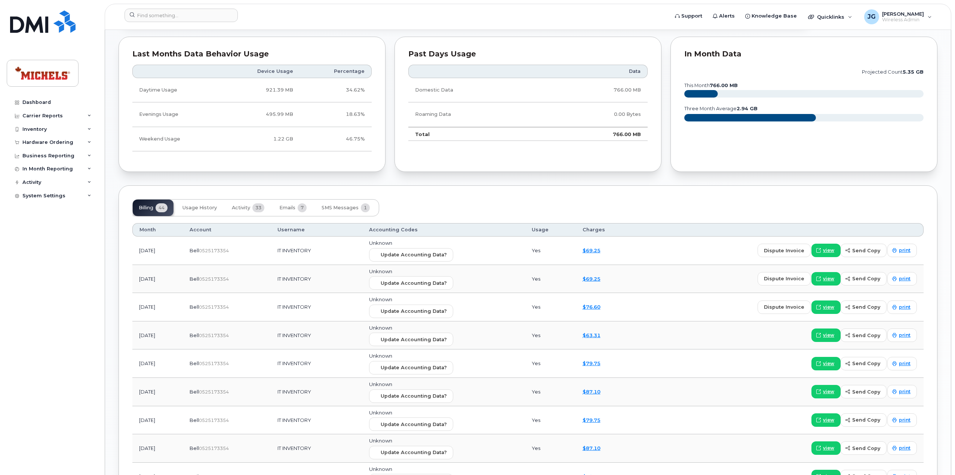
scroll to position [512, 0]
click at [194, 199] on button "Usage History" at bounding box center [199, 207] width 46 height 16
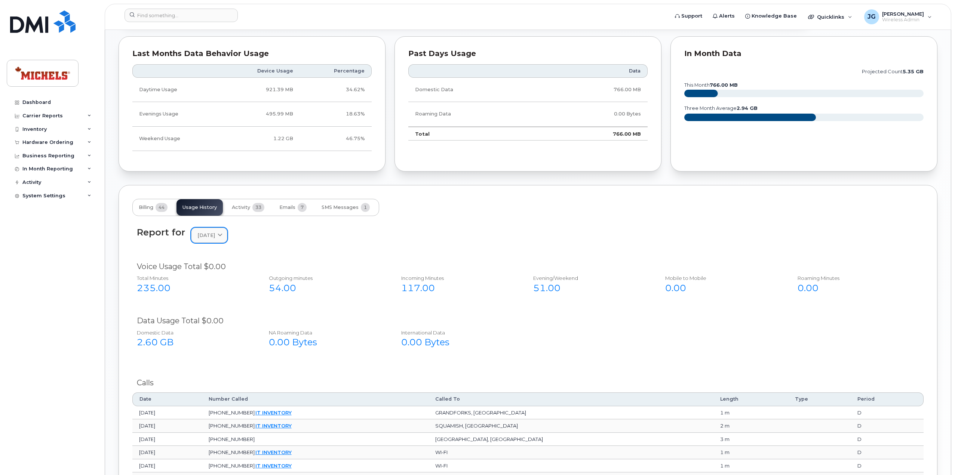
click at [208, 234] on span "July 2025" at bounding box center [206, 235] width 18 height 7
click at [211, 354] on div "June" at bounding box center [227, 360] width 68 height 12
click at [221, 237] on link "June 2025" at bounding box center [209, 235] width 36 height 15
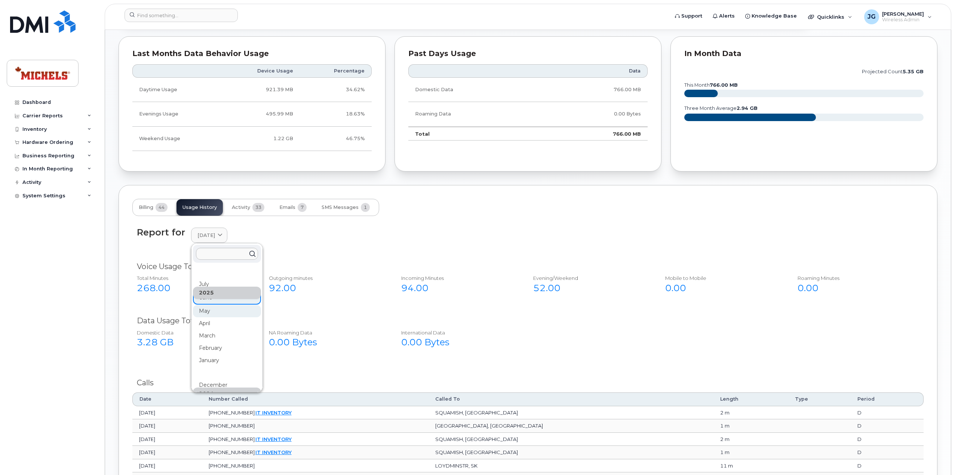
click at [214, 391] on div "May" at bounding box center [227, 397] width 68 height 12
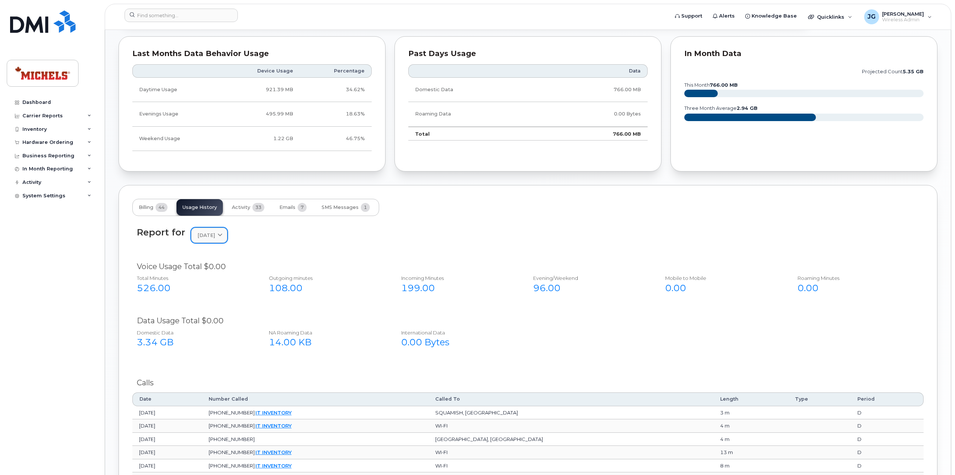
click at [215, 234] on span "May 2025" at bounding box center [206, 235] width 18 height 7
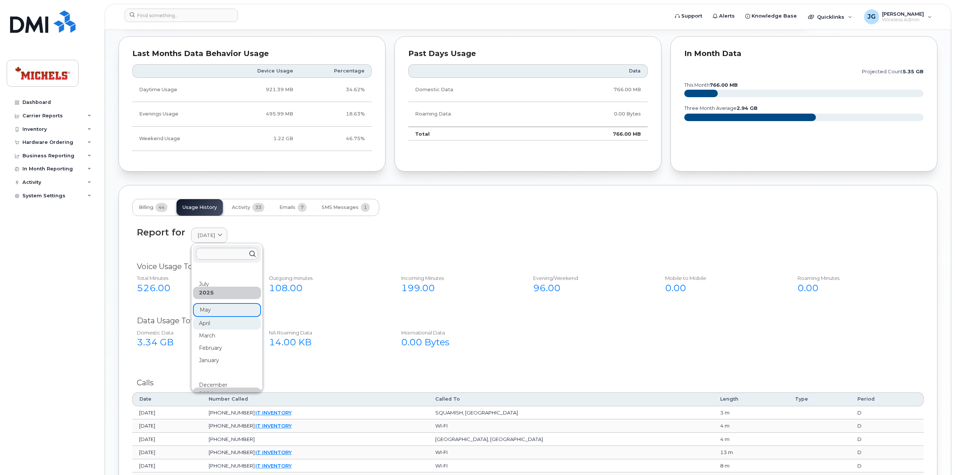
click at [212, 428] on div "April" at bounding box center [227, 434] width 68 height 12
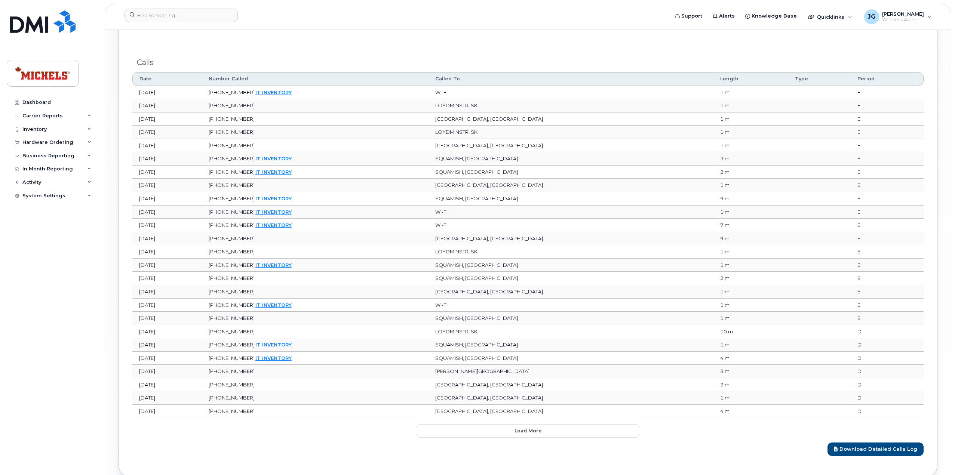
scroll to position [865, 0]
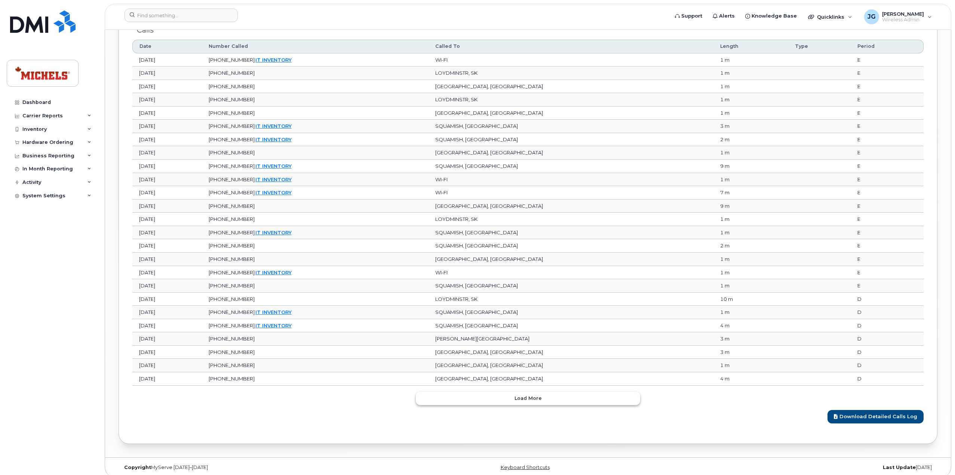
click at [562, 395] on button "Load more" at bounding box center [528, 398] width 224 height 13
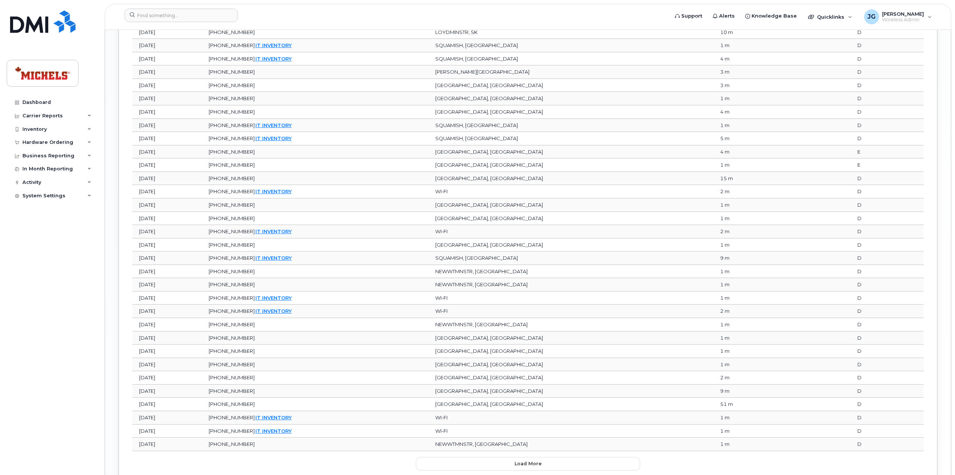
scroll to position [1194, 0]
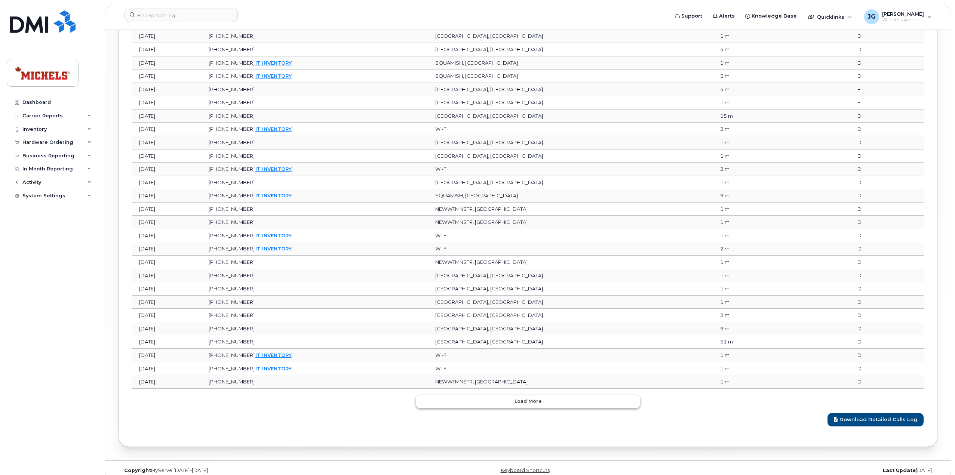
click at [529, 398] on span "Load more" at bounding box center [527, 401] width 27 height 7
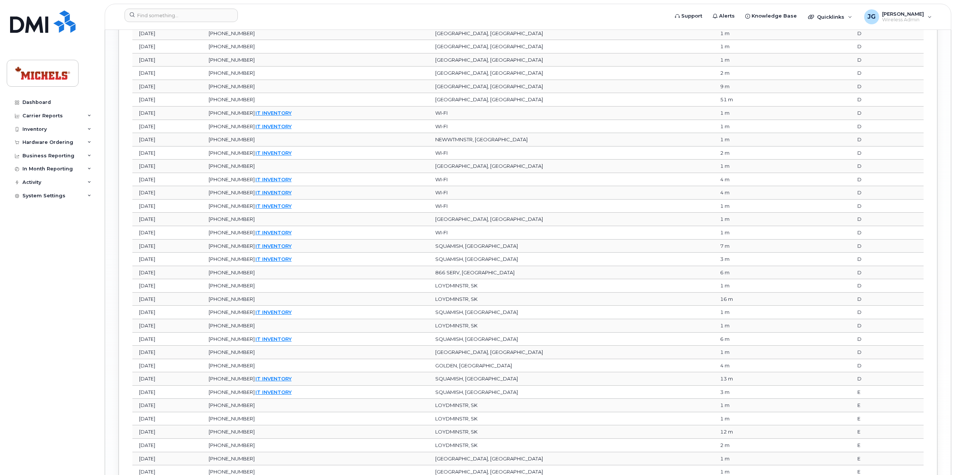
scroll to position [1523, 0]
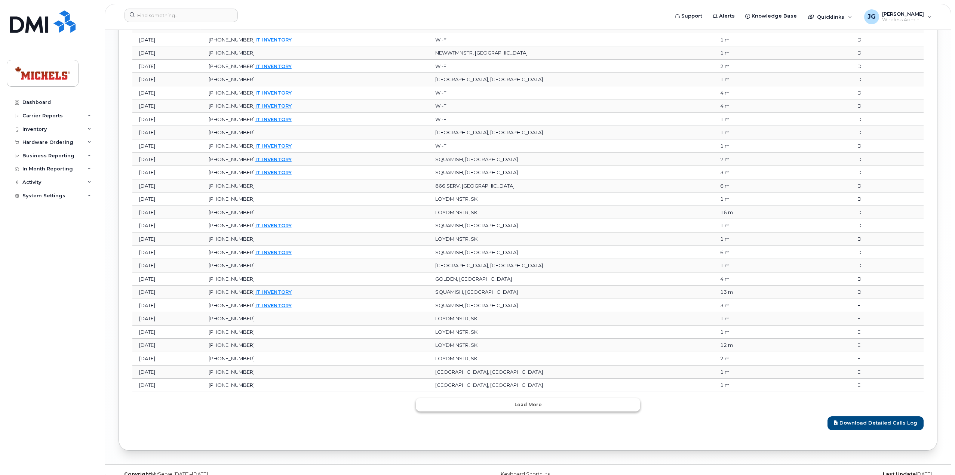
click at [542, 398] on button "Load more" at bounding box center [528, 404] width 224 height 13
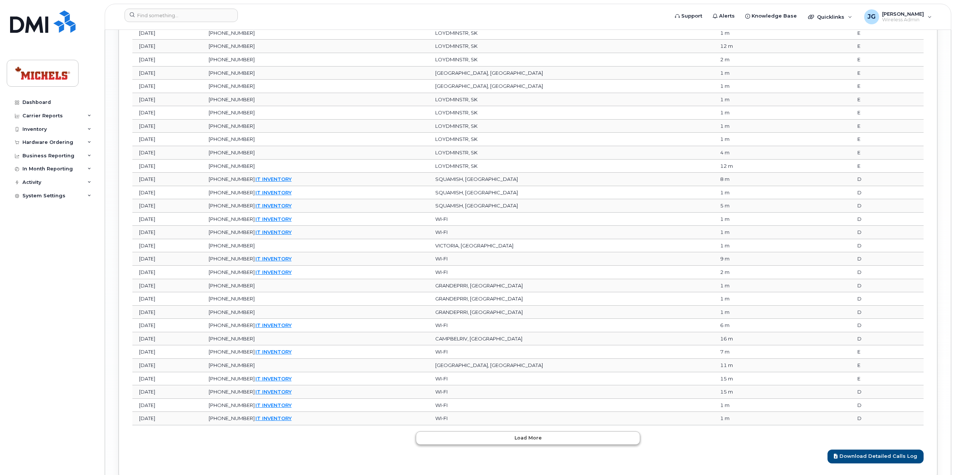
scroll to position [1852, 0]
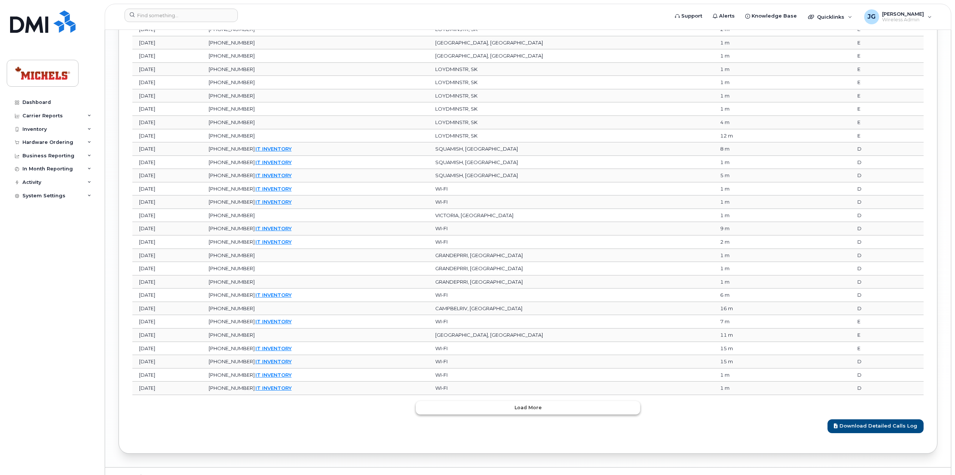
click at [540, 401] on button "Load more" at bounding box center [528, 407] width 224 height 13
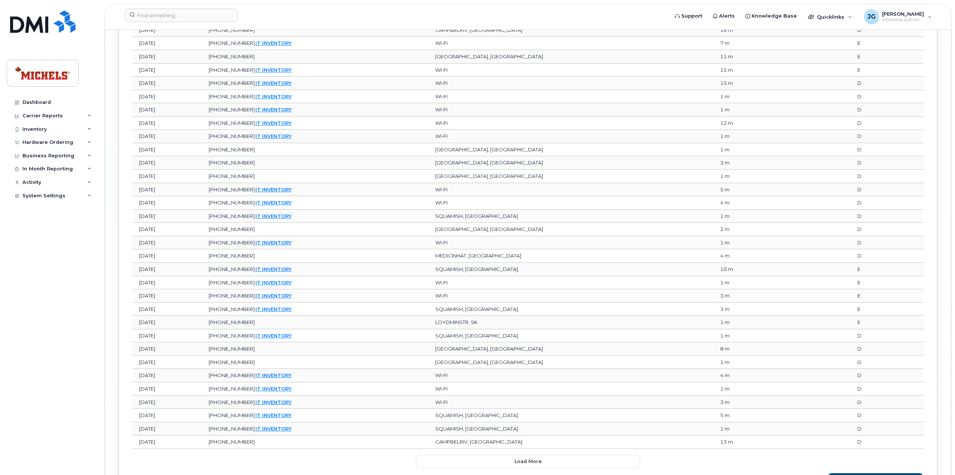
scroll to position [2181, 0]
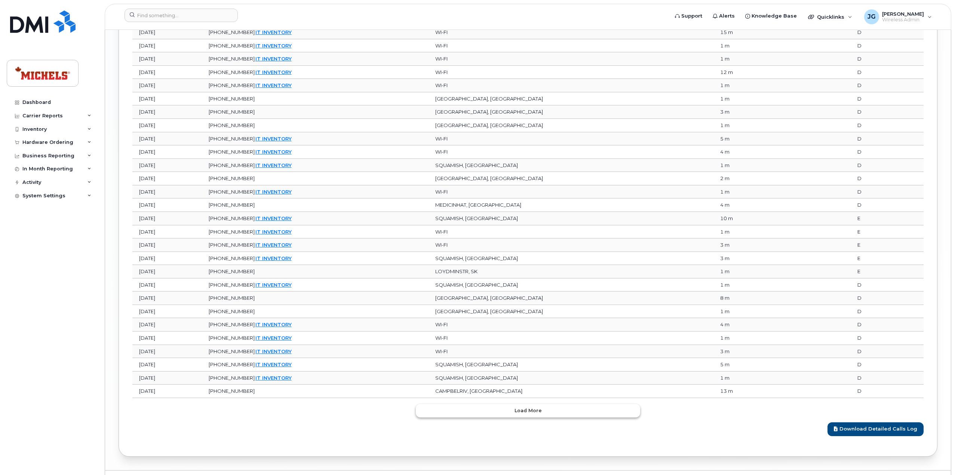
click at [555, 404] on button "Load more" at bounding box center [528, 410] width 224 height 13
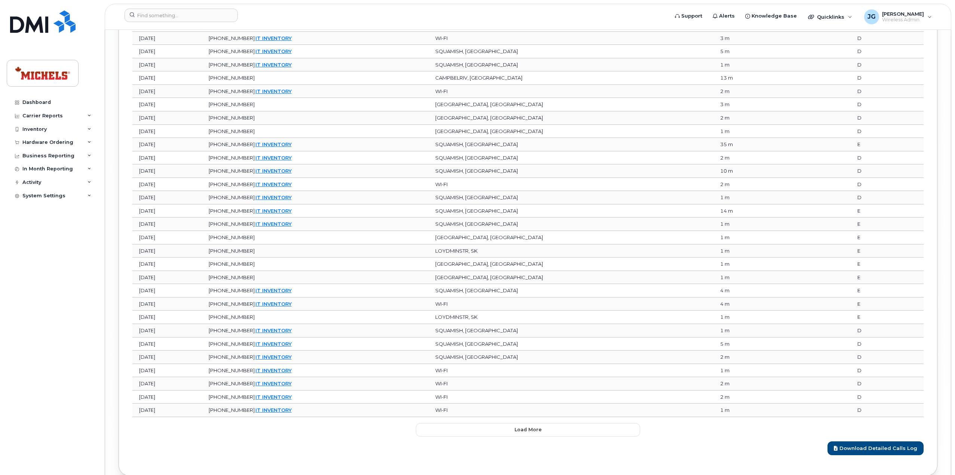
scroll to position [2510, 0]
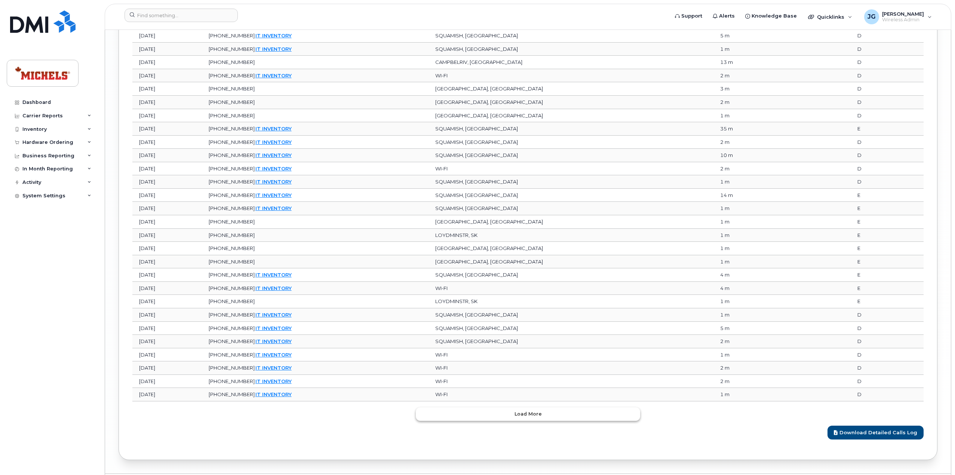
click at [556, 407] on button "Load more" at bounding box center [528, 413] width 224 height 13
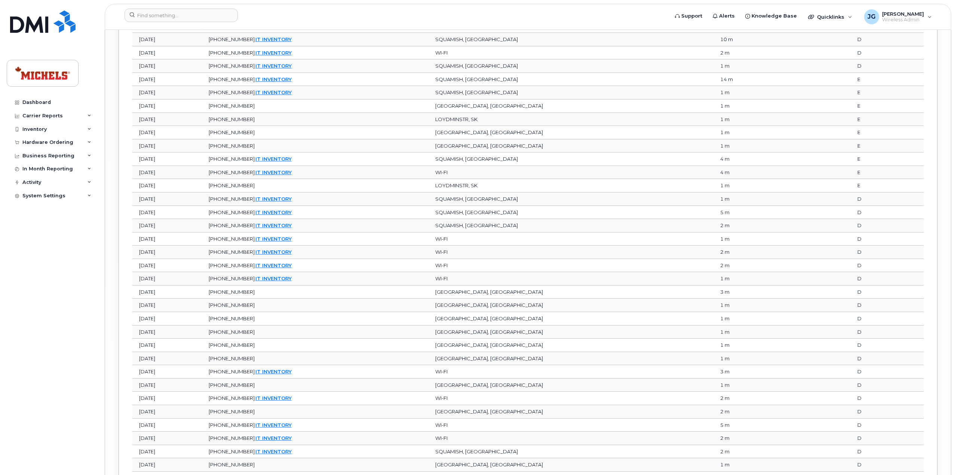
scroll to position [2840, 0]
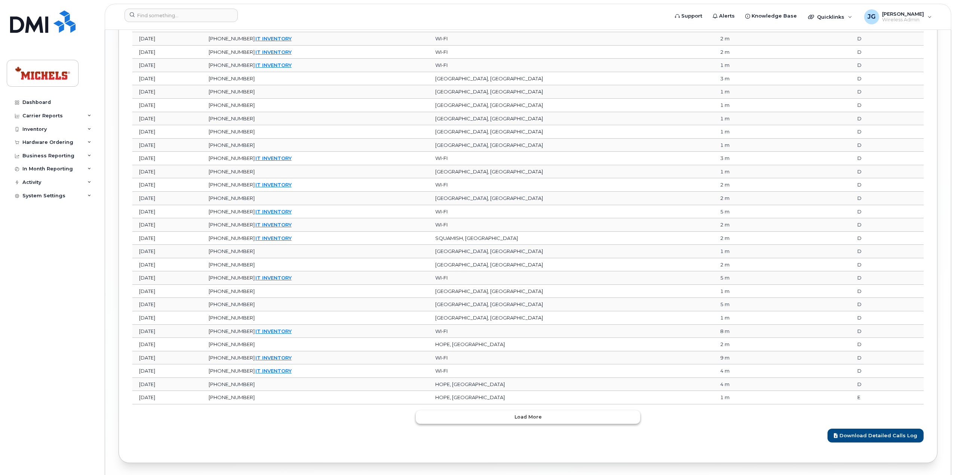
click at [557, 410] on button "Load more" at bounding box center [528, 416] width 224 height 13
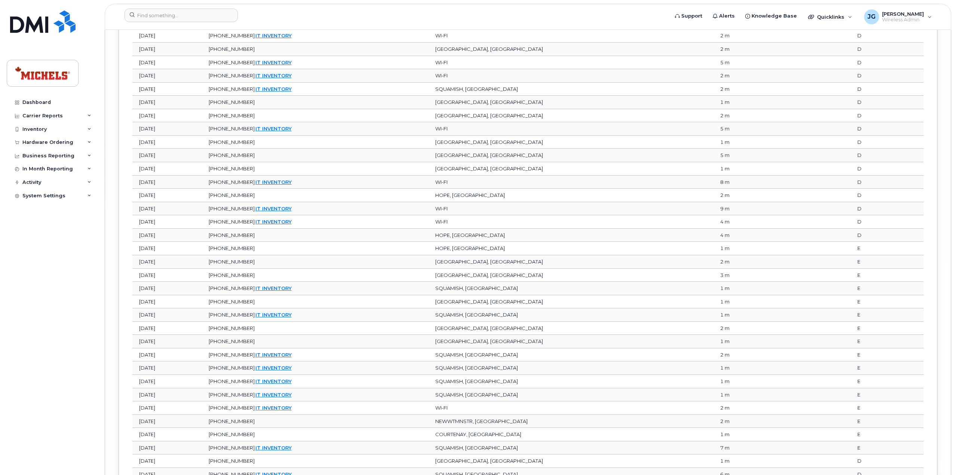
scroll to position [3123, 0]
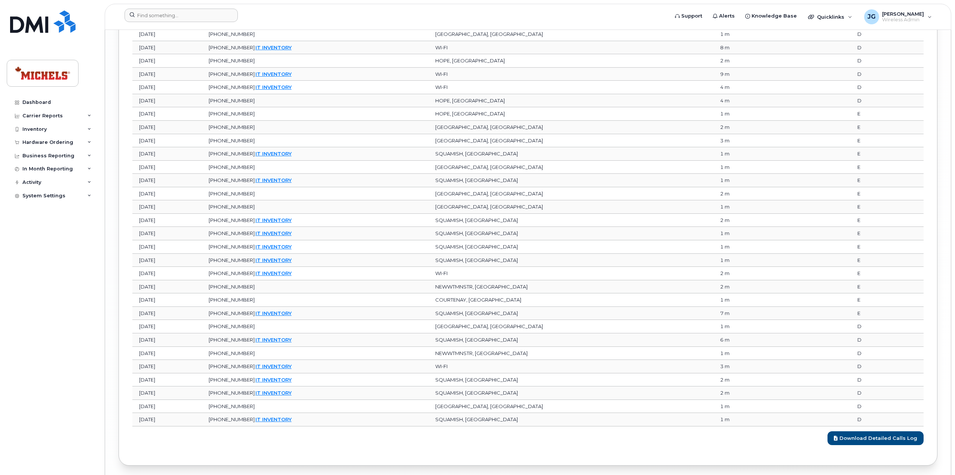
click at [453, 15] on form at bounding box center [393, 15] width 539 height 13
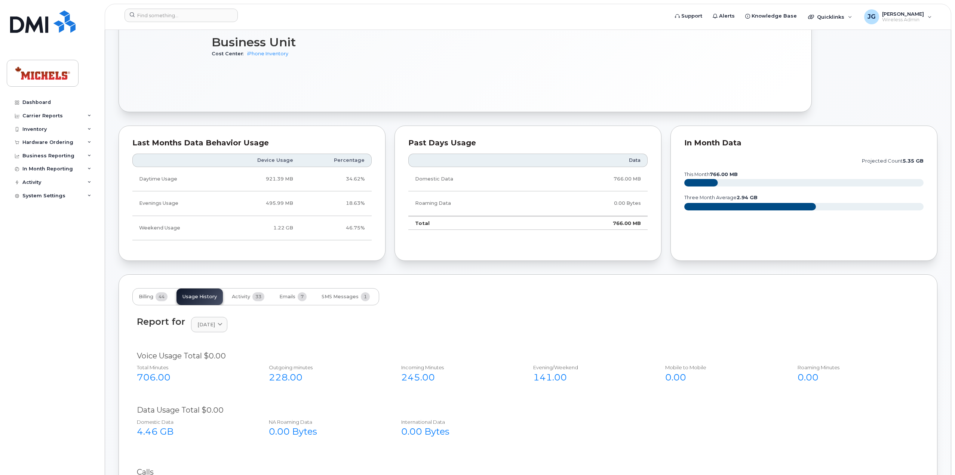
scroll to position [638, 0]
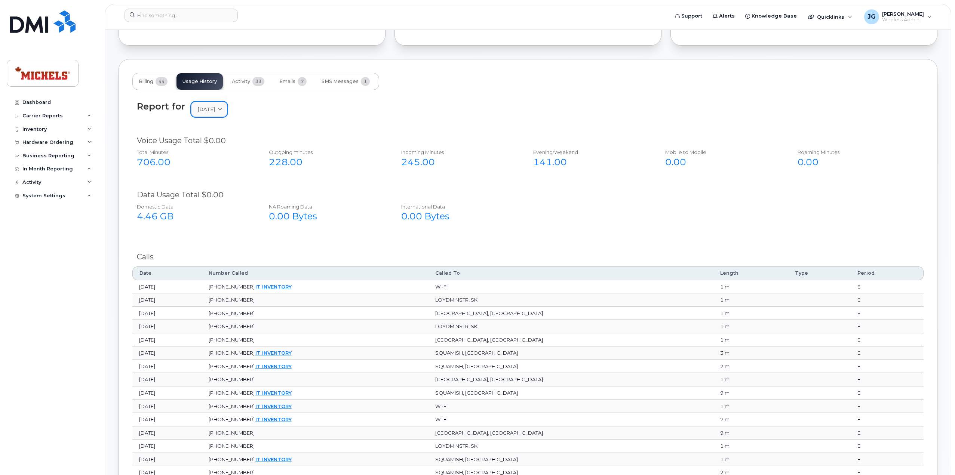
click at [218, 111] on link "April 2025" at bounding box center [209, 109] width 36 height 15
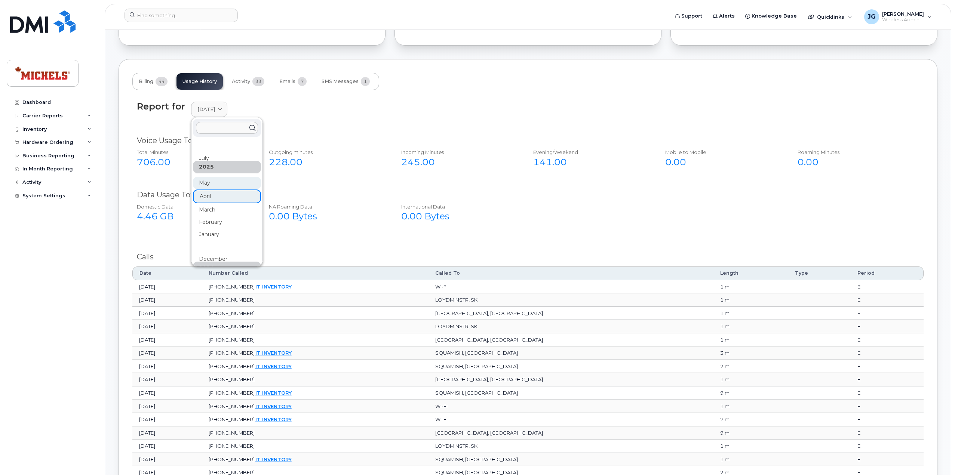
click at [207, 265] on div "May" at bounding box center [227, 271] width 68 height 12
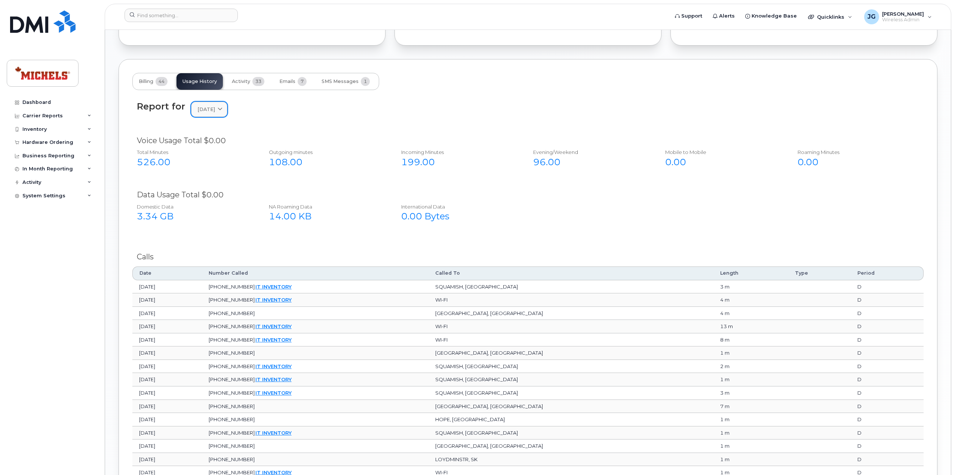
click at [215, 107] on span "May 2025" at bounding box center [206, 109] width 18 height 7
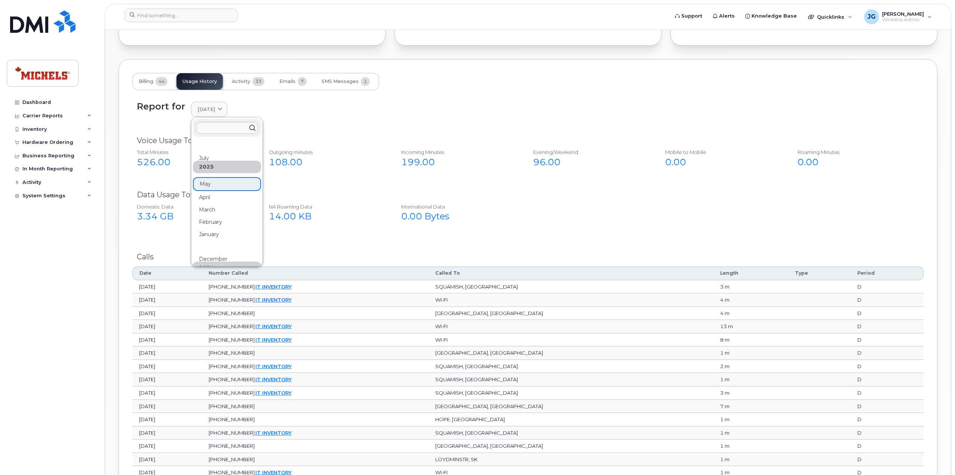
click at [207, 191] on div "July" at bounding box center [227, 197] width 68 height 12
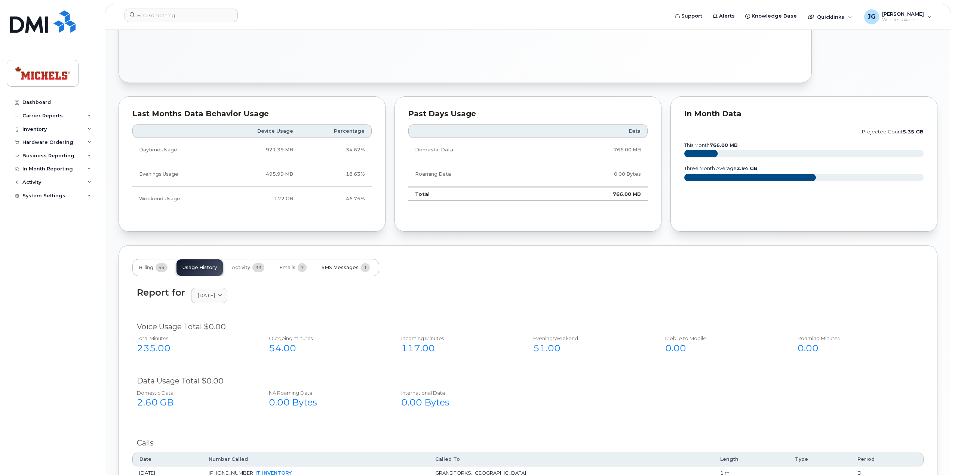
click at [346, 265] on span "SMS Messages" at bounding box center [339, 268] width 37 height 6
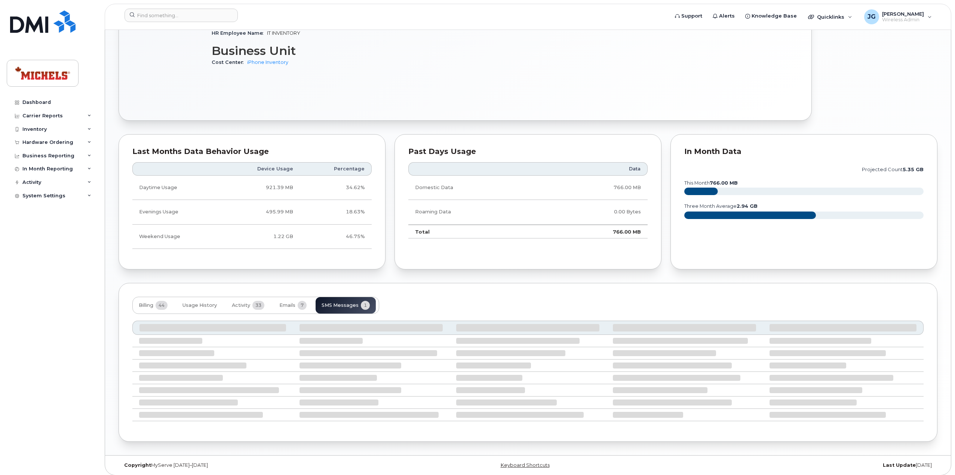
scroll to position [348, 0]
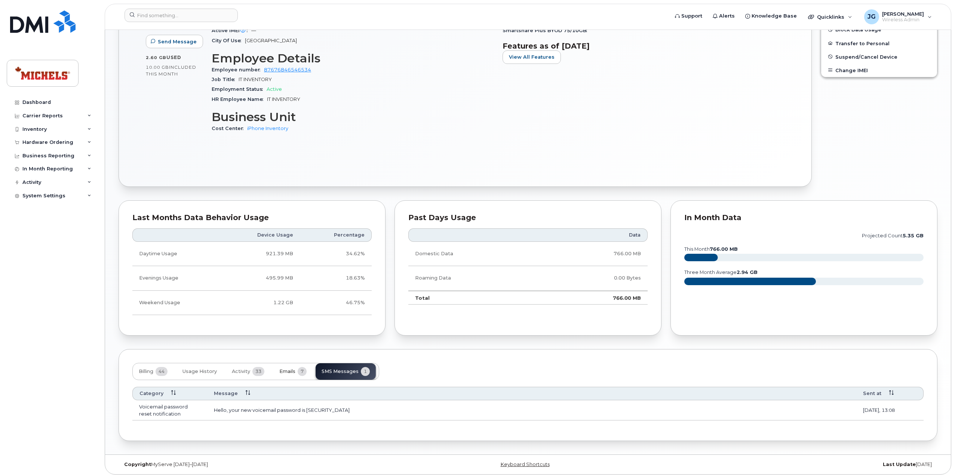
click at [287, 371] on span "Emails" at bounding box center [287, 372] width 16 height 6
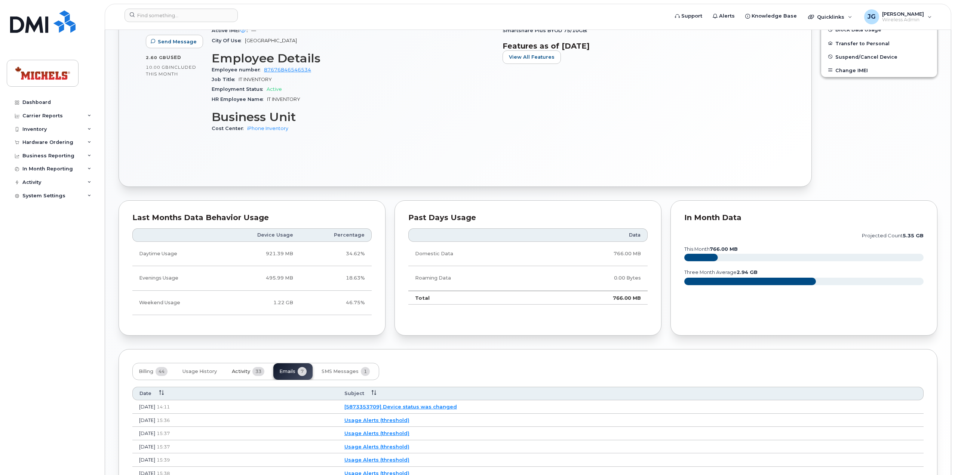
click at [235, 371] on span "Activity" at bounding box center [241, 372] width 18 height 6
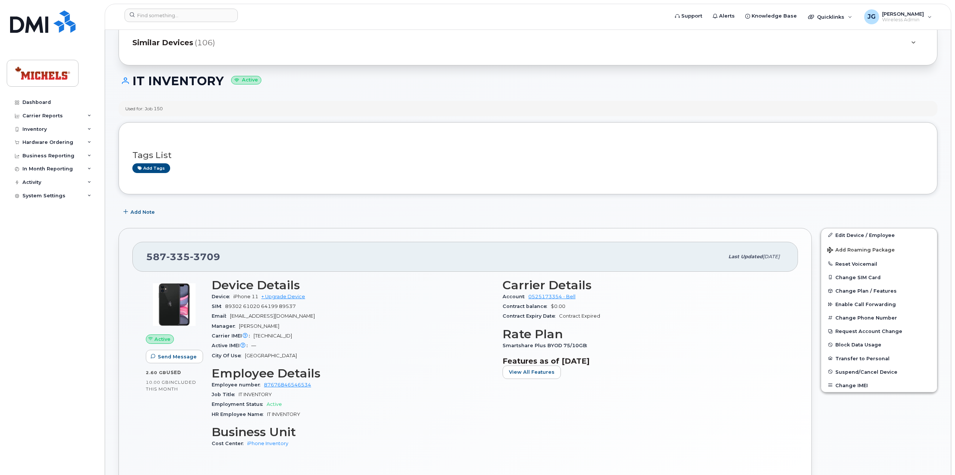
scroll to position [0, 0]
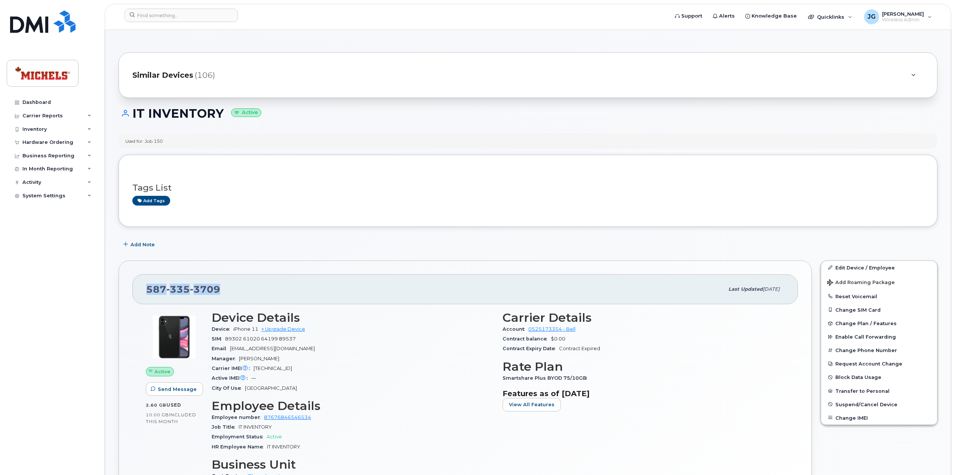
drag, startPoint x: 184, startPoint y: 290, endPoint x: 145, endPoint y: 290, distance: 38.9
click at [145, 290] on div "587 335 3709 Last updated Aug 11, 2025" at bounding box center [464, 289] width 665 height 30
copy span "587 335 3709"
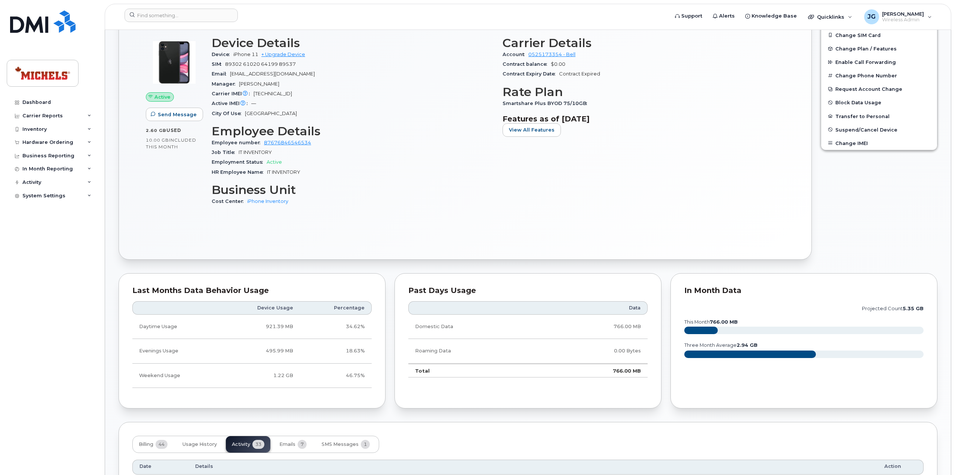
scroll to position [150, 0]
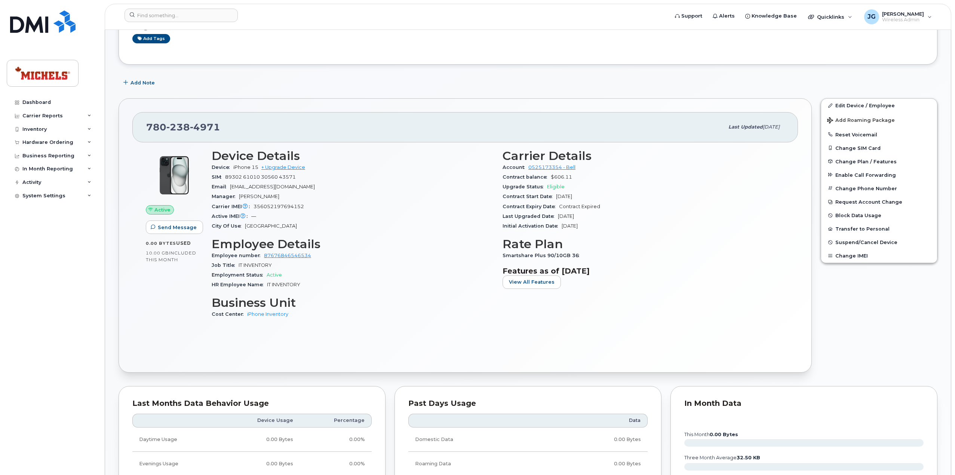
scroll to position [189, 0]
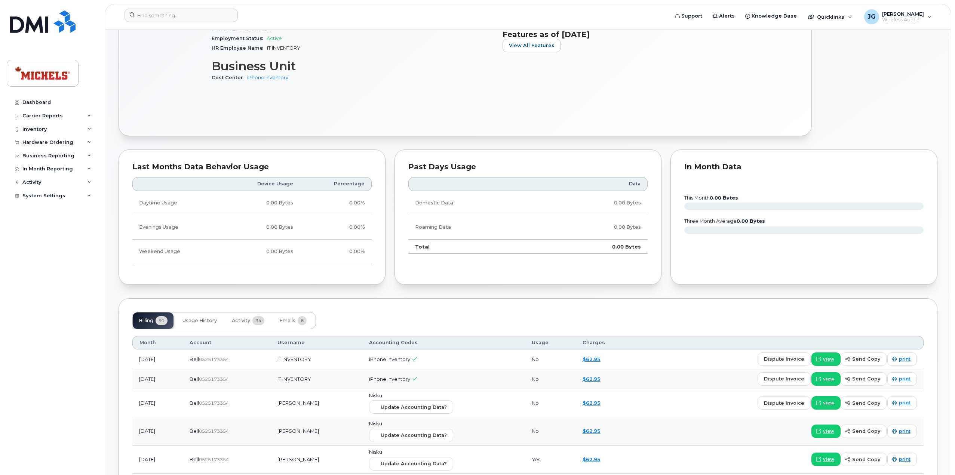
scroll to position [356, 0]
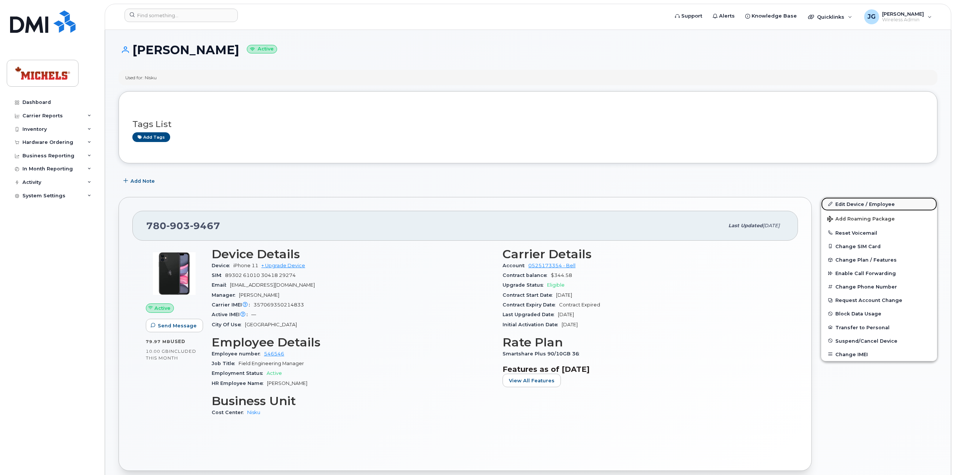
click at [863, 203] on link "Edit Device / Employee" at bounding box center [879, 203] width 116 height 13
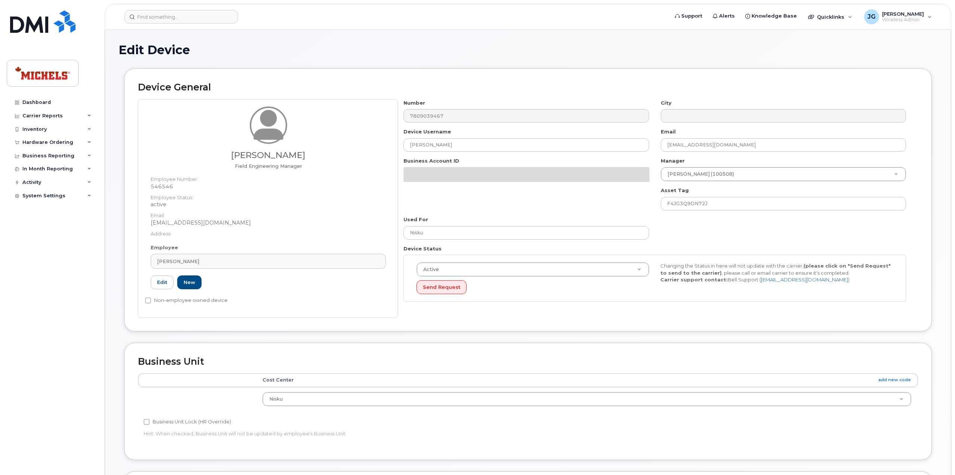
select select "89838"
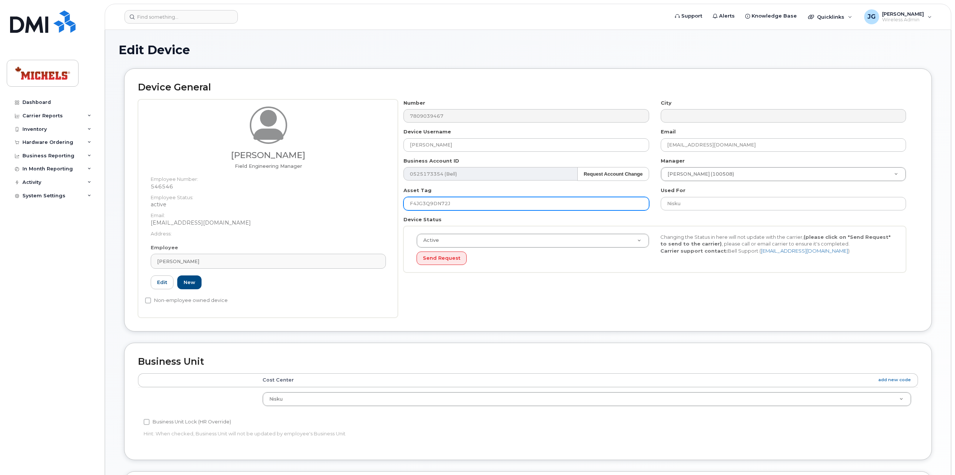
drag, startPoint x: 413, startPoint y: 202, endPoint x: 370, endPoint y: 201, distance: 43.0
click at [370, 201] on div "[PERSON_NAME] Field Engineering Manager Employee Number: 546546 Employee Status…" at bounding box center [528, 208] width 780 height 218
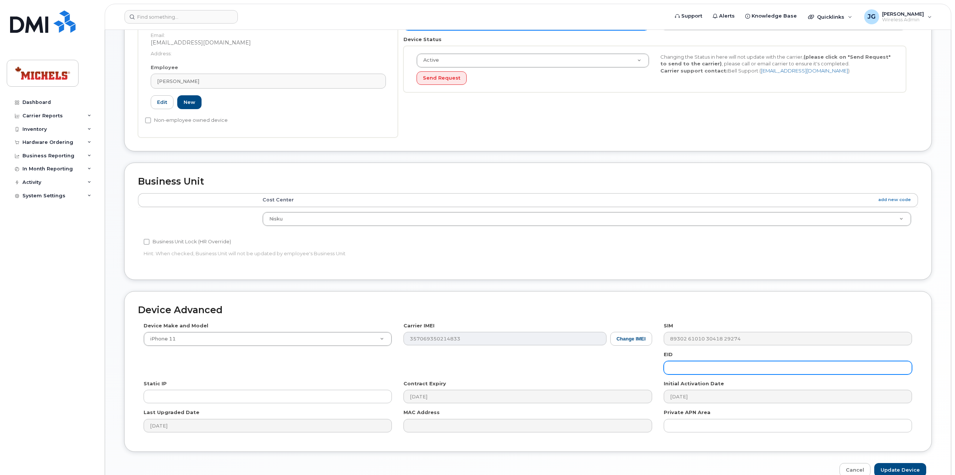
scroll to position [217, 0]
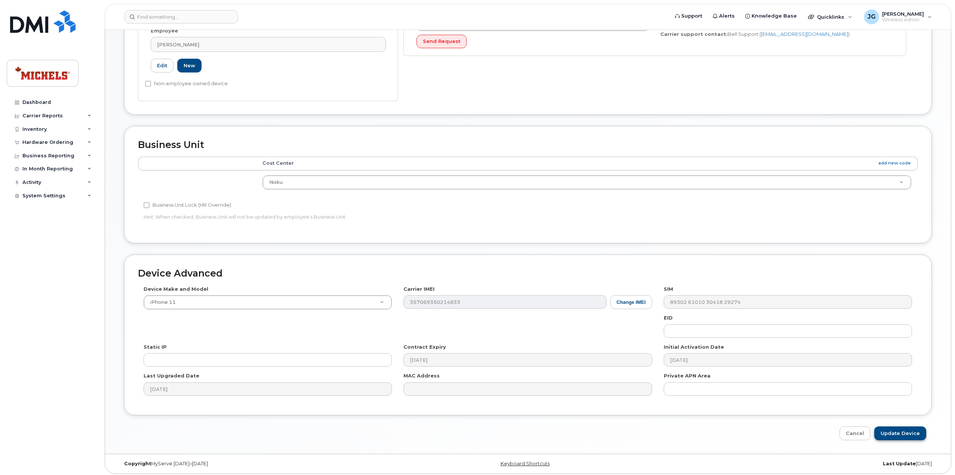
type input "C90RXT9GC0"
click at [899, 431] on input "Update Device" at bounding box center [900, 433] width 52 height 14
type input "Saving..."
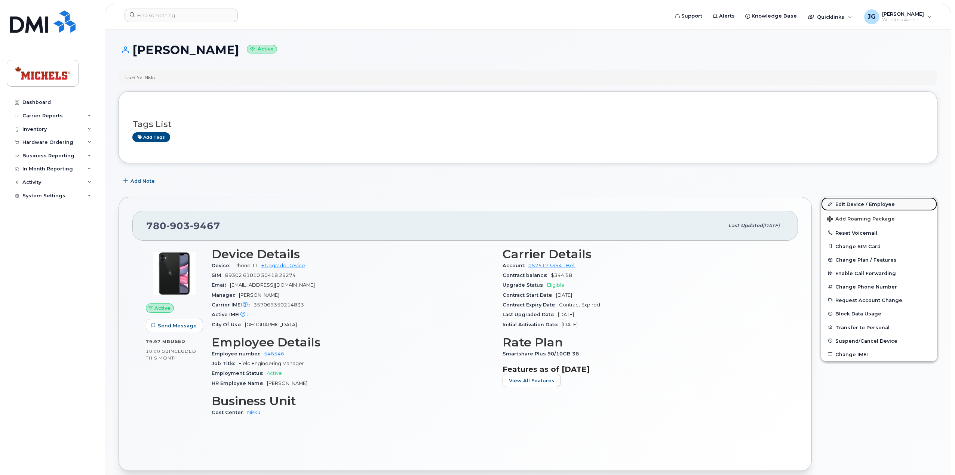
click at [862, 206] on link "Edit Device / Employee" at bounding box center [879, 203] width 116 height 13
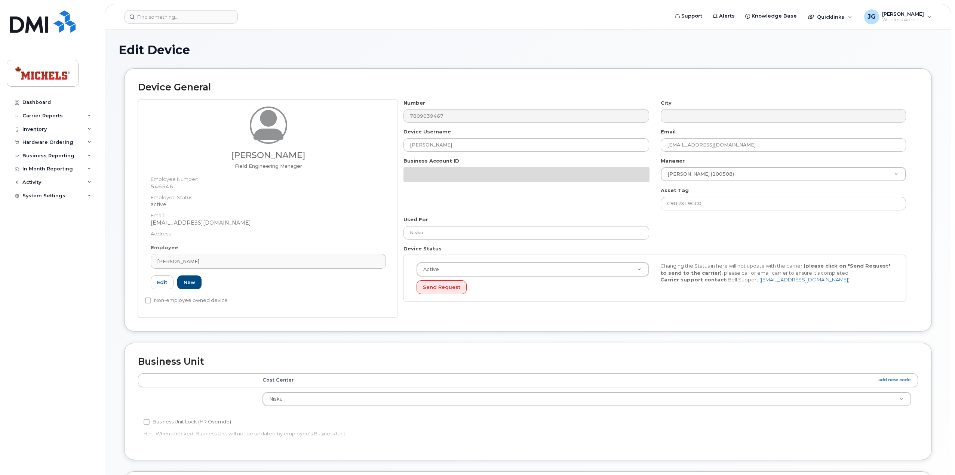
select select "89838"
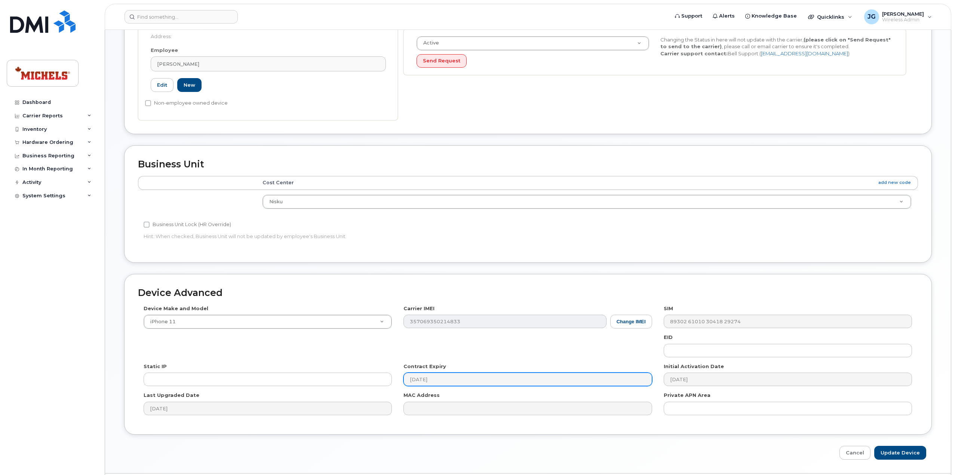
scroll to position [217, 0]
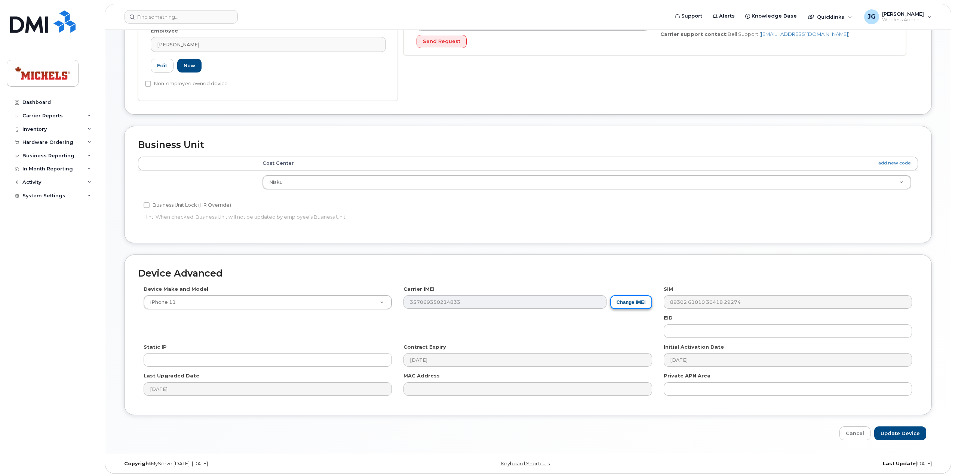
click at [631, 304] on button "Change IMEI" at bounding box center [631, 302] width 42 height 14
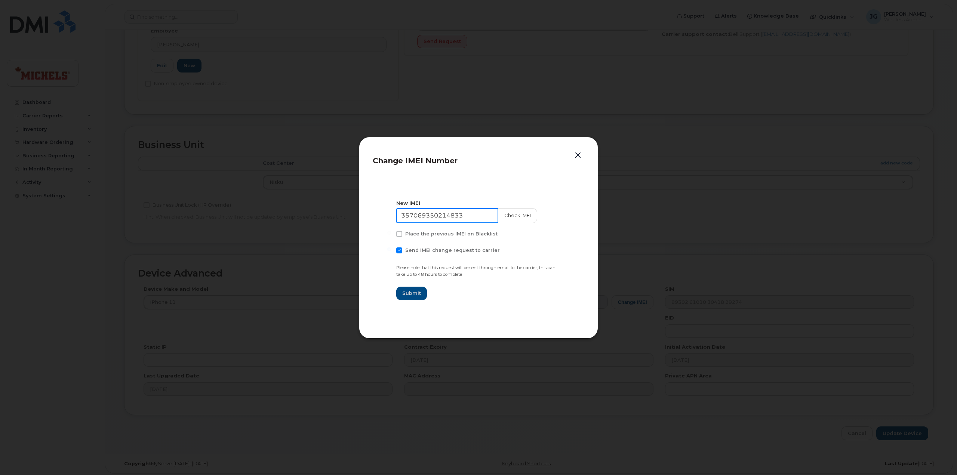
drag, startPoint x: 470, startPoint y: 212, endPoint x: 378, endPoint y: 216, distance: 91.7
click at [378, 216] on section "New IMEI 357069350214833 Check IMEI Place the previous IMEI on Blacklist Send I…" at bounding box center [479, 250] width 212 height 150
type input "357069350214833"
click at [512, 216] on button "Check IMEI" at bounding box center [516, 215] width 39 height 15
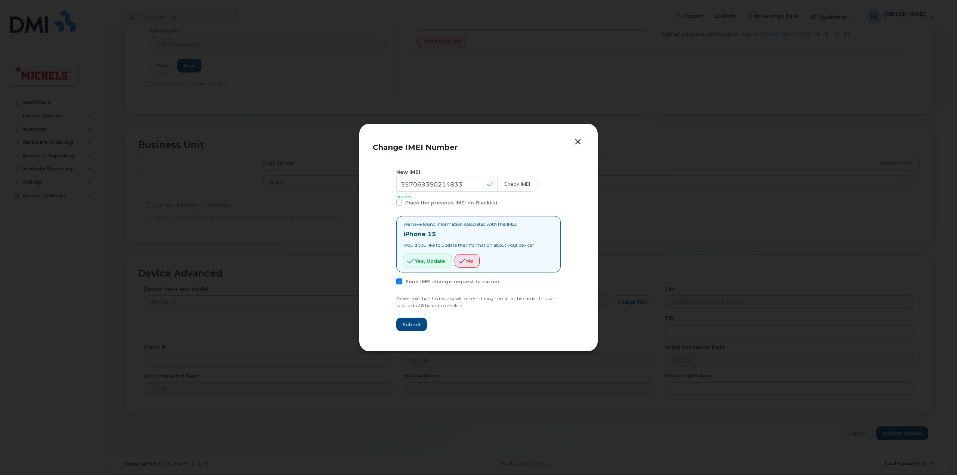
click at [429, 262] on span "Yes, update" at bounding box center [430, 261] width 30 height 7
click at [415, 258] on span "Yes, update" at bounding box center [430, 261] width 30 height 7
click at [579, 142] on button "button" at bounding box center [577, 142] width 11 height 10
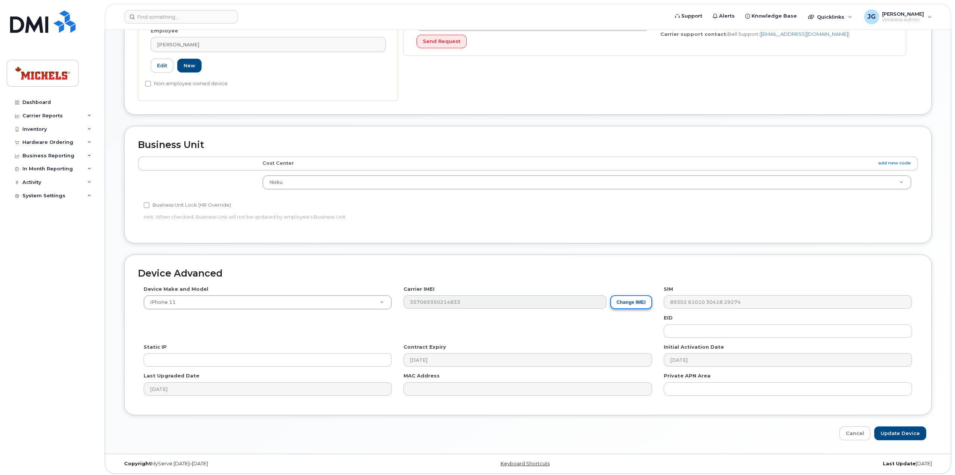
click at [631, 300] on button "Change IMEI" at bounding box center [631, 302] width 42 height 14
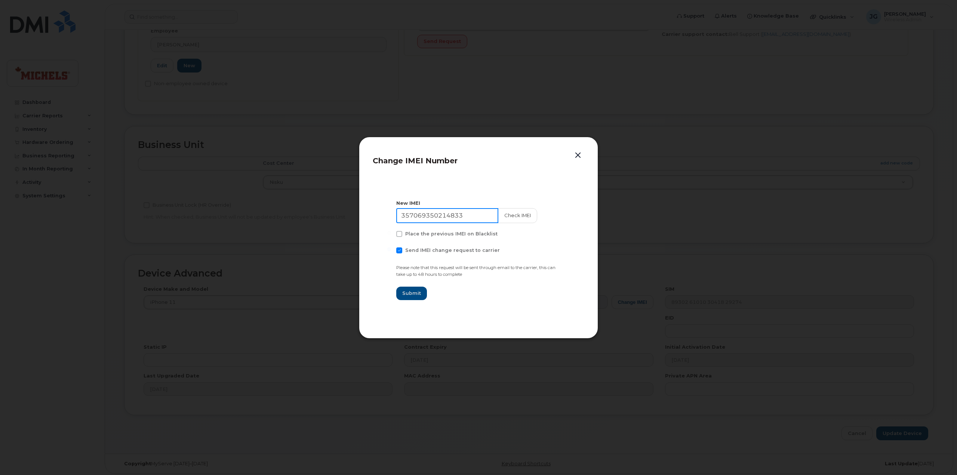
drag, startPoint x: 477, startPoint y: 216, endPoint x: 385, endPoint y: 215, distance: 92.0
click at [385, 215] on section "New IMEI 357069350214833 Check IMEI Place the previous IMEI on Blacklist Send I…" at bounding box center [479, 250] width 212 height 150
type input "357069350214833"
drag, startPoint x: 474, startPoint y: 209, endPoint x: 379, endPoint y: 209, distance: 94.9
click at [379, 209] on section "New IMEI 357069350214833 Check IMEI Place the previous IMEI on Blacklist Send I…" at bounding box center [479, 250] width 212 height 150
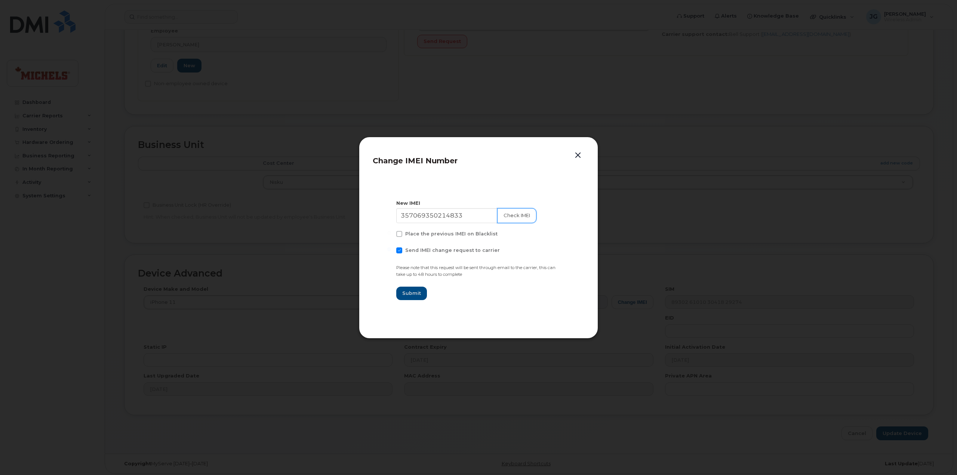
click at [497, 212] on button "Check IMEI" at bounding box center [516, 215] width 39 height 15
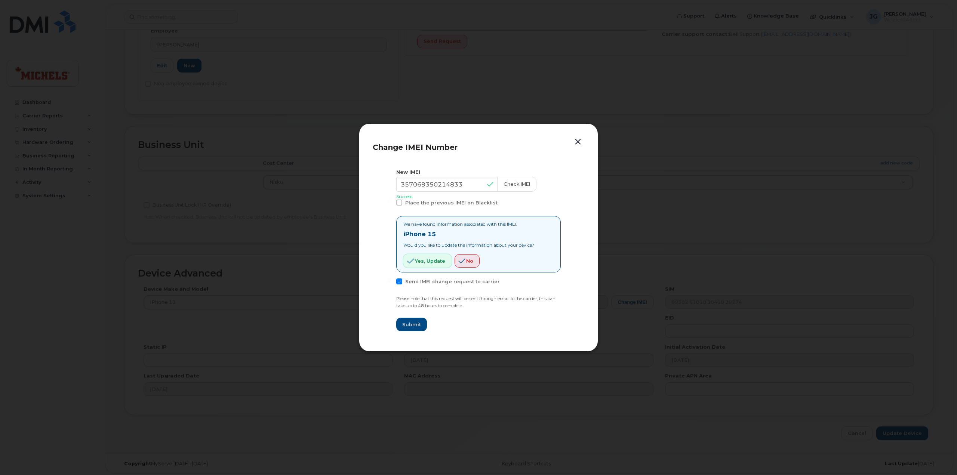
click at [429, 264] on span "Yes, update" at bounding box center [430, 261] width 30 height 7
click at [574, 141] on button "button" at bounding box center [577, 142] width 11 height 10
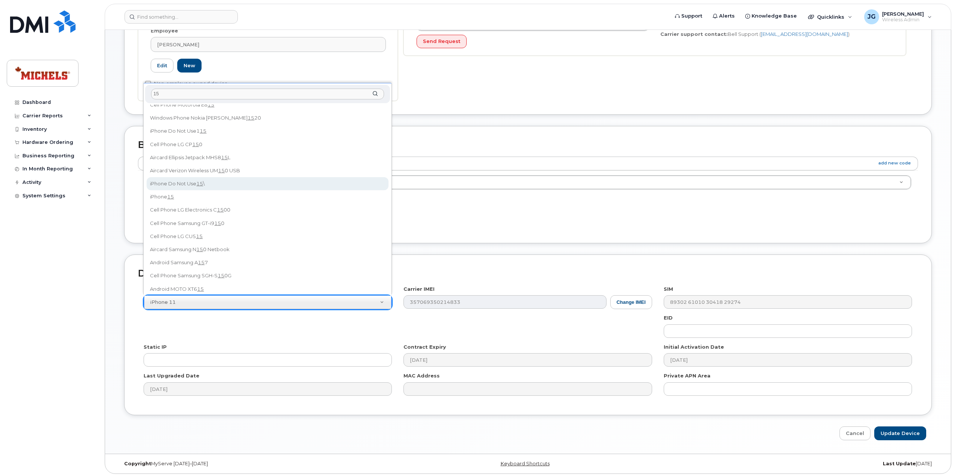
scroll to position [112, 0]
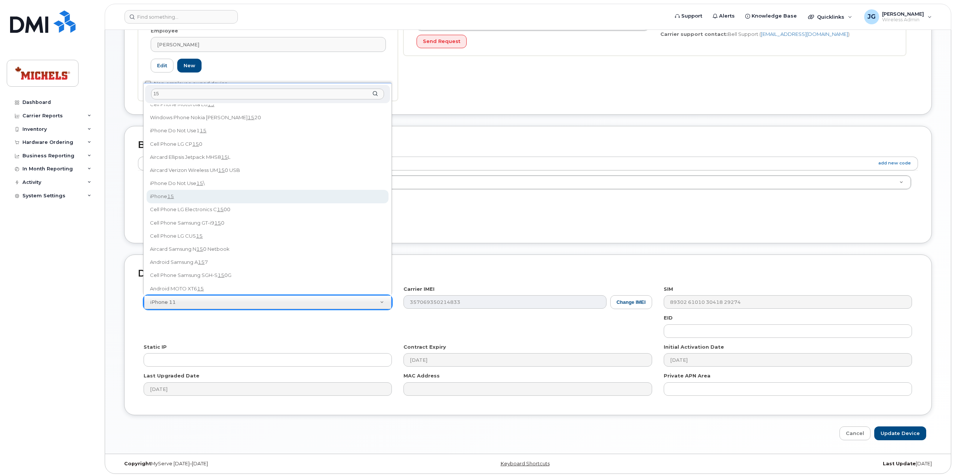
type input "15"
select select "3031"
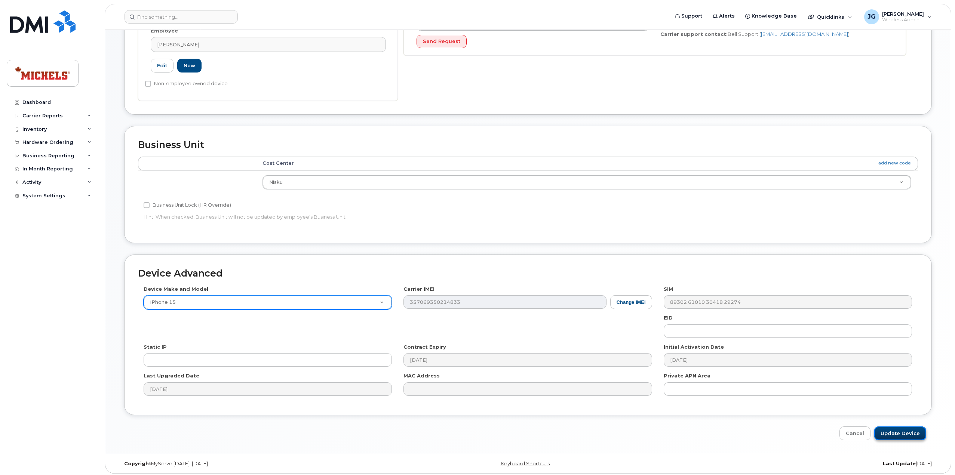
click at [891, 432] on input "Update Device" at bounding box center [900, 433] width 52 height 14
type input "Saving..."
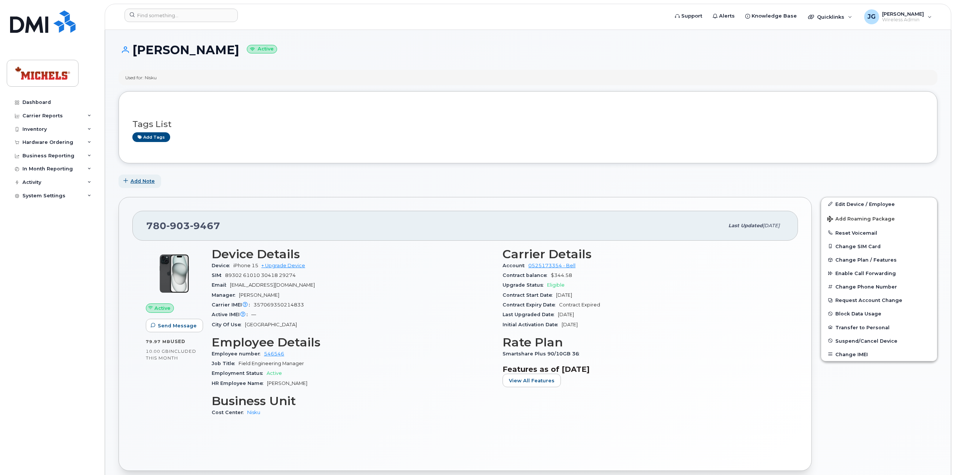
click at [145, 179] on span "Add Note" at bounding box center [142, 181] width 24 height 7
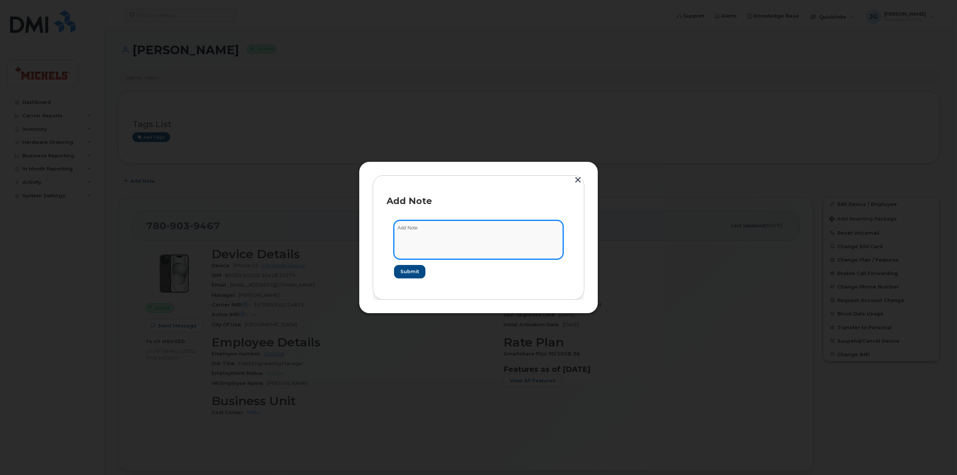
click at [432, 237] on textarea at bounding box center [478, 240] width 169 height 38
type textarea "S"
type textarea "Apple iPhone 15 Serial - C90RXT9GC0 IMEI - [TECHNICAL_ID]"
click at [407, 270] on span "Submit" at bounding box center [409, 271] width 19 height 7
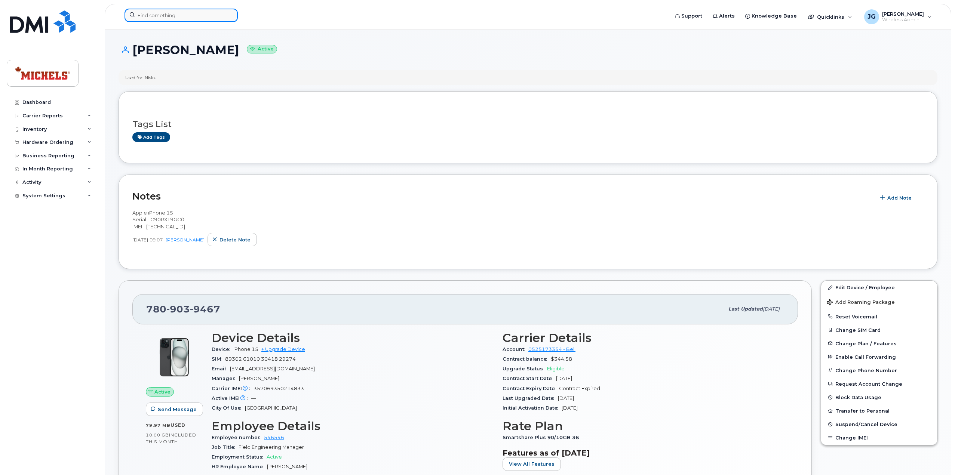
click at [205, 15] on input at bounding box center [180, 15] width 113 height 13
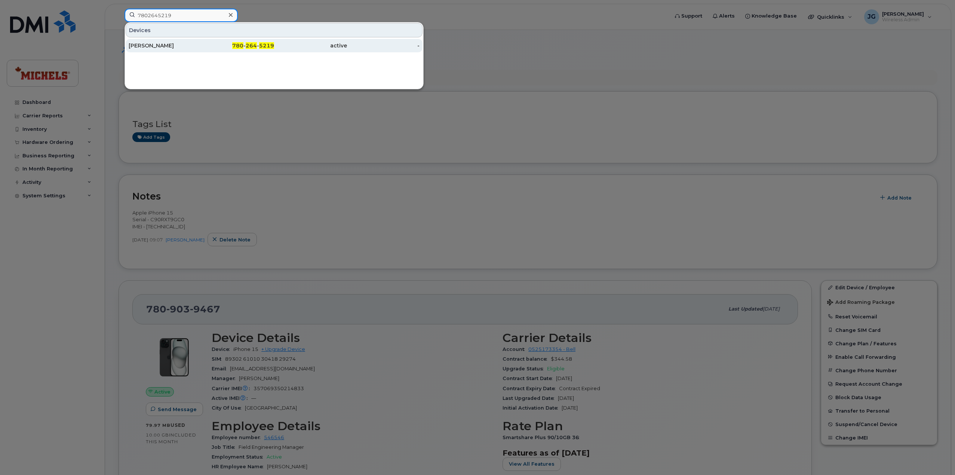
type input "7802645219"
click at [204, 46] on div "780 - 264 - 5219" at bounding box center [237, 45] width 73 height 7
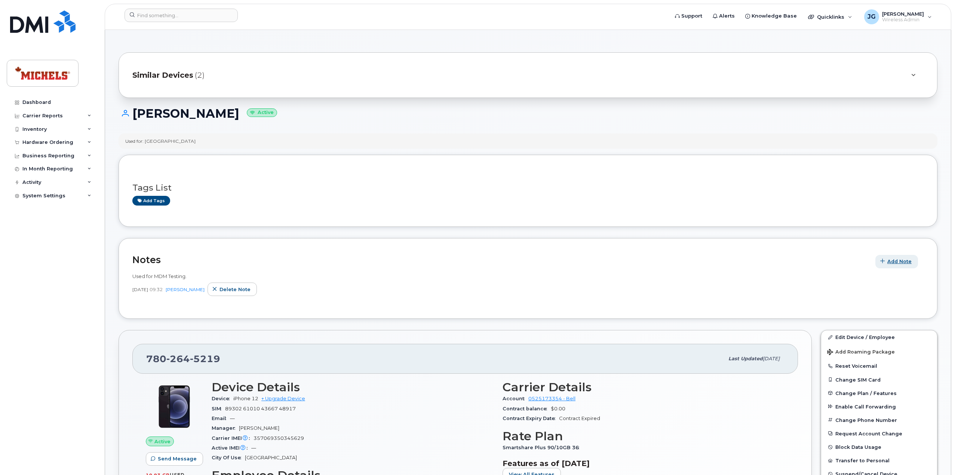
click at [894, 260] on span "Add Note" at bounding box center [899, 261] width 24 height 7
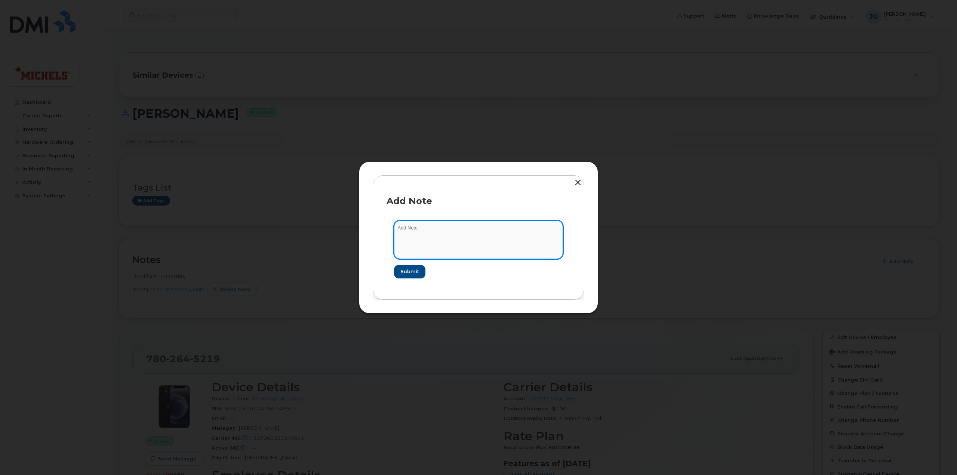
click at [475, 250] on textarea at bounding box center [478, 240] width 169 height 38
type textarea "Apple iPhone 15 Serial - KFVKD0JY12 IMEI - [TECHNICAL_ID]"
click at [412, 273] on span "Submit" at bounding box center [409, 271] width 19 height 7
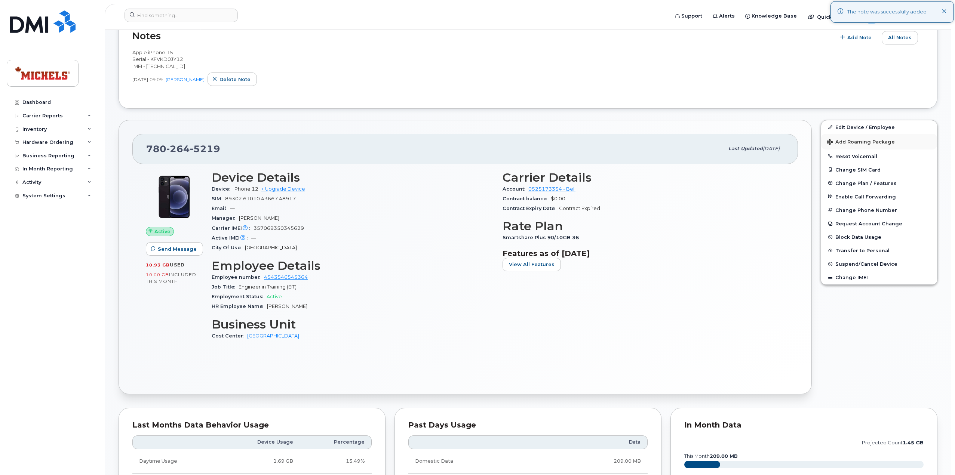
scroll to position [224, 0]
click at [869, 126] on link "Edit Device / Employee" at bounding box center [879, 126] width 116 height 13
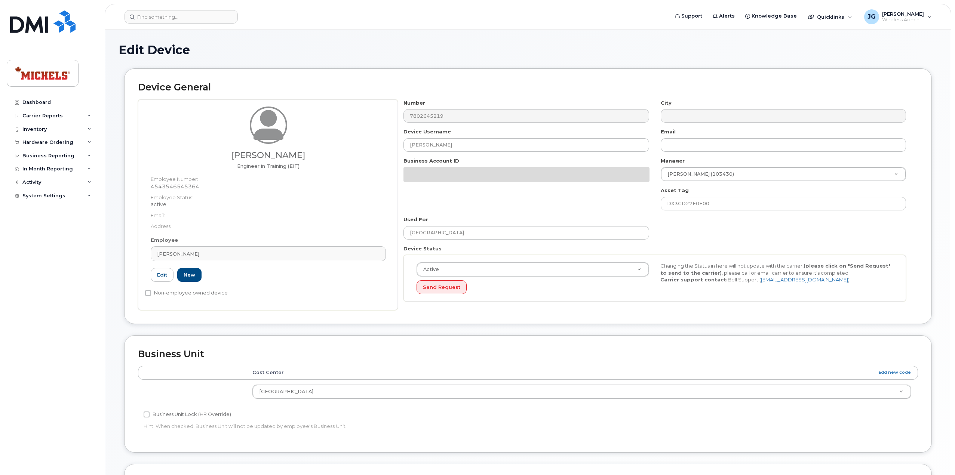
select select "4124804"
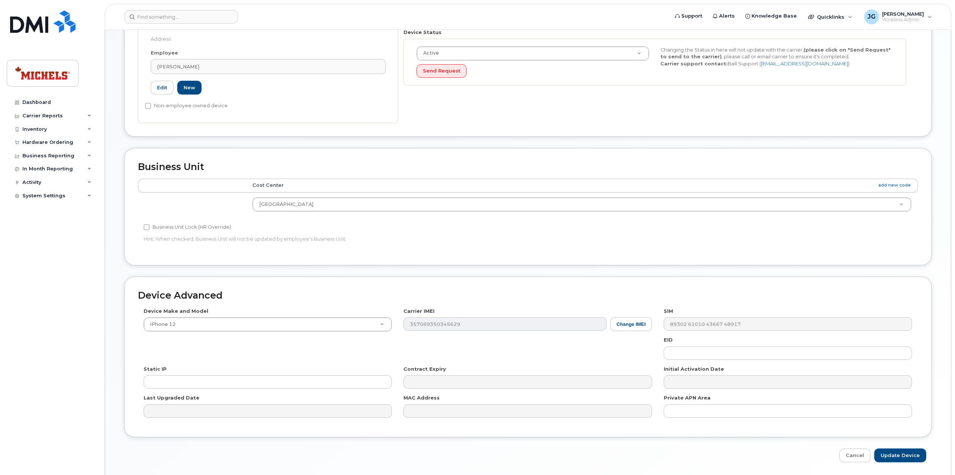
scroll to position [209, 0]
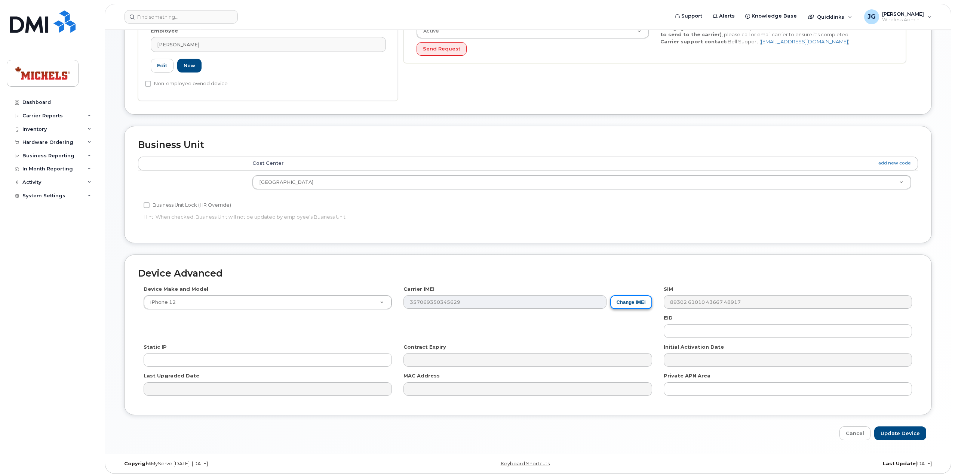
click at [630, 306] on button "Change IMEI" at bounding box center [631, 302] width 42 height 14
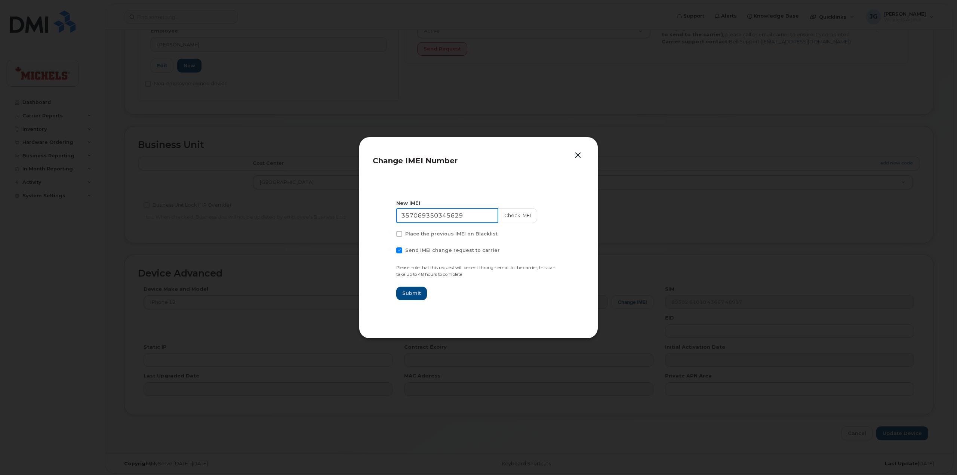
drag, startPoint x: 470, startPoint y: 216, endPoint x: 379, endPoint y: 215, distance: 90.8
click at [379, 215] on section "New IMEI [TECHNICAL_ID] Check IMEI Place the previous IMEI on Blacklist Send IM…" at bounding box center [479, 250] width 212 height 150
type input "357069350345629"
drag, startPoint x: 506, startPoint y: 212, endPoint x: 502, endPoint y: 213, distance: 4.5
click at [506, 212] on button "Check IMEI" at bounding box center [516, 215] width 39 height 15
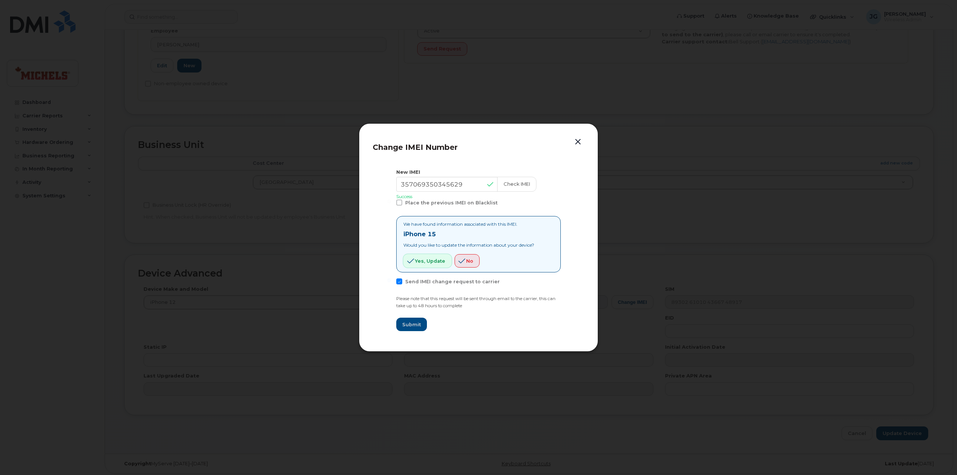
click at [427, 263] on span "Yes, update" at bounding box center [430, 261] width 30 height 7
drag, startPoint x: 466, startPoint y: 184, endPoint x: 373, endPoint y: 181, distance: 92.4
click at [373, 181] on section "New IMEI [TECHNICAL_ID] Check IMEI Success Place the previous IMEI on Blacklist…" at bounding box center [479, 250] width 212 height 176
click at [580, 144] on button "button" at bounding box center [577, 142] width 11 height 10
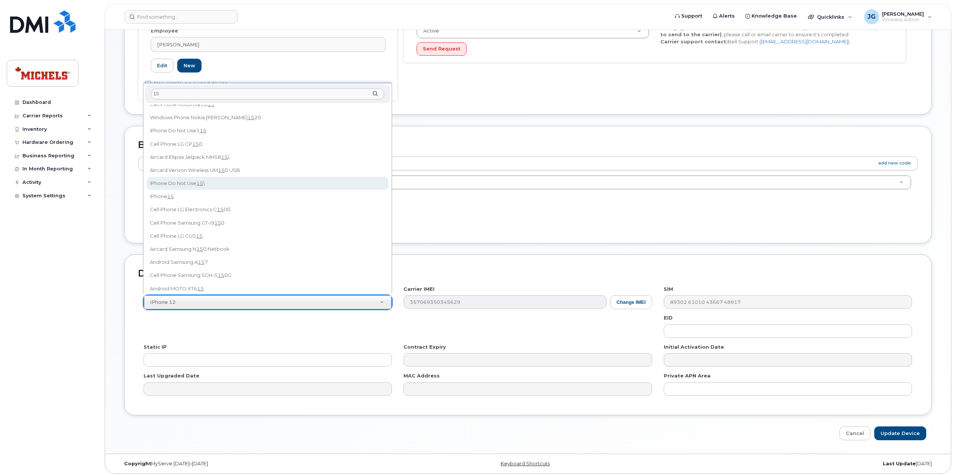
scroll to position [112, 0]
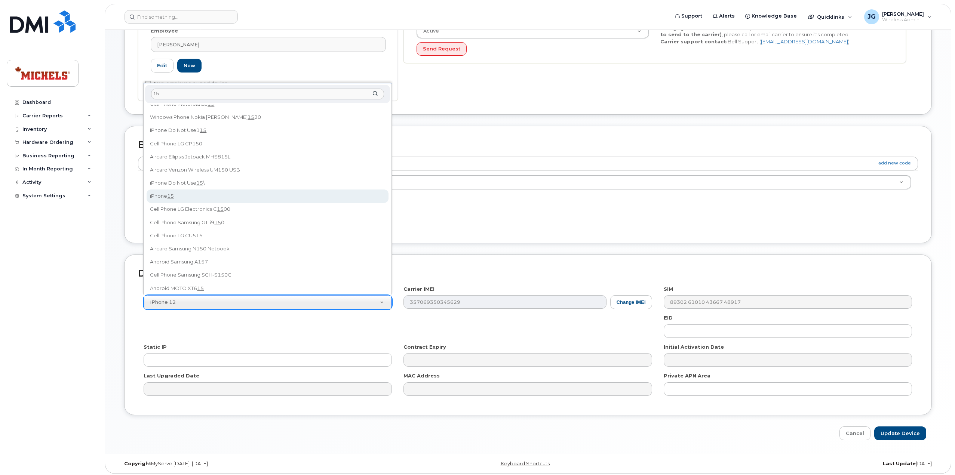
type input "15"
select select "3031"
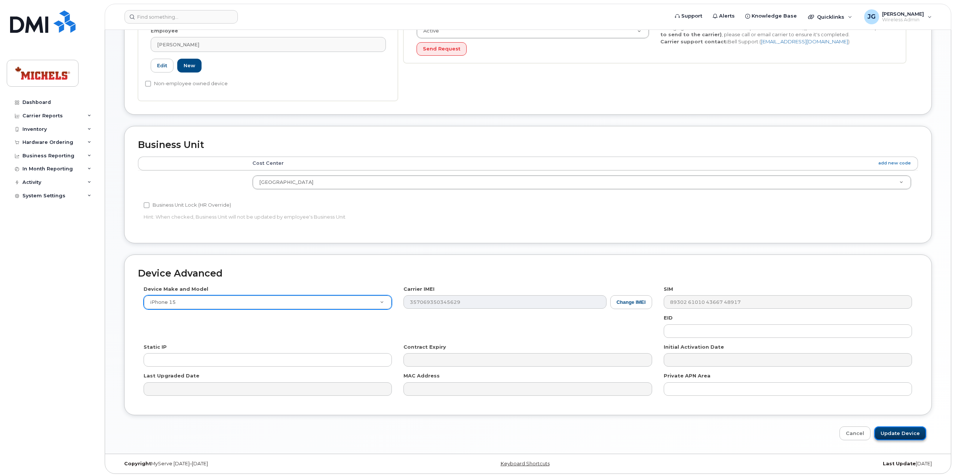
click at [904, 429] on input "Update Device" at bounding box center [900, 433] width 52 height 14
type input "Saving..."
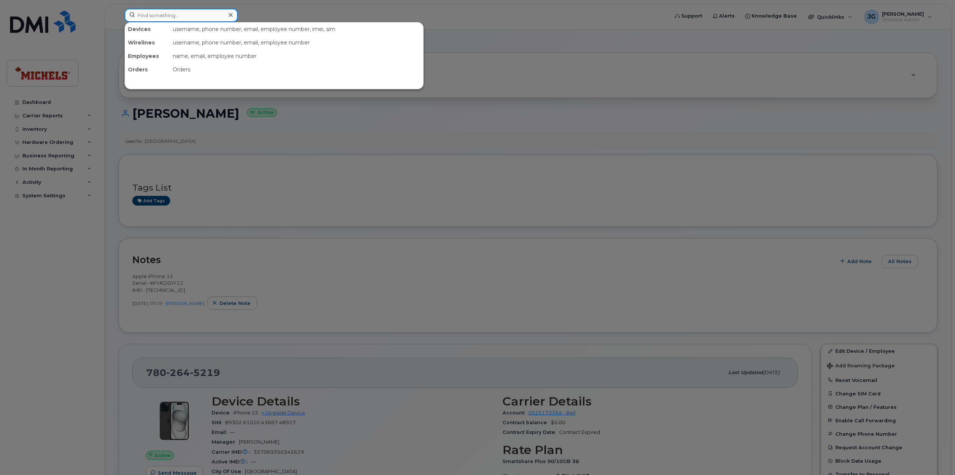
click at [197, 16] on input at bounding box center [180, 15] width 113 height 13
drag, startPoint x: 188, startPoint y: 14, endPoint x: 79, endPoint y: 7, distance: 109.4
click at [118, 9] on div "7809039467 Devices [PERSON_NAME] 780 - 903 - 9467 active -" at bounding box center [393, 17] width 551 height 16
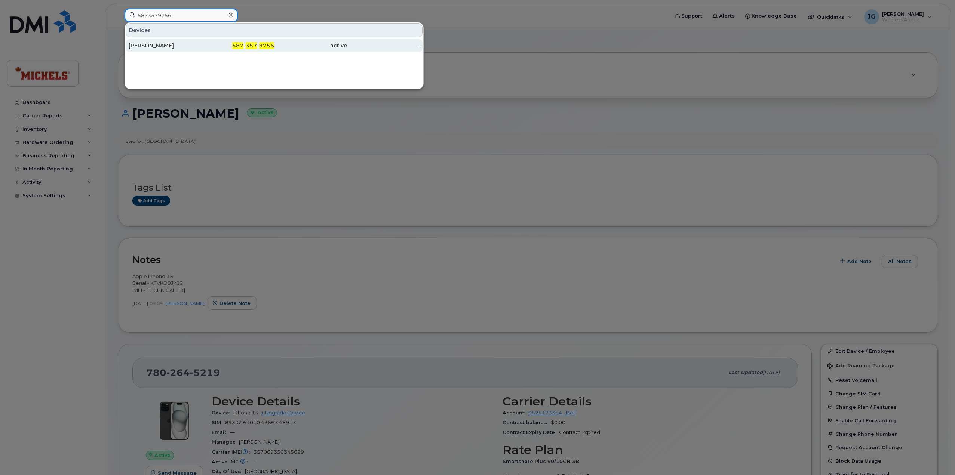
type input "5873579756"
click at [152, 45] on div "[PERSON_NAME]" at bounding box center [165, 45] width 73 height 7
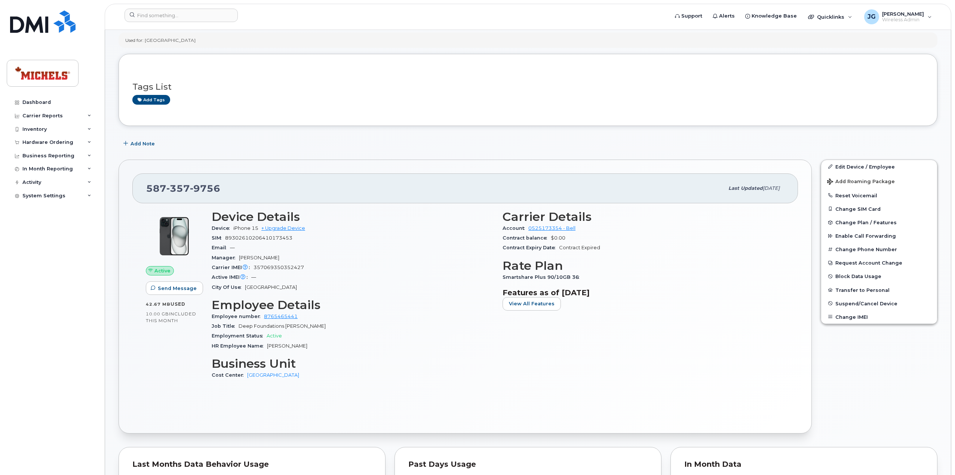
scroll to position [37, 0]
click at [148, 144] on span "Add Note" at bounding box center [142, 143] width 24 height 7
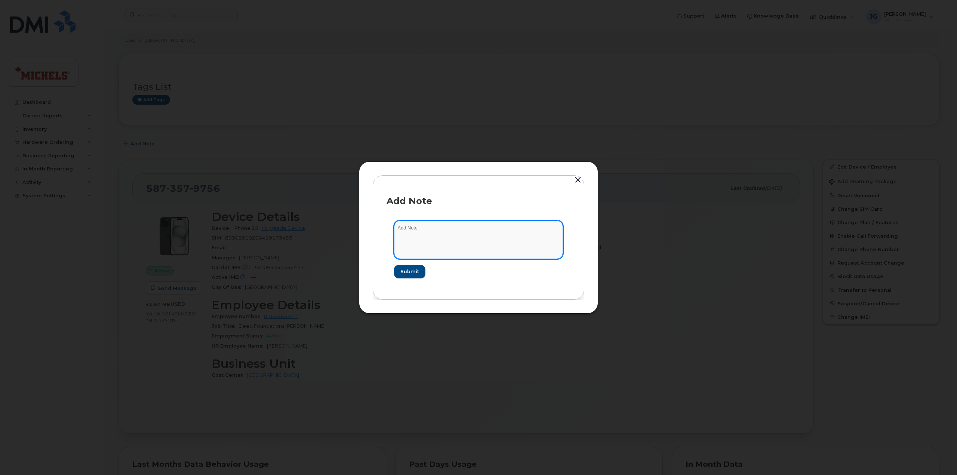
click at [426, 240] on textarea at bounding box center [478, 240] width 169 height 38
drag, startPoint x: 438, startPoint y: 233, endPoint x: 312, endPoint y: 234, distance: 126.0
click at [312, 234] on div "Add Note apple iPh Submit" at bounding box center [478, 237] width 957 height 475
drag, startPoint x: 445, startPoint y: 235, endPoint x: 413, endPoint y: 234, distance: 32.1
click at [413, 234] on textarea "Apple iPhone 15 Serial - MG75MX2Y3D IMEI - 357069350352427" at bounding box center [478, 240] width 169 height 38
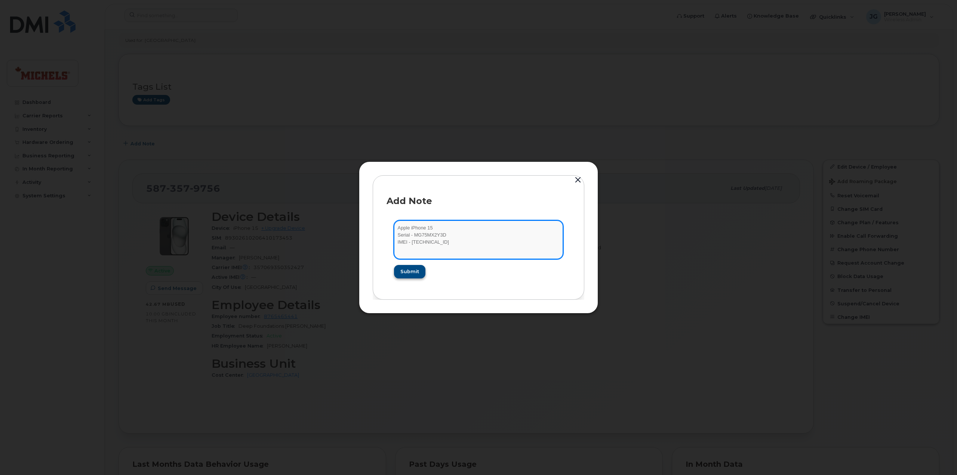
type textarea "Apple iPhone 15 Serial - MG75MX2Y3D IMEI - 357069350352427"
click at [407, 273] on span "Submit" at bounding box center [409, 271] width 19 height 7
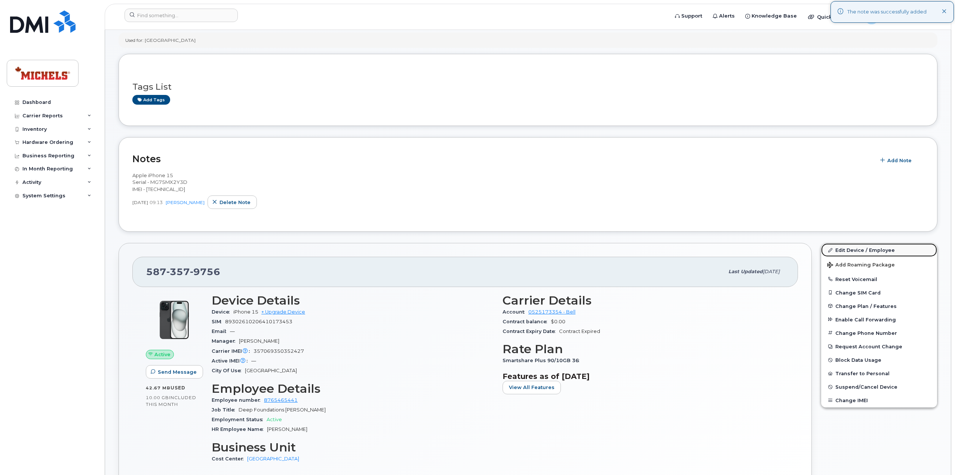
click at [855, 247] on link "Edit Device / Employee" at bounding box center [879, 249] width 116 height 13
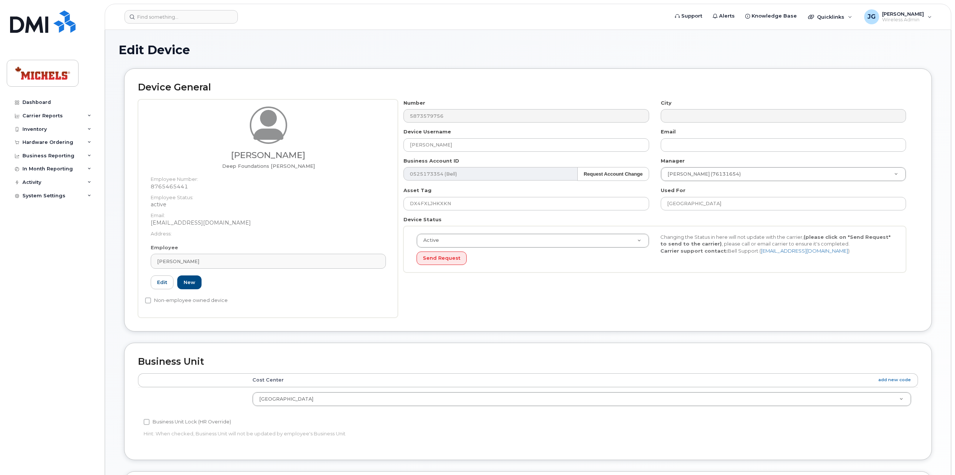
select select "4124804"
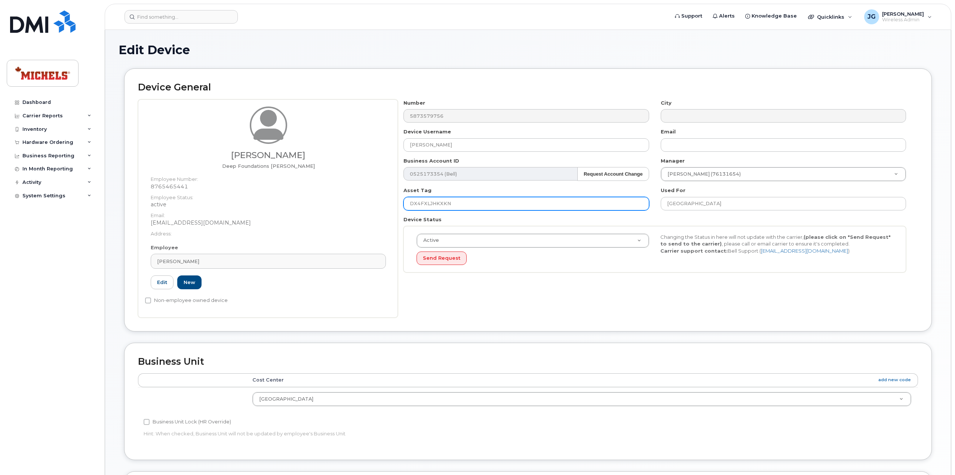
drag, startPoint x: 457, startPoint y: 202, endPoint x: 386, endPoint y: 202, distance: 71.0
click at [386, 202] on div "[PERSON_NAME] Deep Foundations [PERSON_NAME] Employee Number: 8765465441 Employ…" at bounding box center [528, 208] width 780 height 218
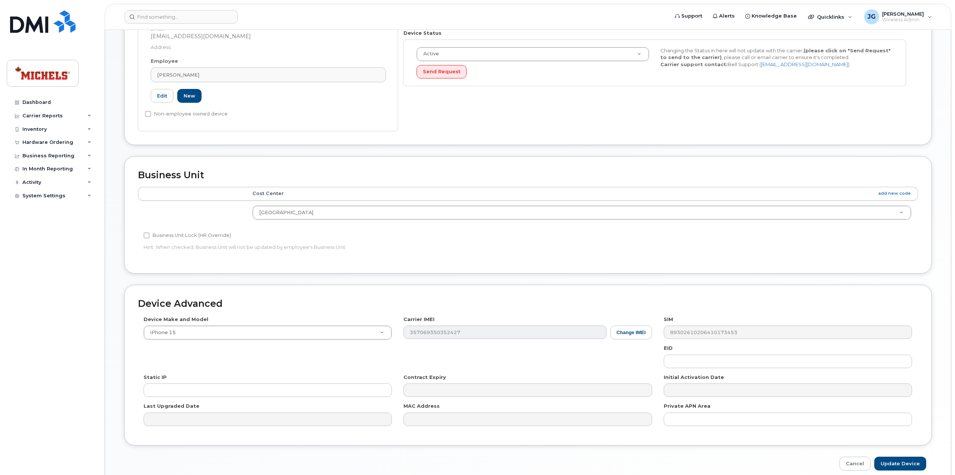
scroll to position [217, 0]
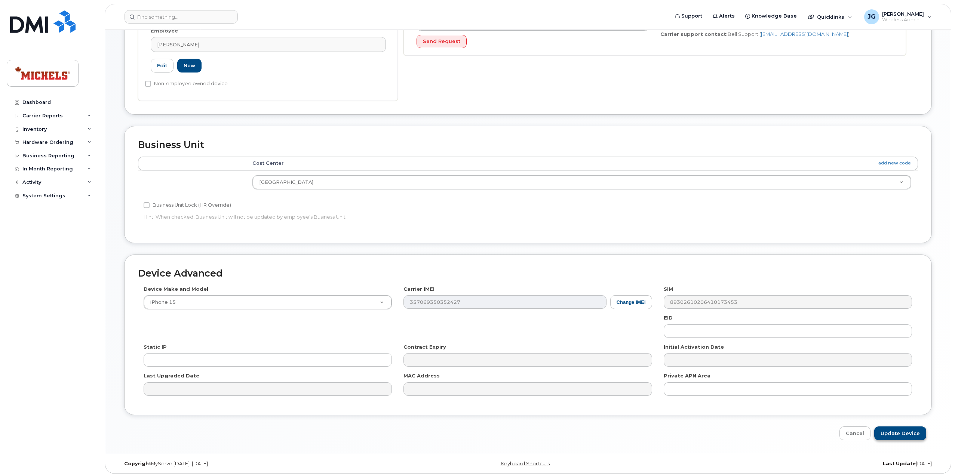
type input "MG75MX2Y3D"
click at [896, 429] on input "Update Device" at bounding box center [900, 433] width 52 height 14
type input "Saving..."
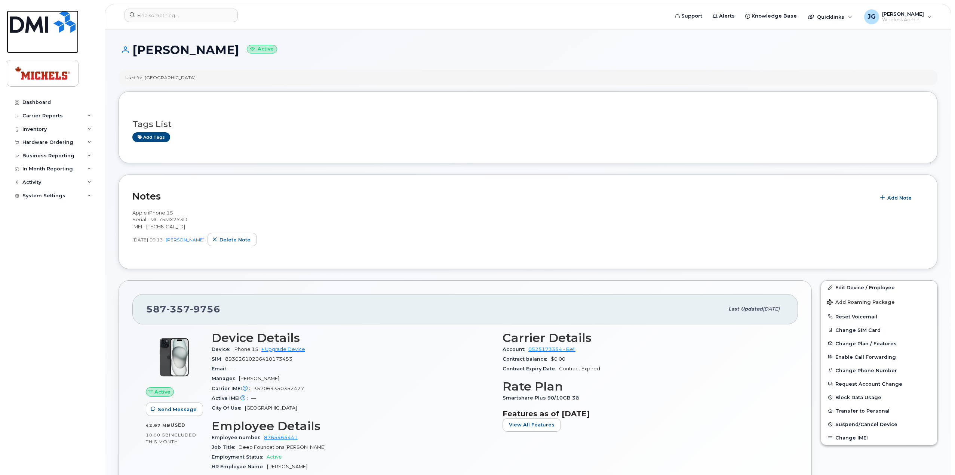
click at [33, 28] on img at bounding box center [42, 21] width 65 height 22
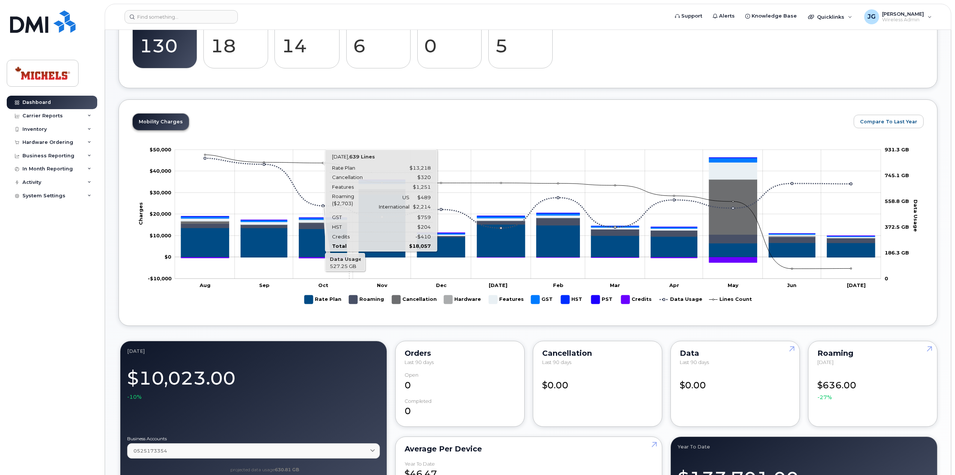
scroll to position [224, 0]
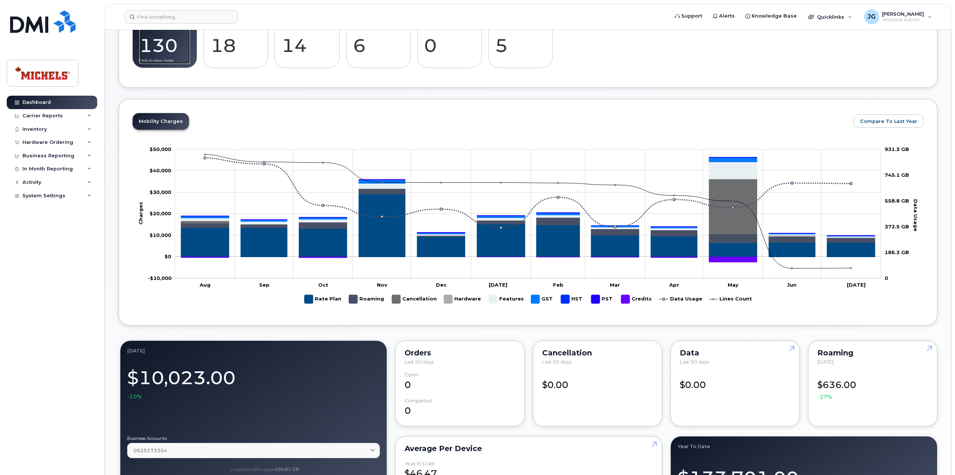
click at [160, 62] on link "Active 130 -80%" at bounding box center [164, 39] width 50 height 49
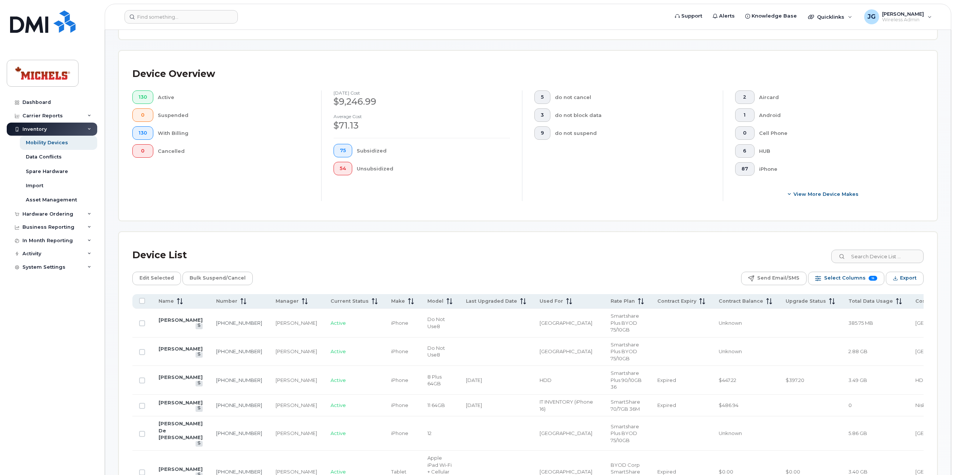
scroll to position [149, 0]
click at [181, 300] on icon at bounding box center [180, 301] width 6 height 6
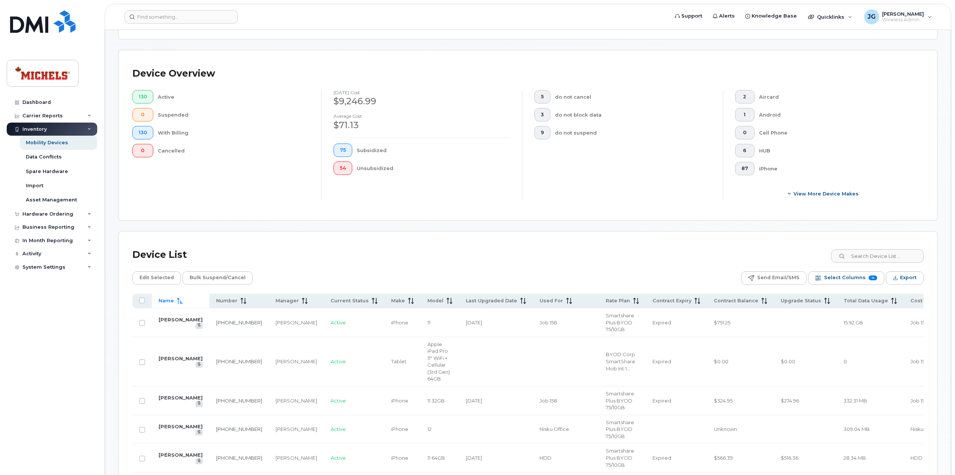
click at [181, 300] on icon at bounding box center [180, 301] width 6 height 6
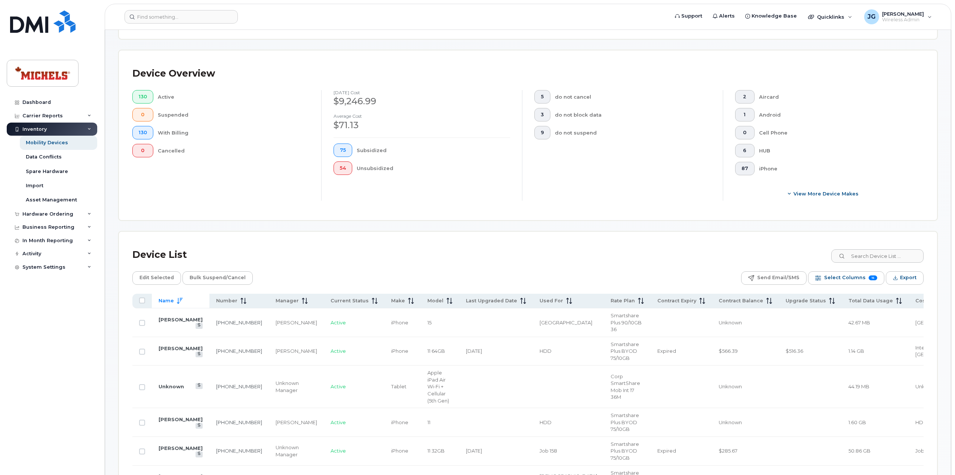
click at [169, 299] on span "Name" at bounding box center [165, 301] width 15 height 7
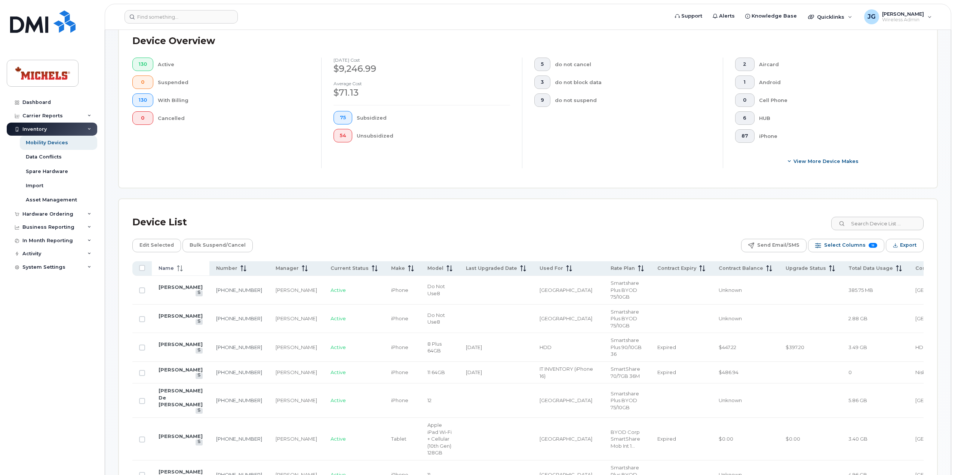
scroll to position [181, 0]
click at [169, 271] on th "Name" at bounding box center [181, 269] width 58 height 15
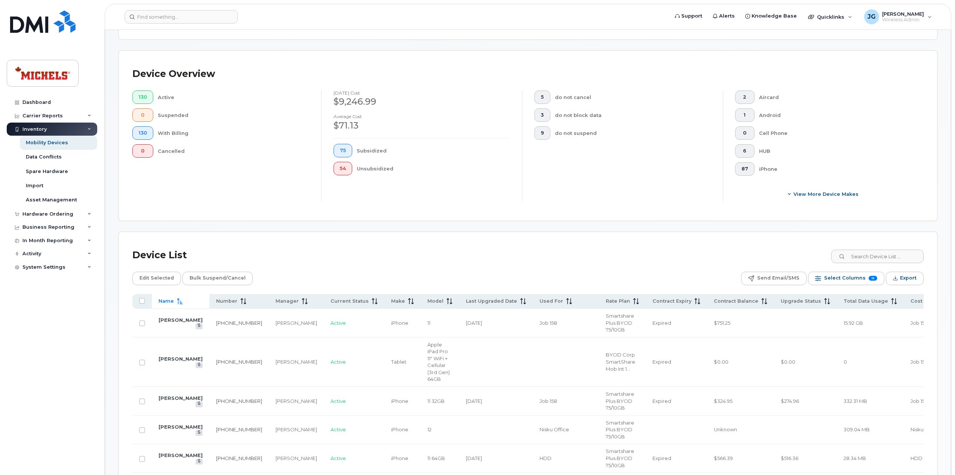
scroll to position [144, 0]
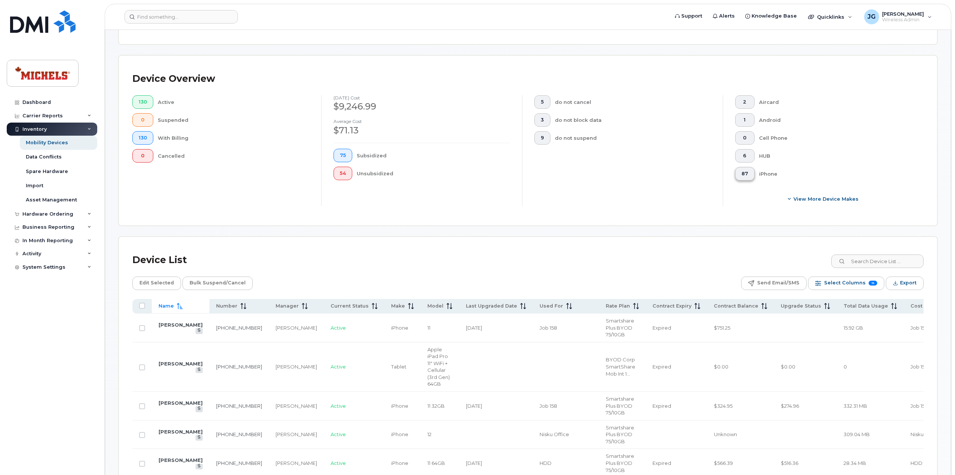
click at [749, 172] on button "87" at bounding box center [744, 173] width 19 height 13
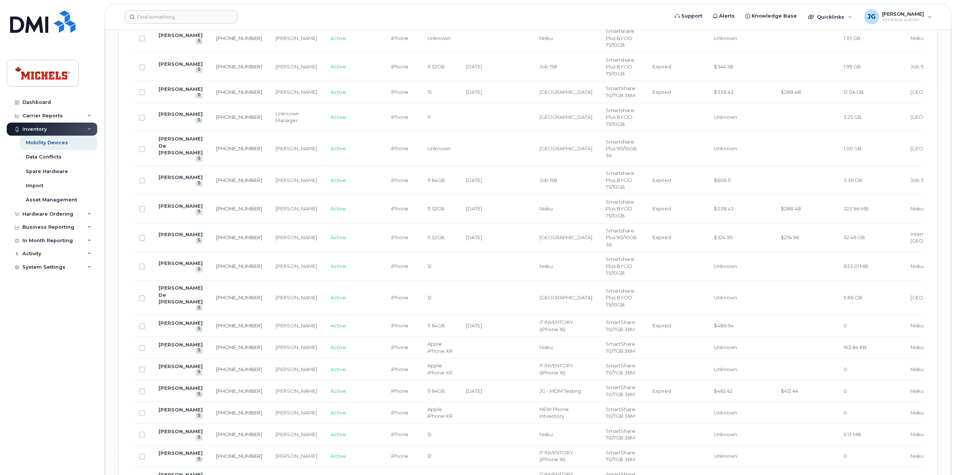
scroll to position [1143, 0]
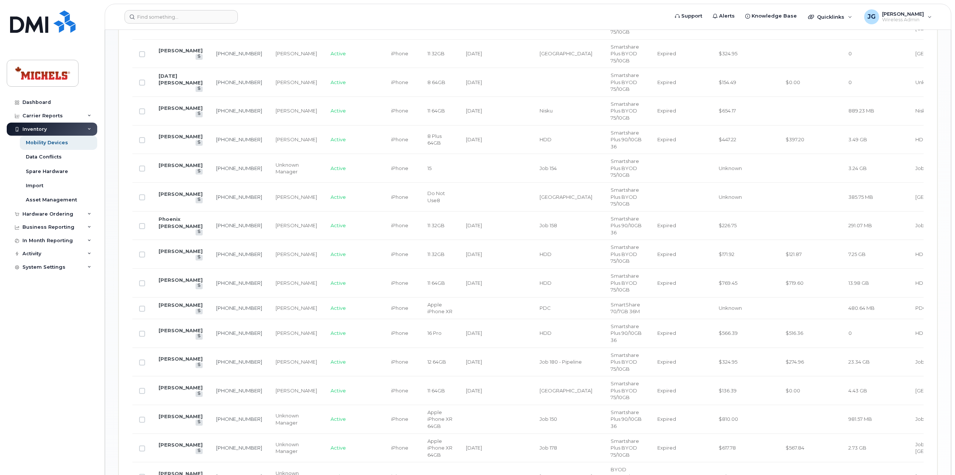
scroll to position [731, 0]
click at [167, 21] on input at bounding box center [180, 16] width 113 height 13
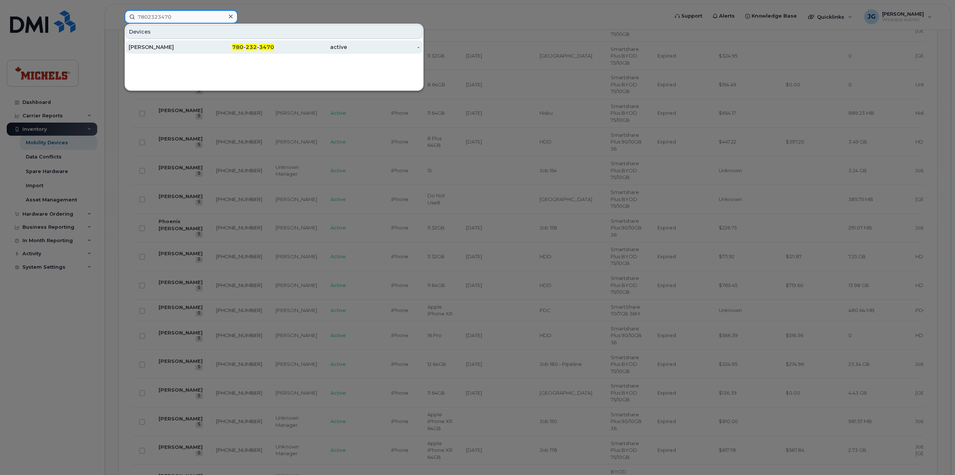
type input "7802323470"
click at [153, 50] on div "Chris Pezoulas" at bounding box center [165, 46] width 73 height 7
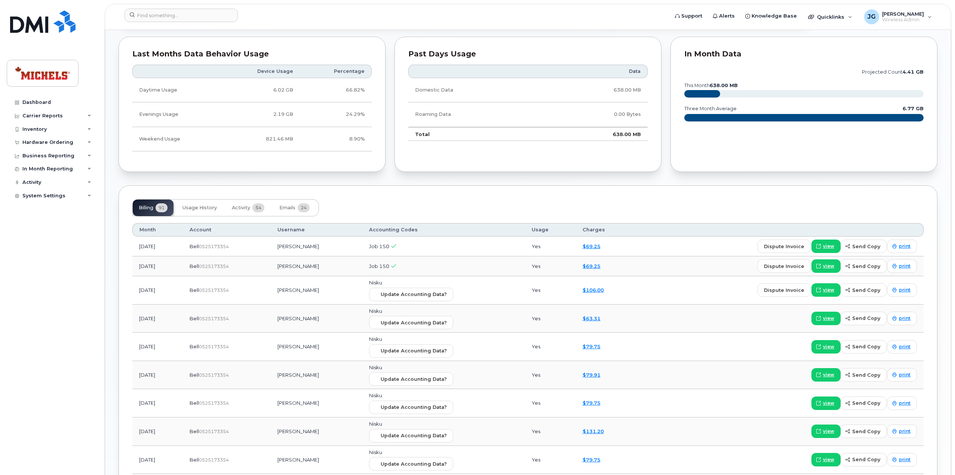
scroll to position [448, 0]
click at [828, 243] on span "view" at bounding box center [828, 246] width 11 height 7
click at [185, 16] on input at bounding box center [180, 15] width 113 height 13
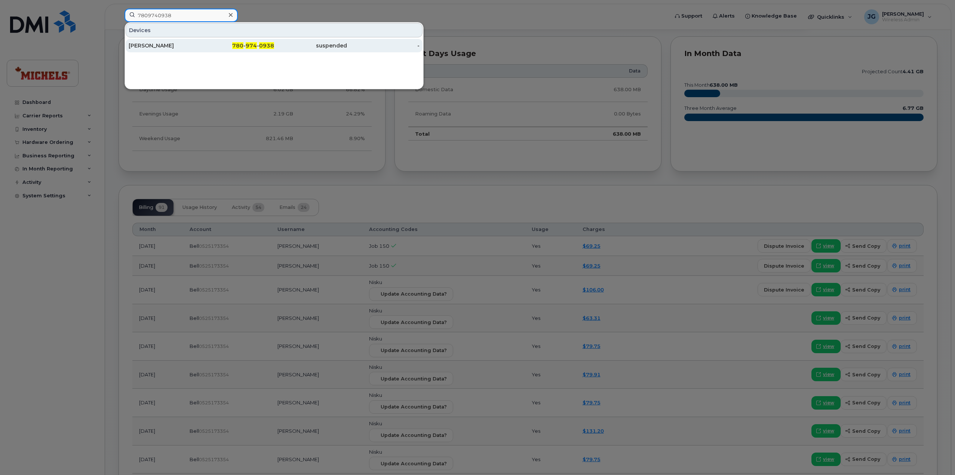
type input "7809740938"
click at [157, 47] on div "[PERSON_NAME]" at bounding box center [165, 45] width 73 height 7
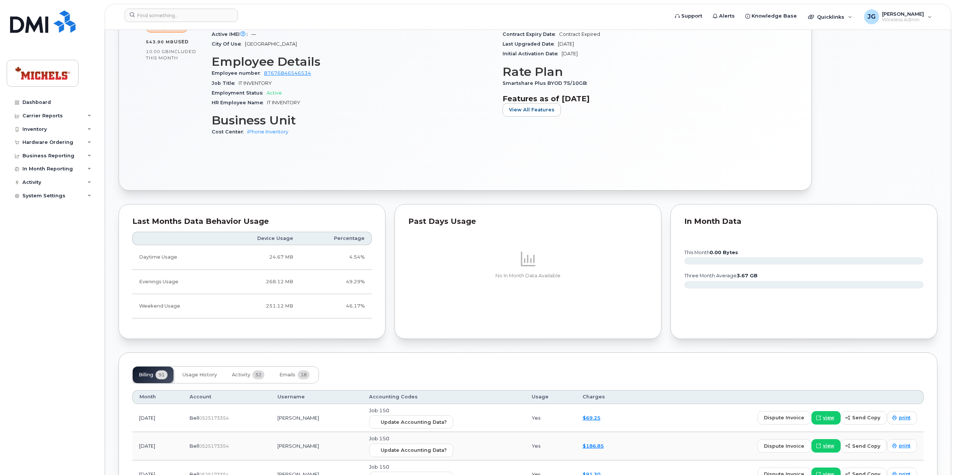
scroll to position [512, 0]
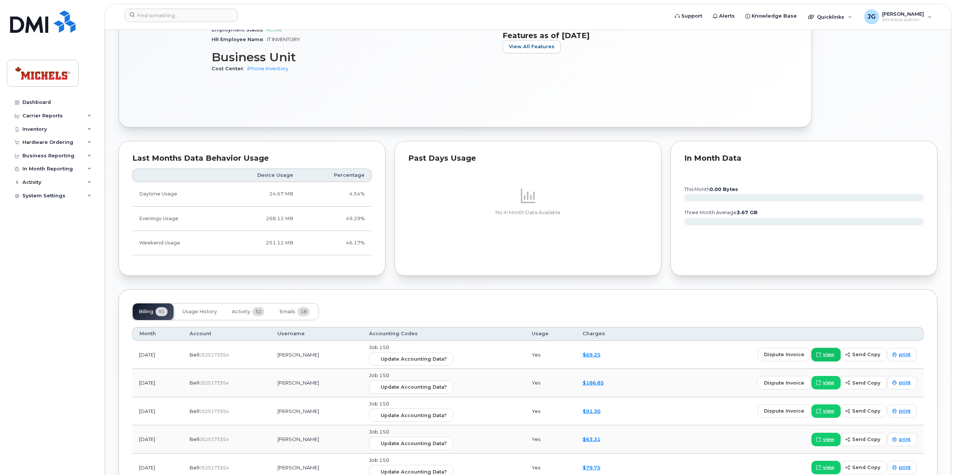
click at [822, 351] on span at bounding box center [818, 354] width 7 height 7
click at [185, 20] on input at bounding box center [180, 15] width 113 height 13
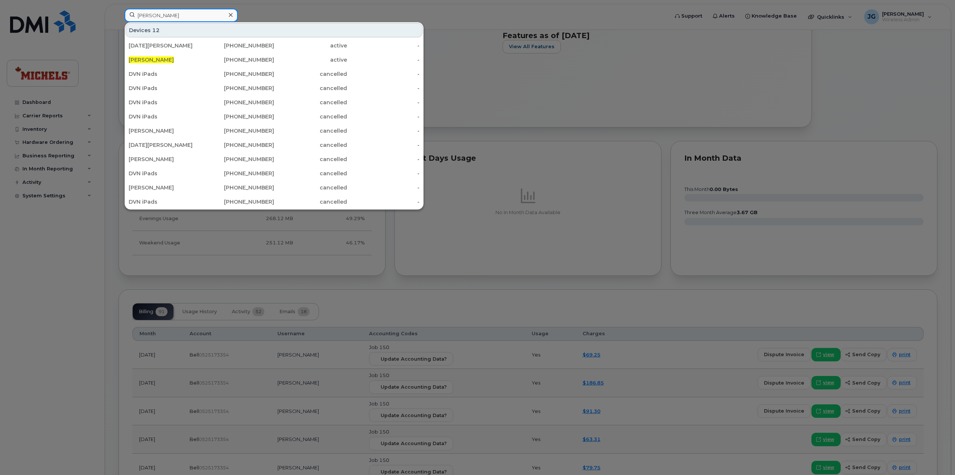
type input "colin haines"
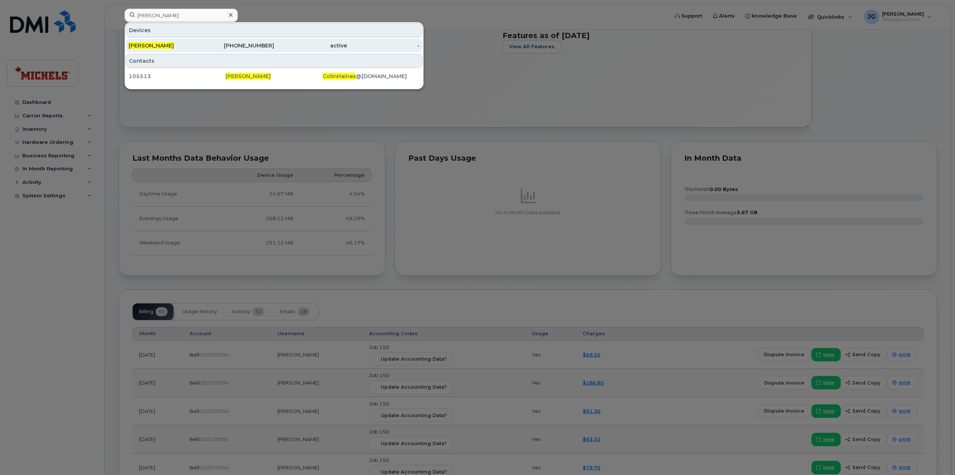
click at [313, 43] on div "active" at bounding box center [310, 45] width 73 height 7
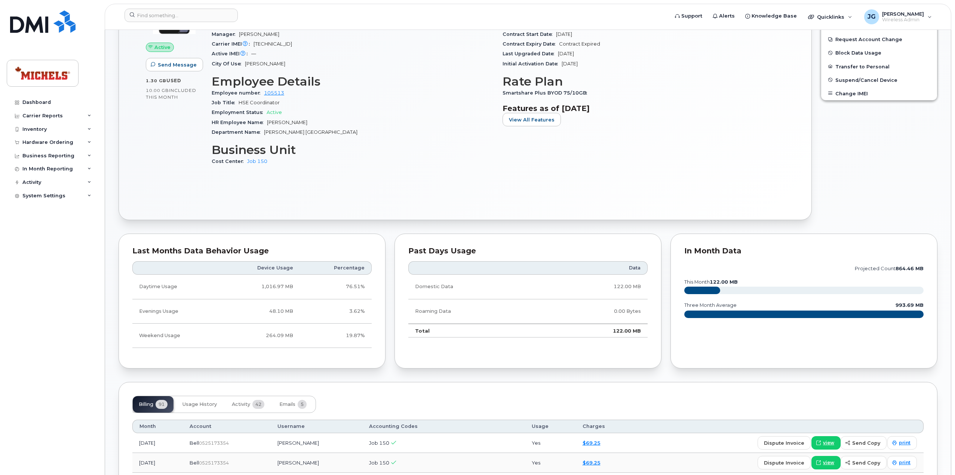
scroll to position [262, 0]
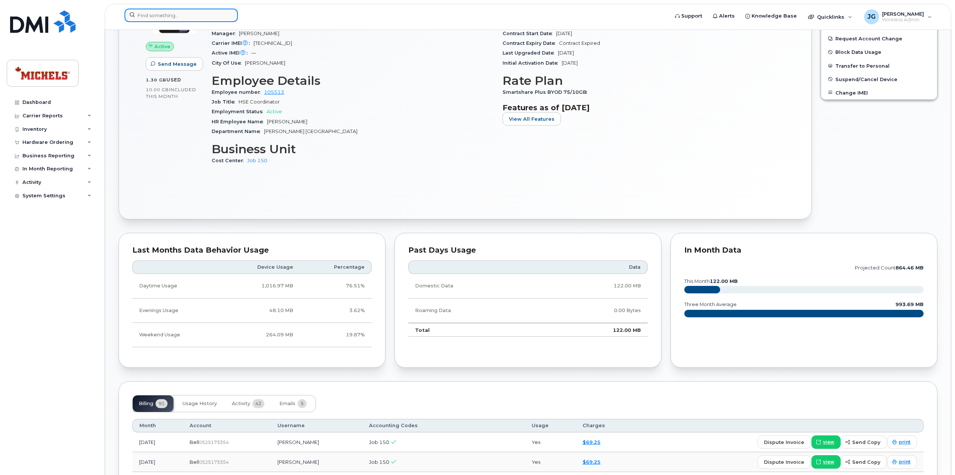
click at [189, 15] on input at bounding box center [180, 15] width 113 height 13
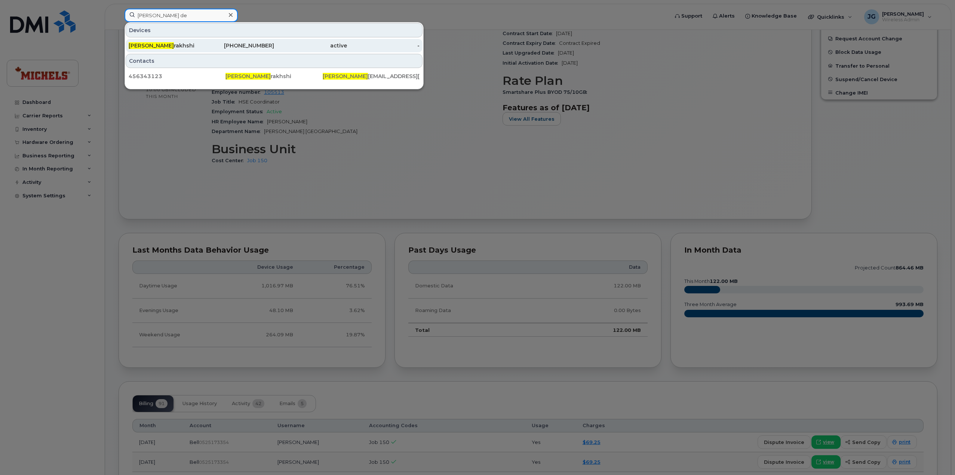
type input "[PERSON_NAME] de"
click at [202, 45] on div "[PHONE_NUMBER]" at bounding box center [237, 45] width 73 height 7
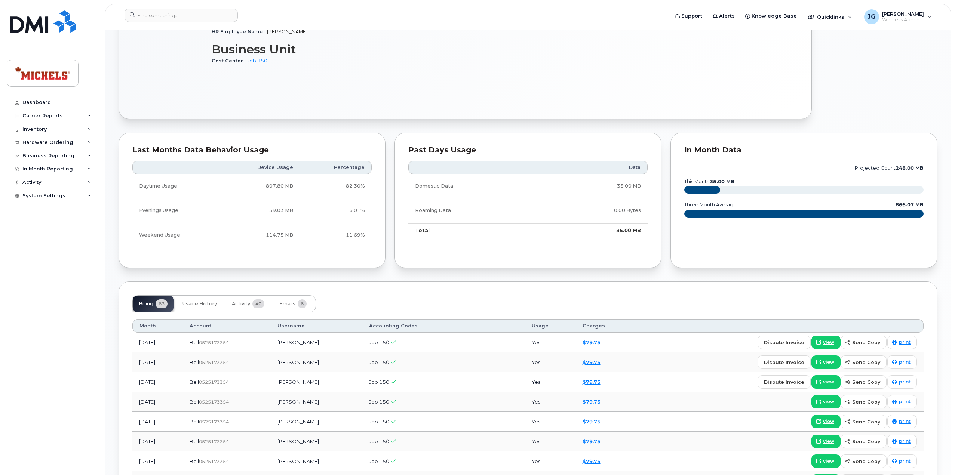
scroll to position [351, 0]
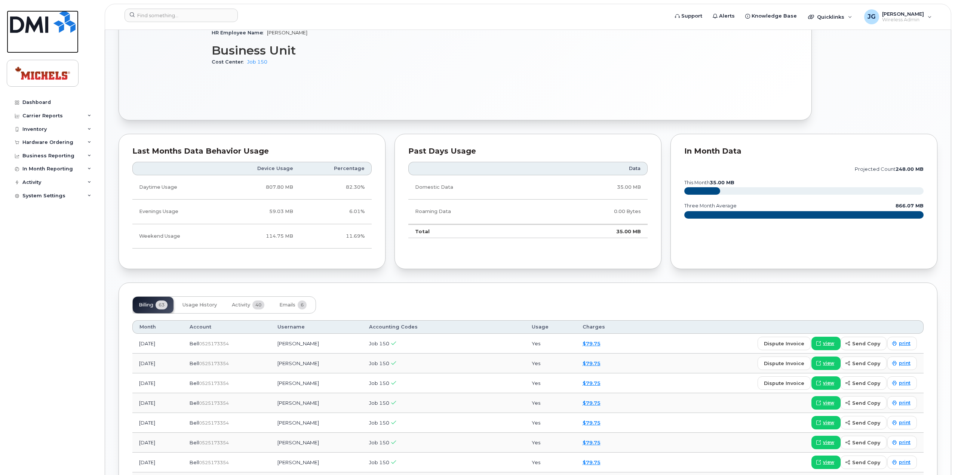
drag, startPoint x: 43, startPoint y: 23, endPoint x: 60, endPoint y: 25, distance: 17.3
click at [43, 23] on img at bounding box center [42, 21] width 65 height 22
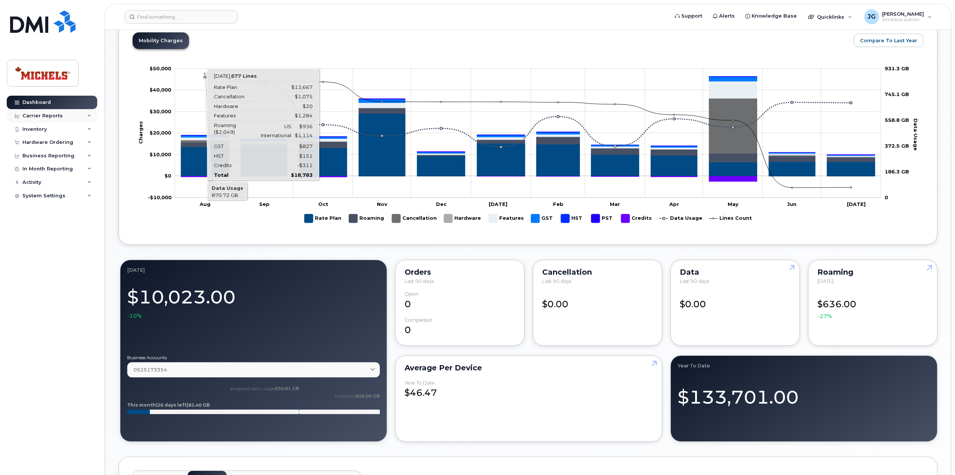
scroll to position [305, 0]
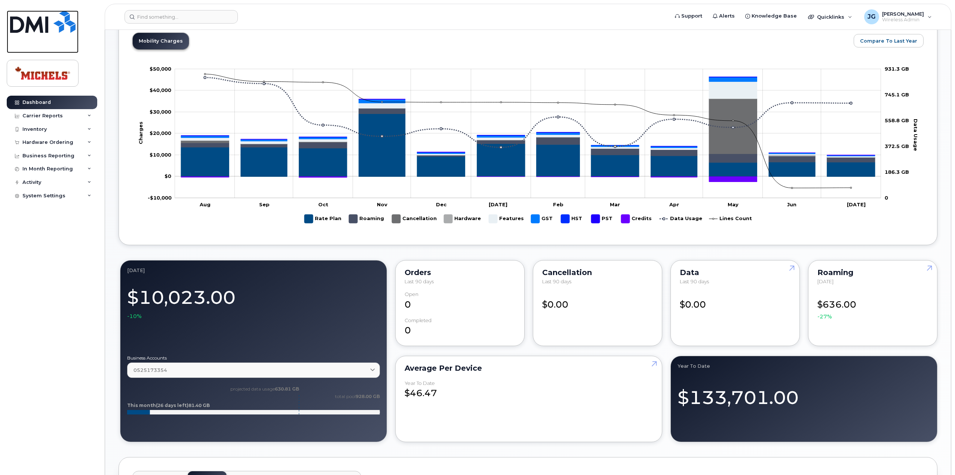
click at [52, 28] on img at bounding box center [42, 21] width 65 height 22
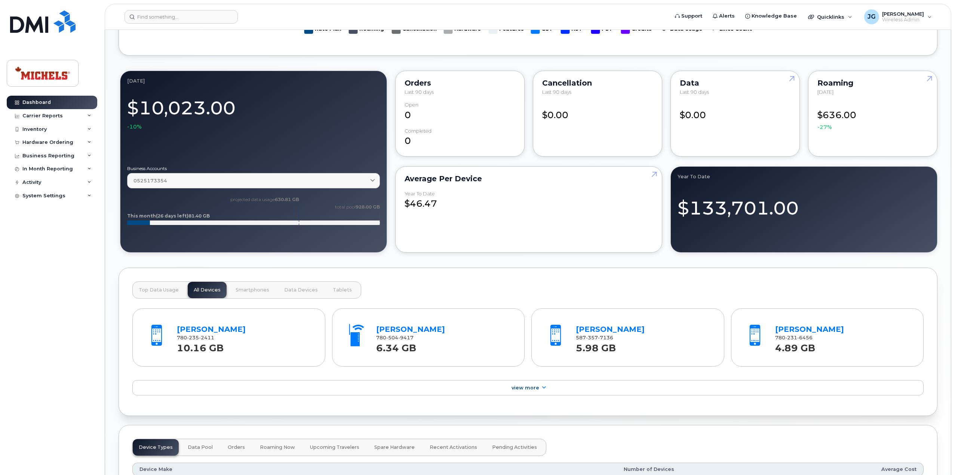
scroll to position [494, 0]
click at [34, 29] on img at bounding box center [42, 21] width 65 height 22
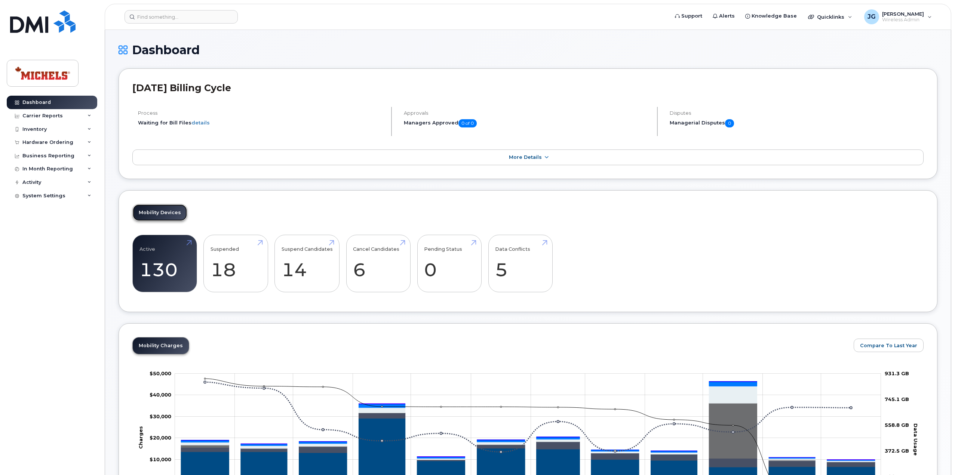
click at [170, 216] on link "Mobility Devices" at bounding box center [160, 212] width 54 height 16
click at [169, 248] on link "Active 130 -80%" at bounding box center [164, 263] width 50 height 49
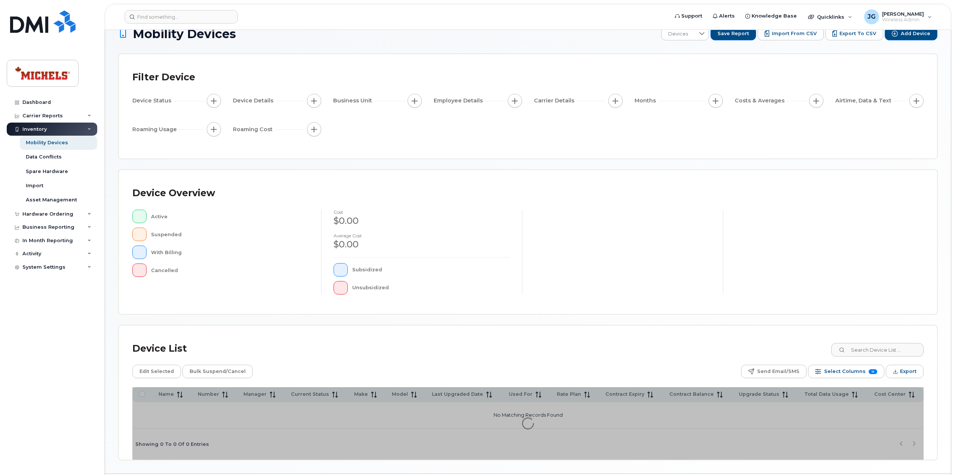
scroll to position [37, 0]
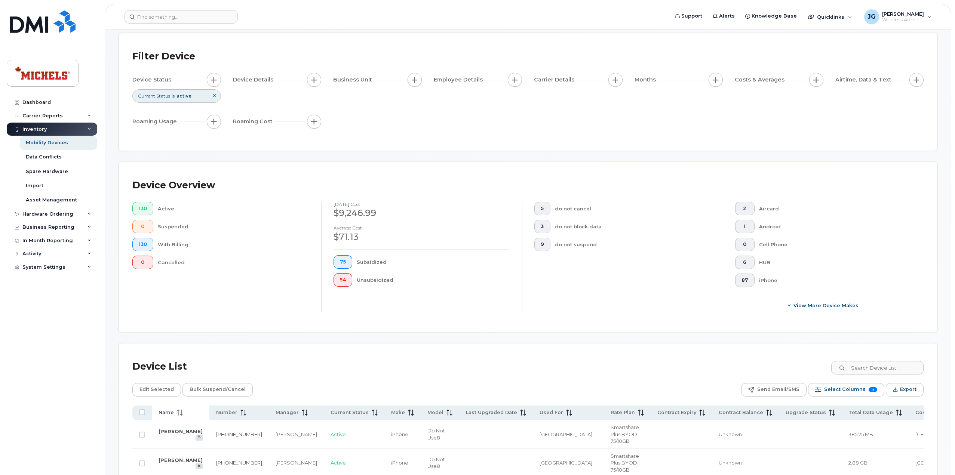
click at [169, 412] on span "Name" at bounding box center [165, 412] width 15 height 7
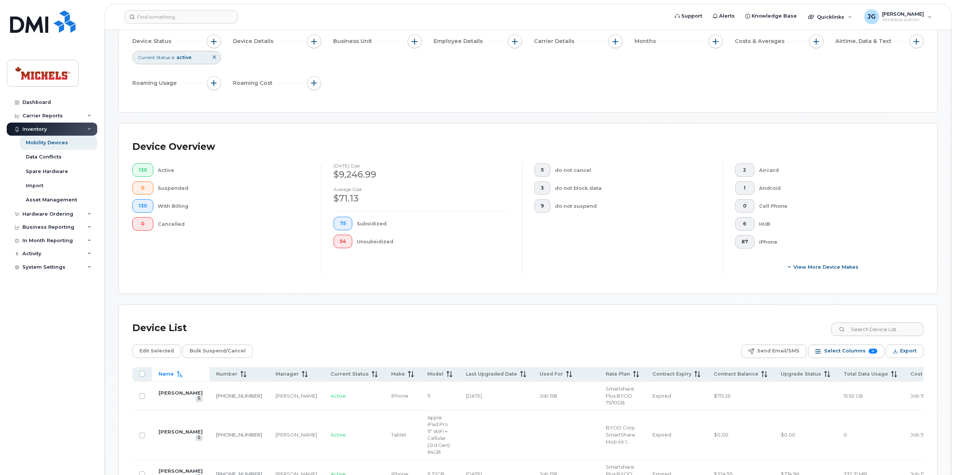
scroll to position [76, 0]
click at [749, 243] on button "87" at bounding box center [744, 241] width 19 height 13
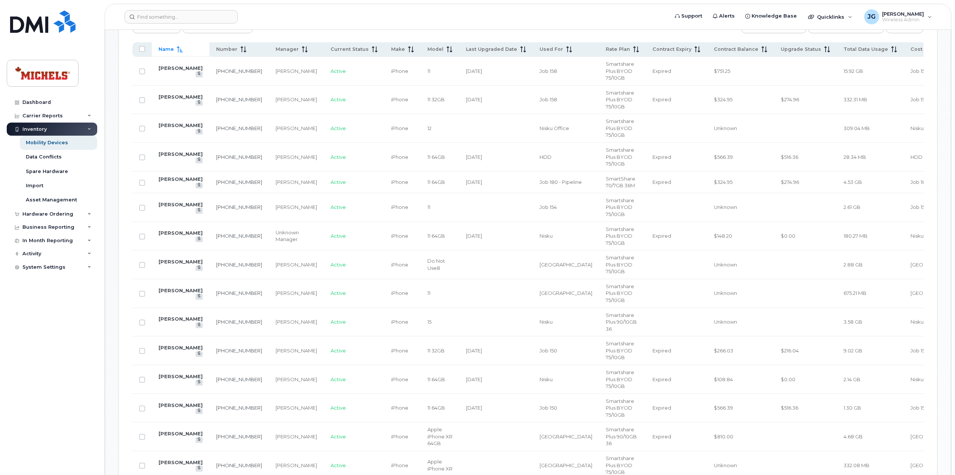
scroll to position [401, 0]
click at [569, 50] on icon at bounding box center [570, 50] width 3 height 1
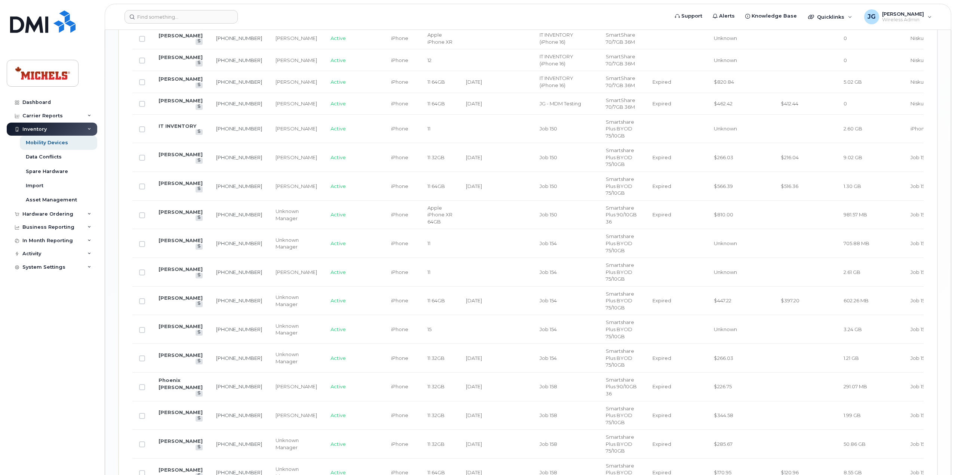
scroll to position [1163, 0]
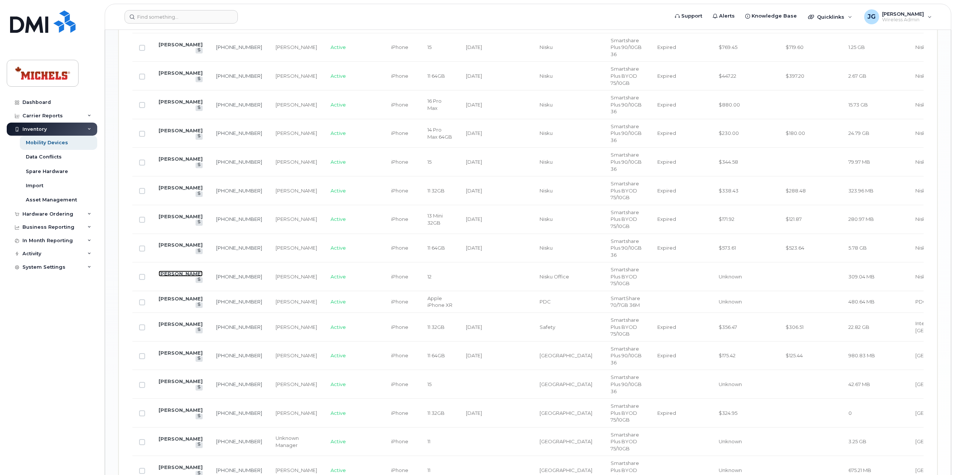
scroll to position [856, 0]
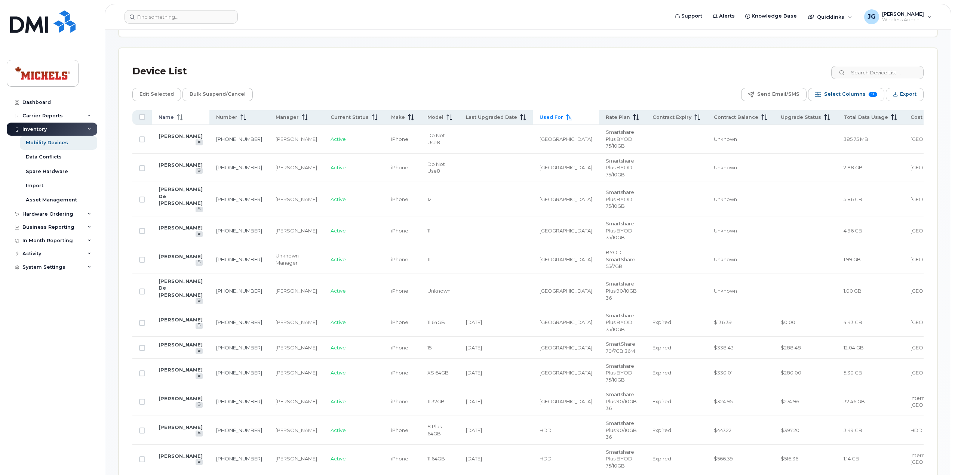
scroll to position [333, 0]
click at [184, 116] on div "Name" at bounding box center [180, 117] width 44 height 7
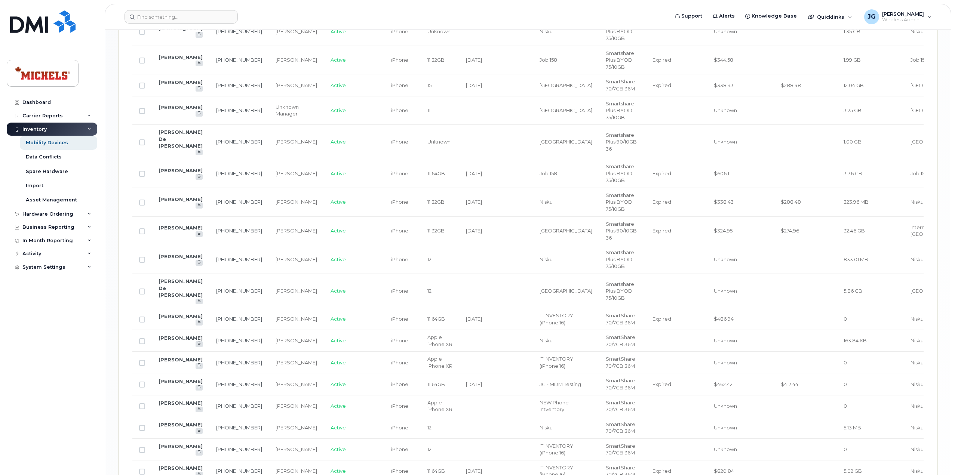
scroll to position [1143, 0]
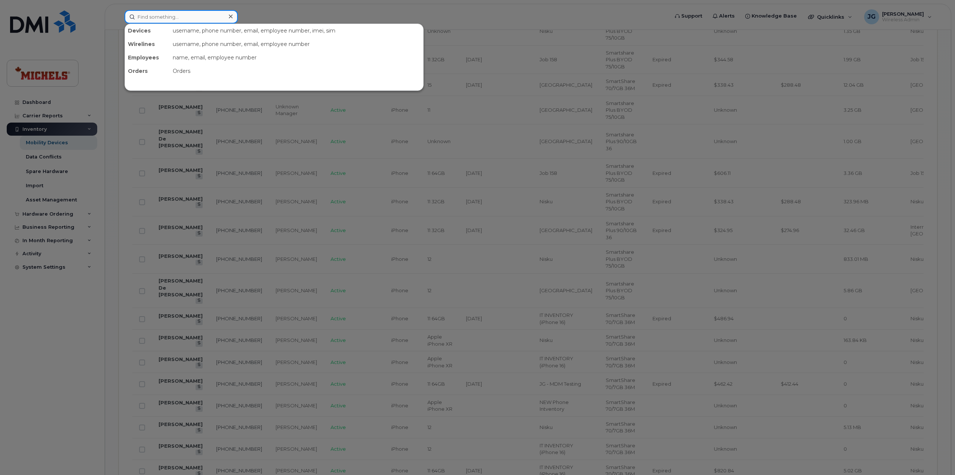
click at [202, 19] on input at bounding box center [180, 16] width 113 height 13
click at [169, 19] on input at bounding box center [180, 16] width 113 height 13
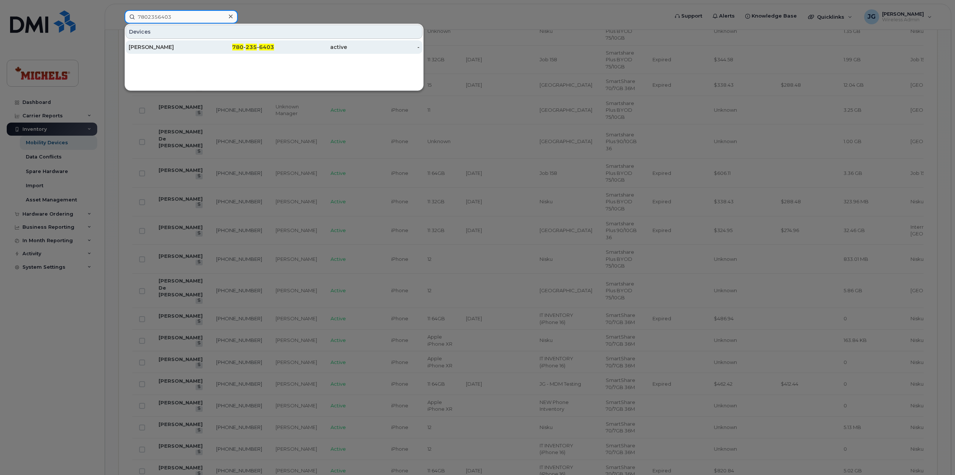
type input "7802356403"
click at [182, 49] on div "[PERSON_NAME]" at bounding box center [165, 46] width 73 height 7
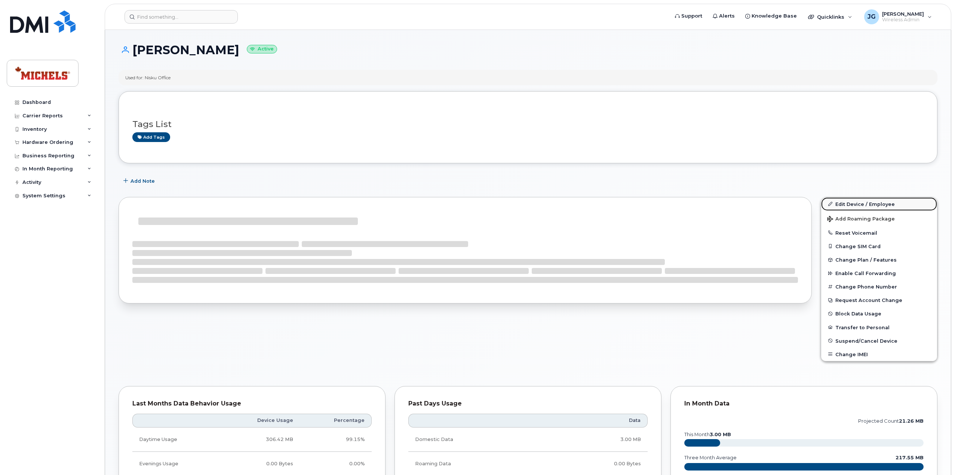
click at [856, 203] on link "Edit Device / Employee" at bounding box center [879, 203] width 116 height 13
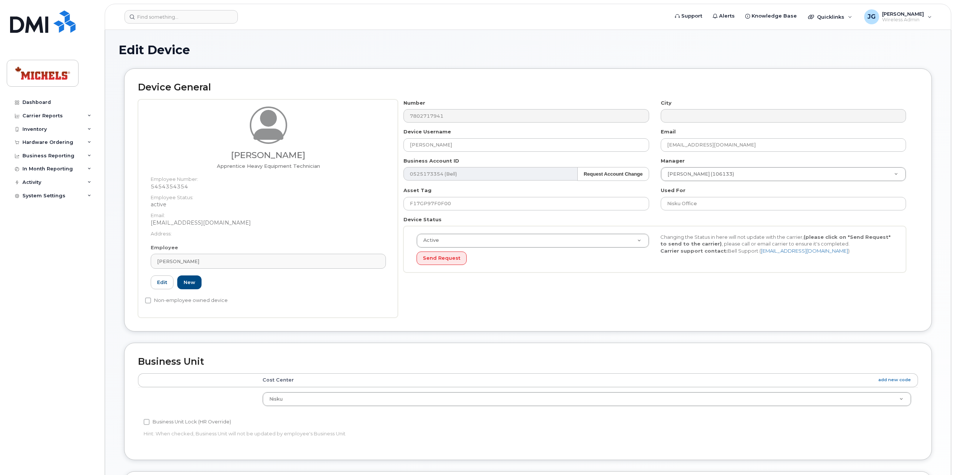
select select "89838"
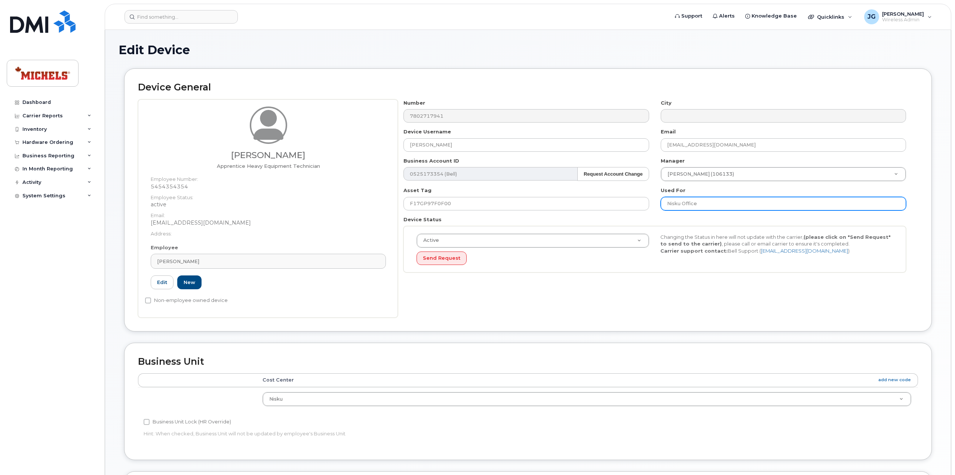
click at [727, 203] on input "Nisku Office" at bounding box center [782, 203] width 245 height 13
type input "Nisku"
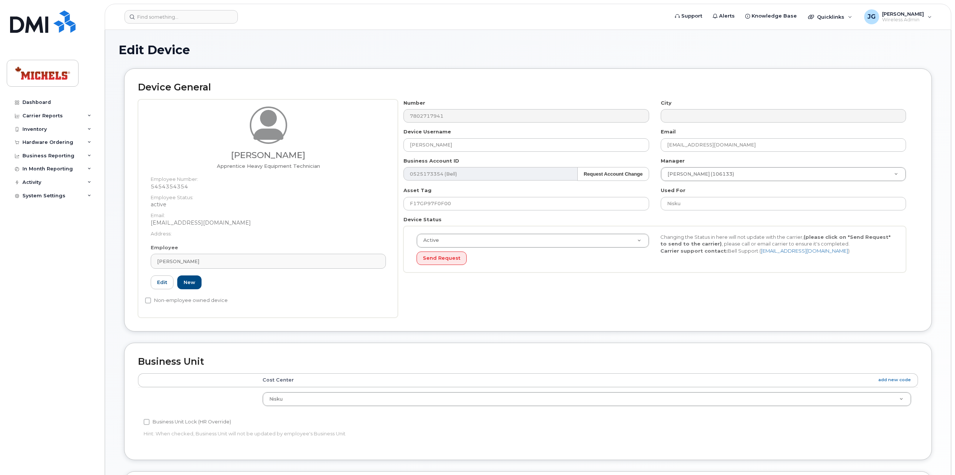
click at [452, 353] on div "Business Unit Accounting Categories Rules Cost Center add new code Nisku Concor…" at bounding box center [527, 401] width 807 height 117
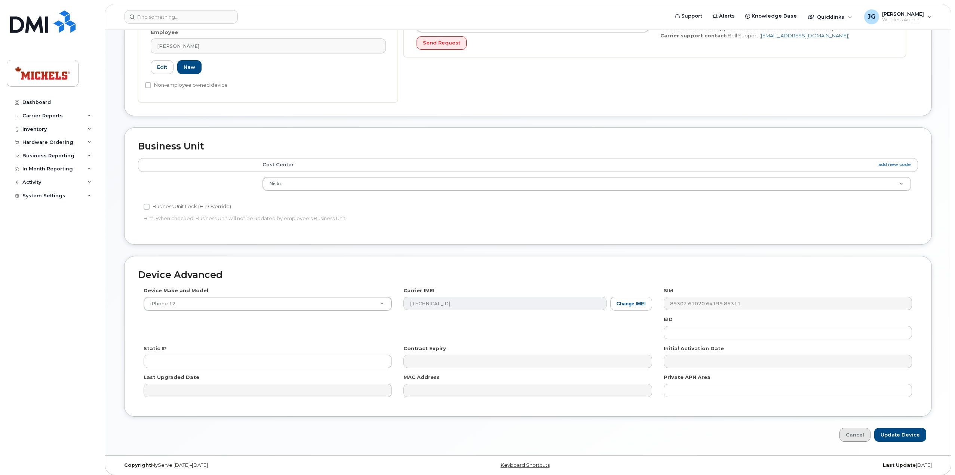
scroll to position [217, 0]
click at [898, 435] on input "Update Device" at bounding box center [900, 433] width 52 height 14
type input "Saving..."
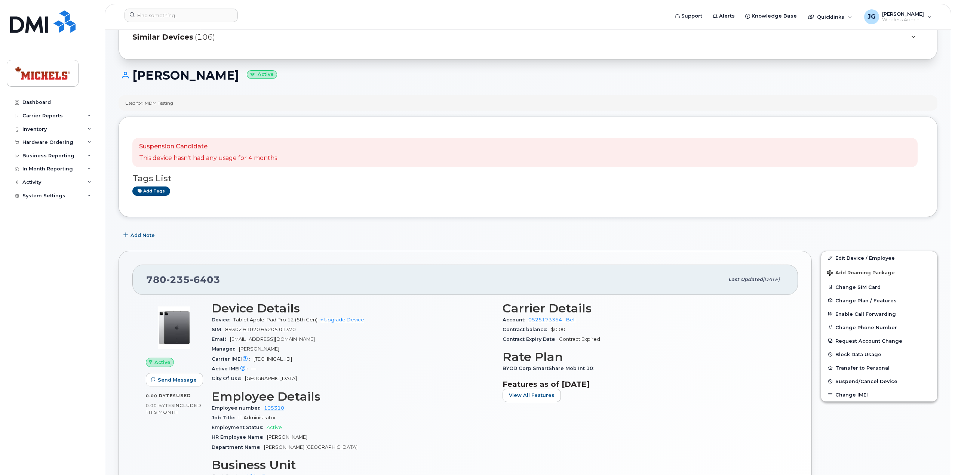
scroll to position [37, 0]
drag, startPoint x: 359, startPoint y: 97, endPoint x: 364, endPoint y: 96, distance: 4.5
click at [359, 97] on div "Used for: MDM Testing" at bounding box center [527, 103] width 819 height 15
click at [44, 103] on div "Dashboard" at bounding box center [36, 102] width 28 height 6
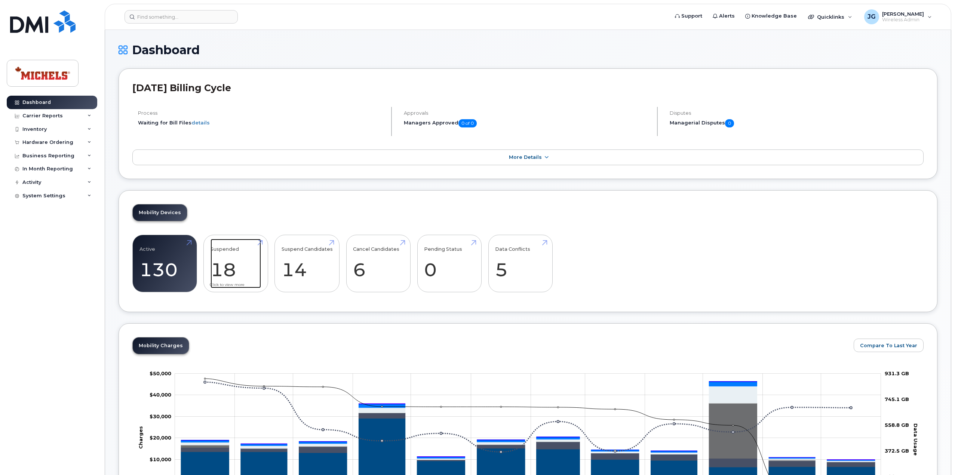
click at [245, 279] on link "Suspended 18" at bounding box center [235, 263] width 50 height 49
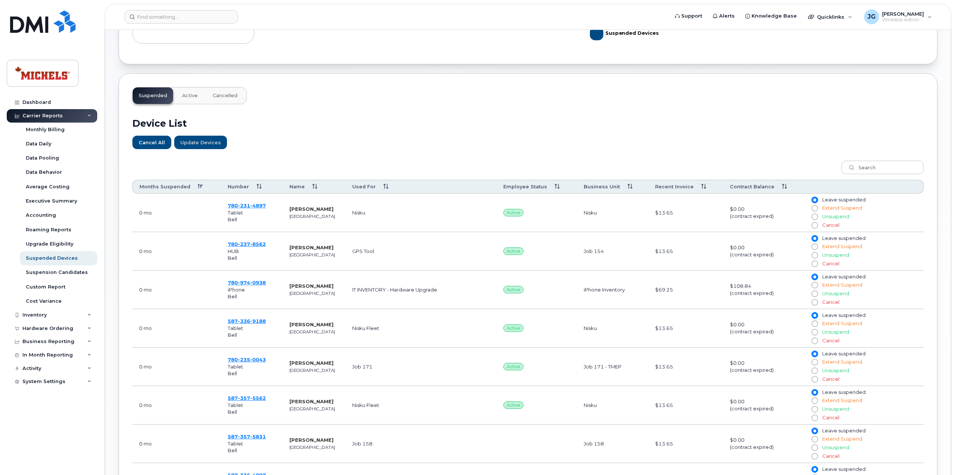
scroll to position [187, 0]
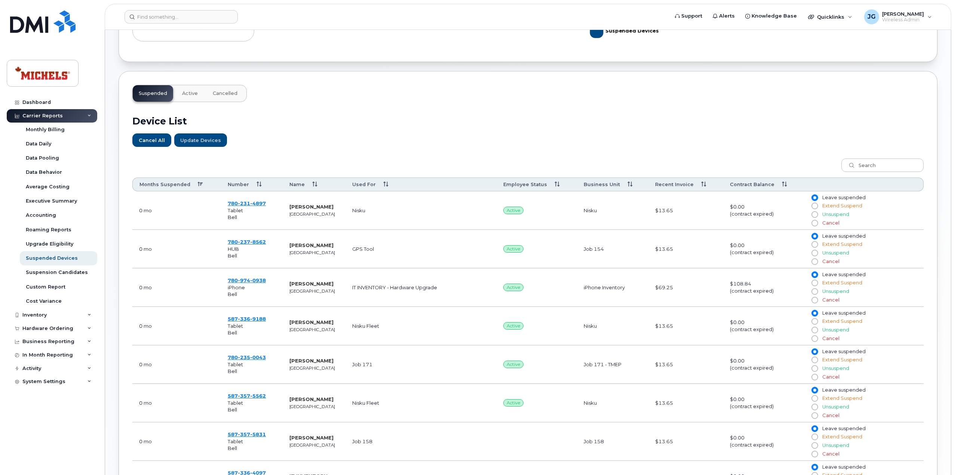
click at [244, 185] on th "Number" at bounding box center [251, 185] width 61 height 14
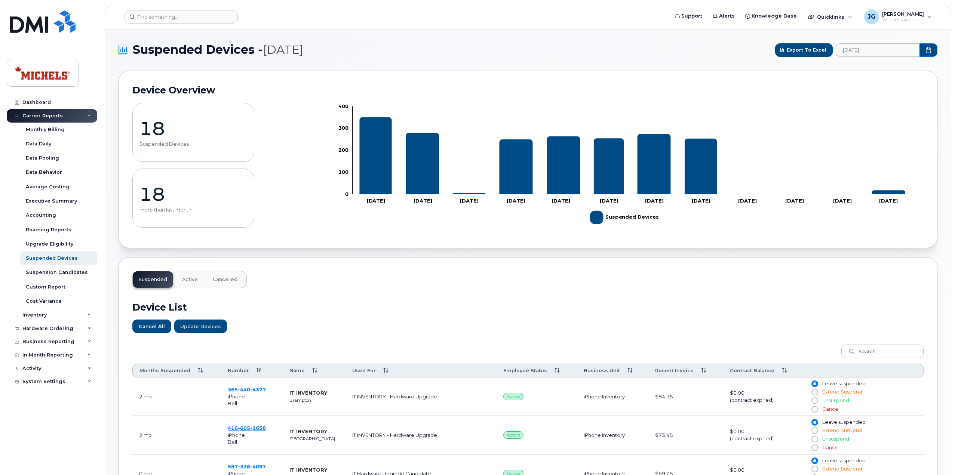
scroll to position [0, 0]
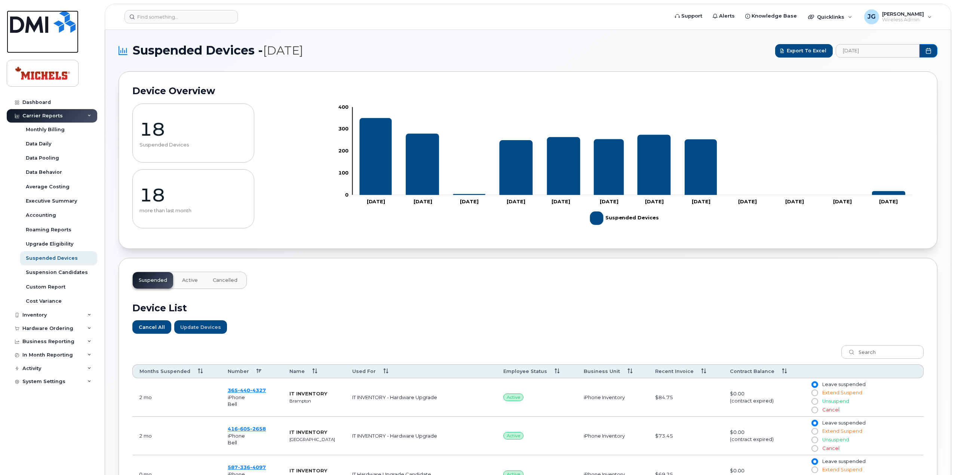
click at [49, 30] on img at bounding box center [42, 21] width 65 height 22
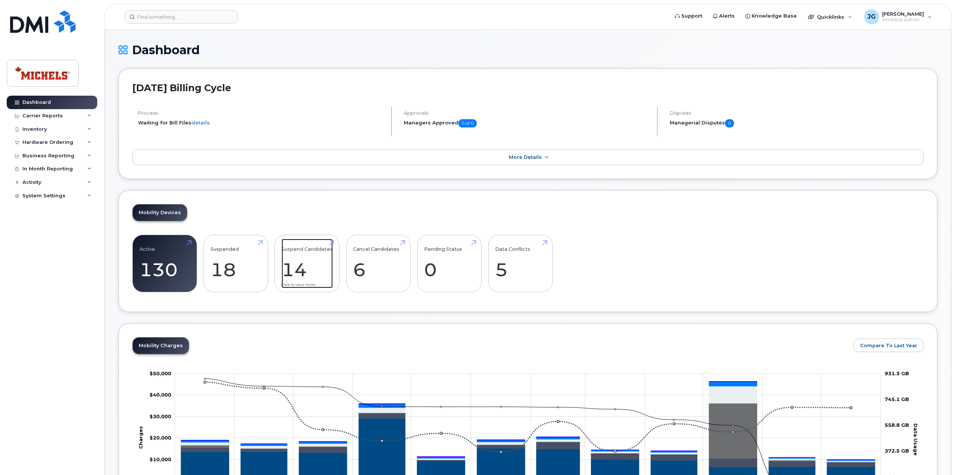
click at [288, 264] on link "Suspend Candidates 14" at bounding box center [306, 263] width 51 height 49
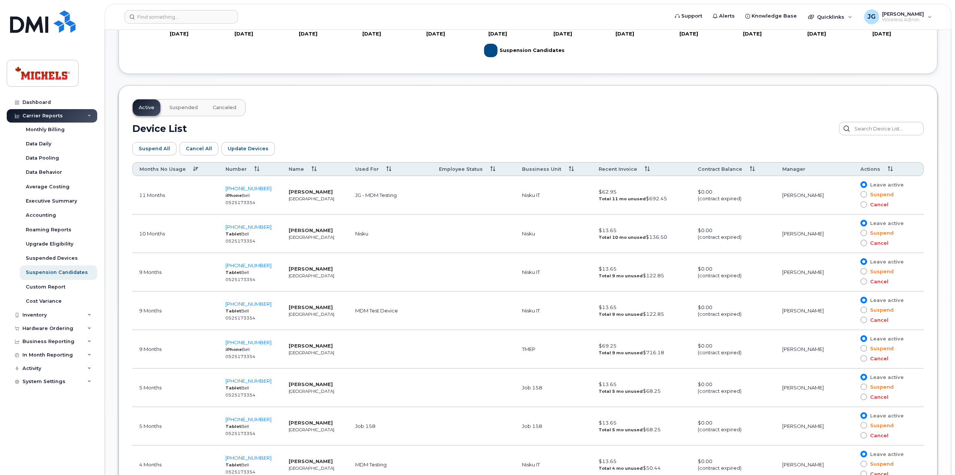
scroll to position [336, 0]
drag, startPoint x: 266, startPoint y: 188, endPoint x: 229, endPoint y: 188, distance: 37.0
click at [229, 188] on td "587-340-7063 iPhone Bell 0525173354" at bounding box center [250, 195] width 63 height 39
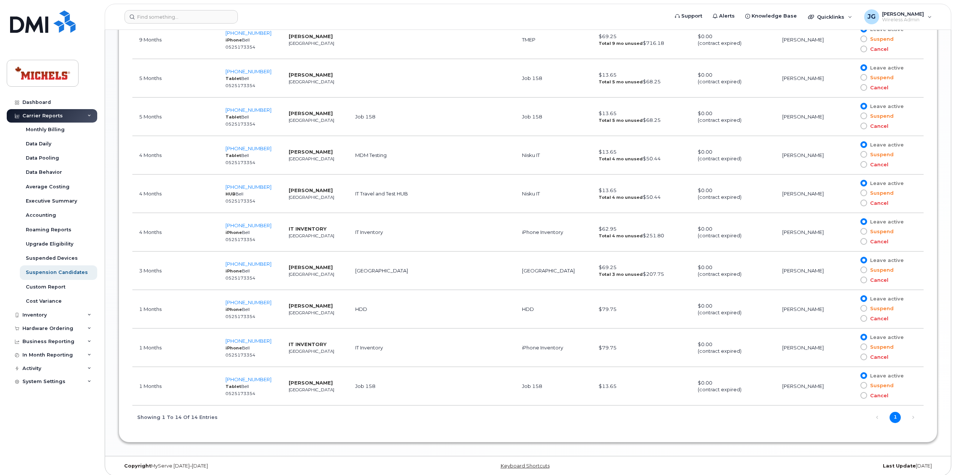
scroll to position [647, 0]
click at [916, 416] on link "Next" at bounding box center [912, 415] width 11 height 11
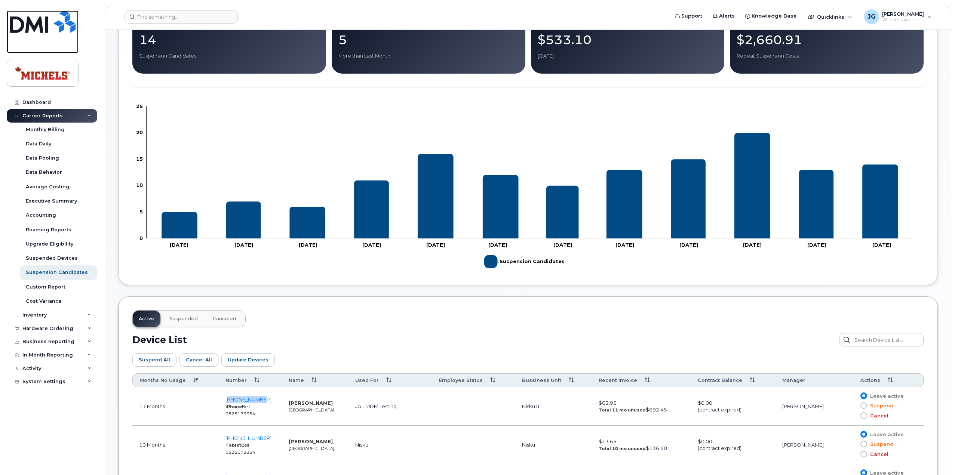
click at [40, 22] on img at bounding box center [42, 21] width 65 height 22
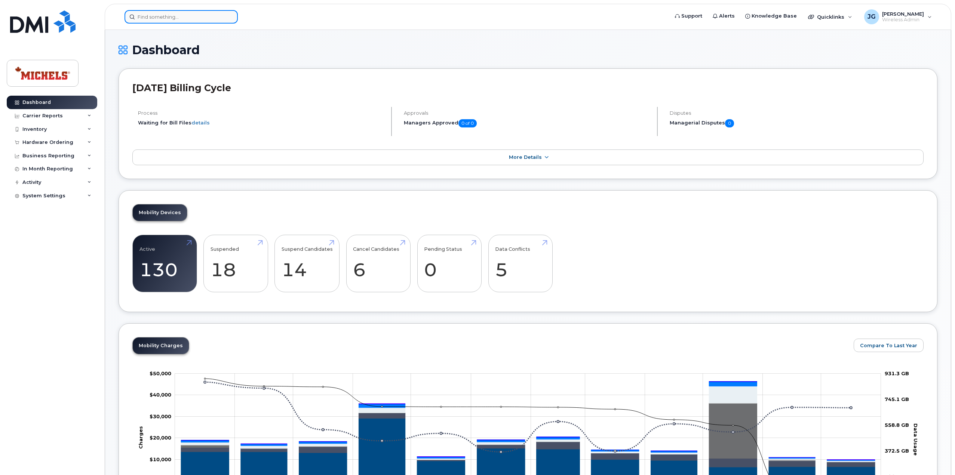
click at [189, 19] on input at bounding box center [180, 16] width 113 height 13
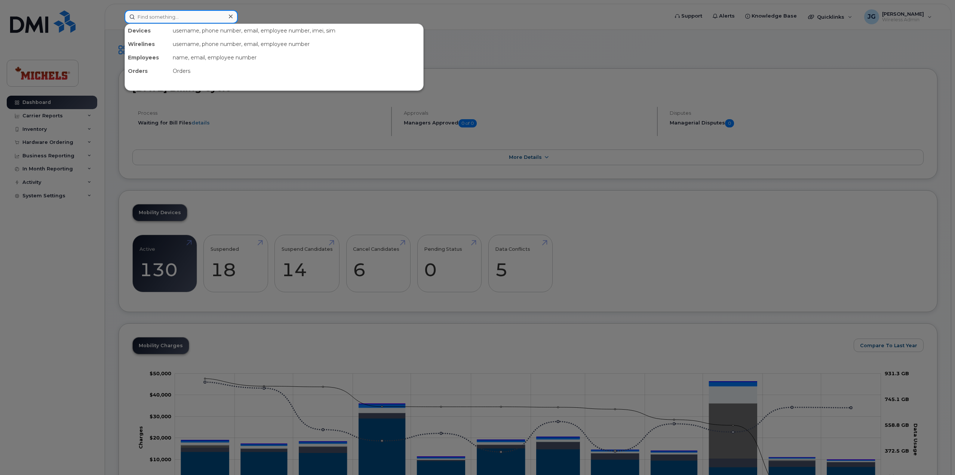
paste input "5873357465"
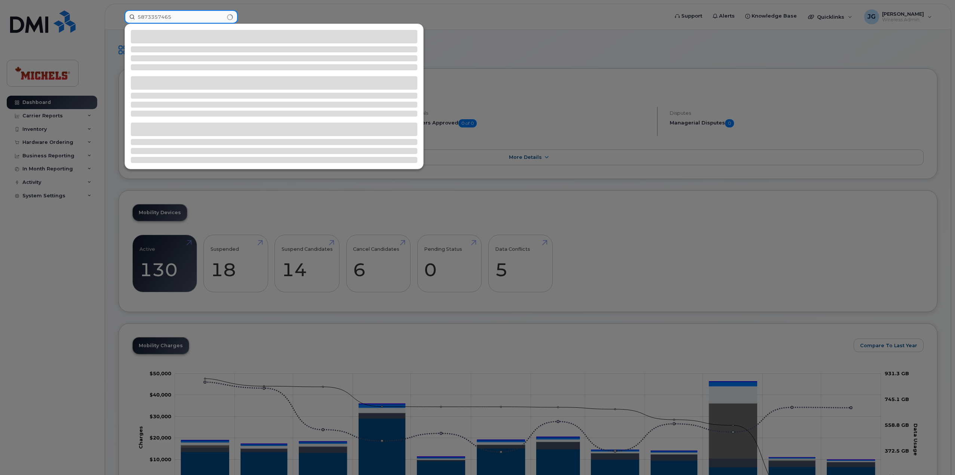
type input "5873357465"
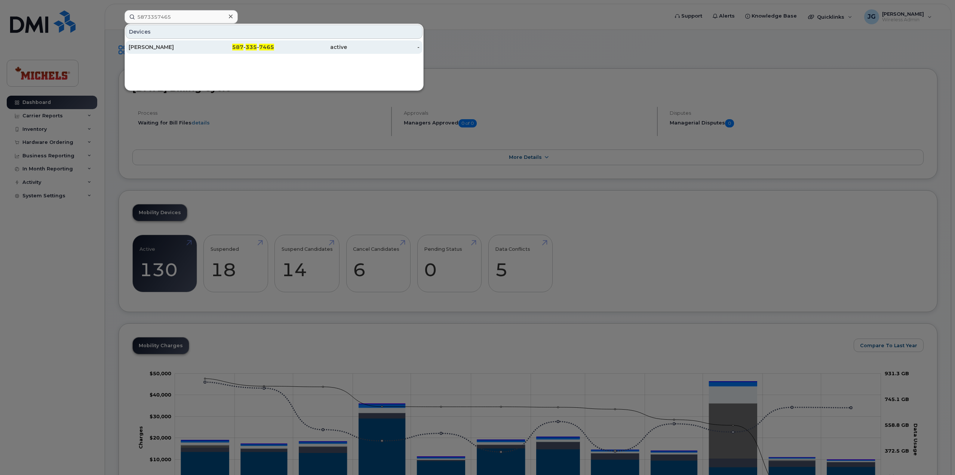
click at [194, 46] on div "[PERSON_NAME]" at bounding box center [165, 46] width 73 height 7
click at [31, 9] on div at bounding box center [477, 237] width 955 height 475
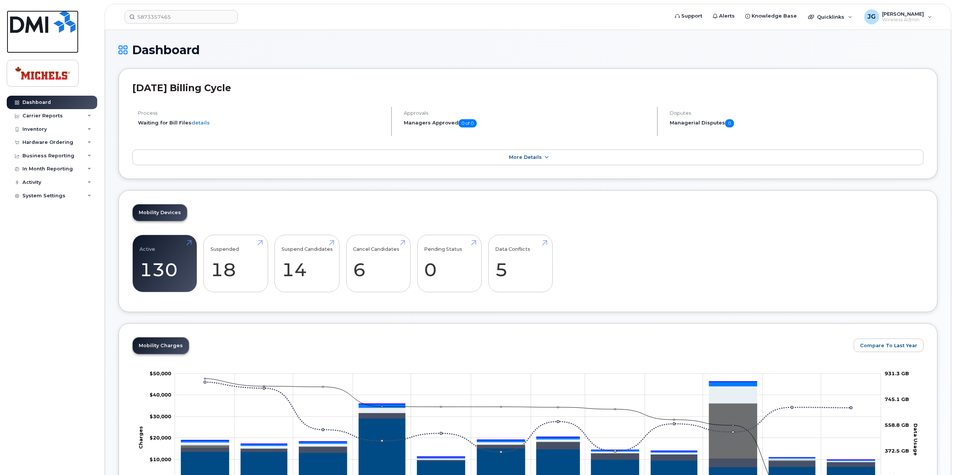
click at [43, 15] on img at bounding box center [42, 21] width 65 height 22
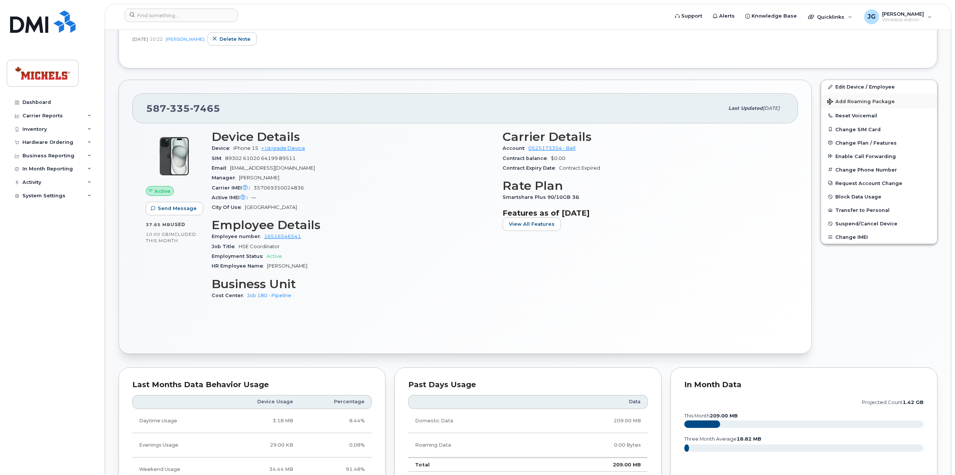
scroll to position [187, 0]
click at [859, 84] on link "Edit Device / Employee" at bounding box center [879, 86] width 116 height 13
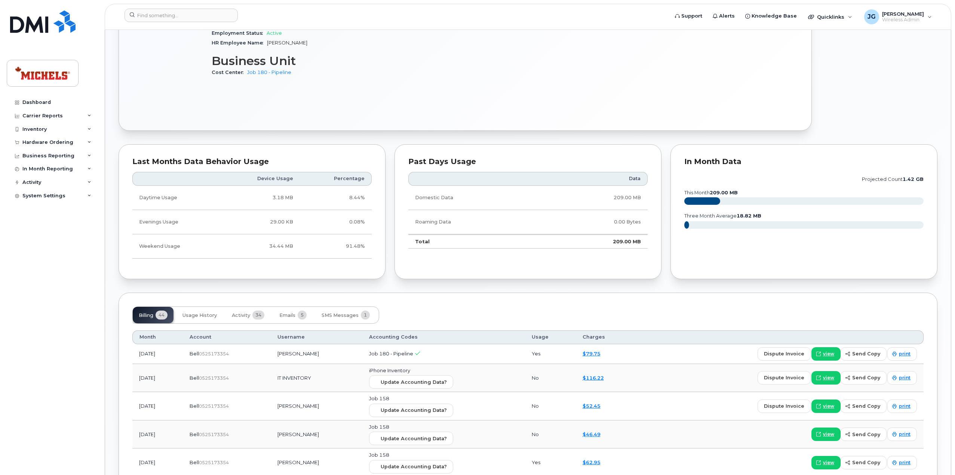
scroll to position [411, 0]
click at [230, 311] on button "Activity 34" at bounding box center [248, 314] width 44 height 16
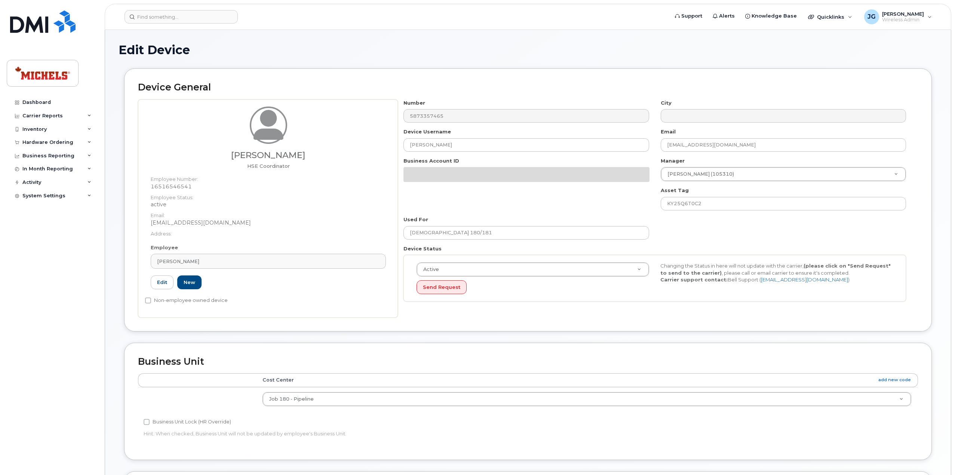
select select "35201665"
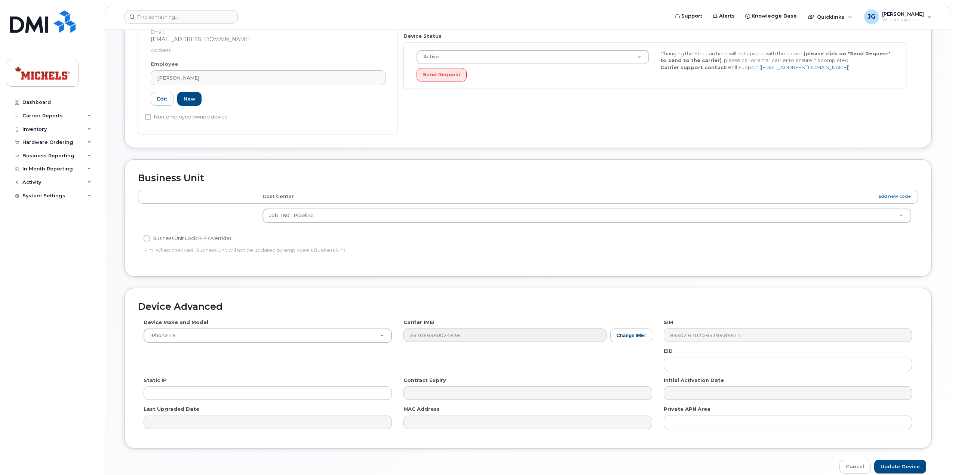
scroll to position [217, 0]
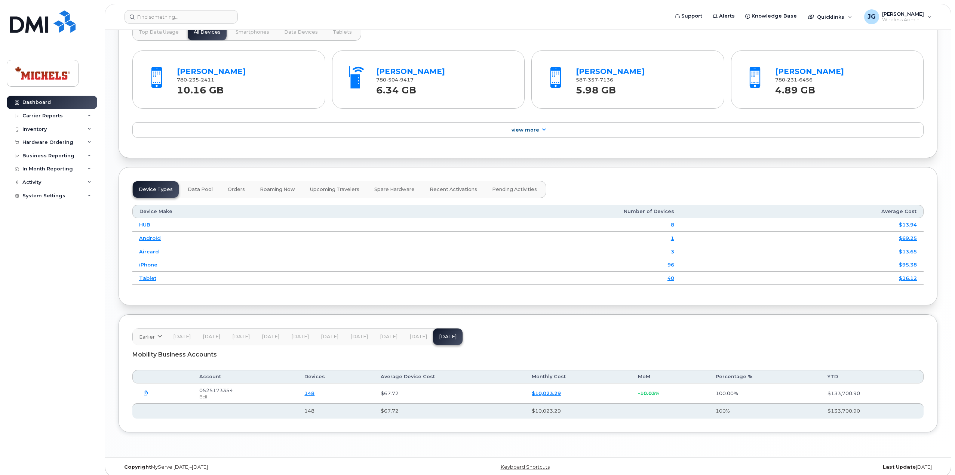
scroll to position [752, 0]
